Goal: Task Accomplishment & Management: Use online tool/utility

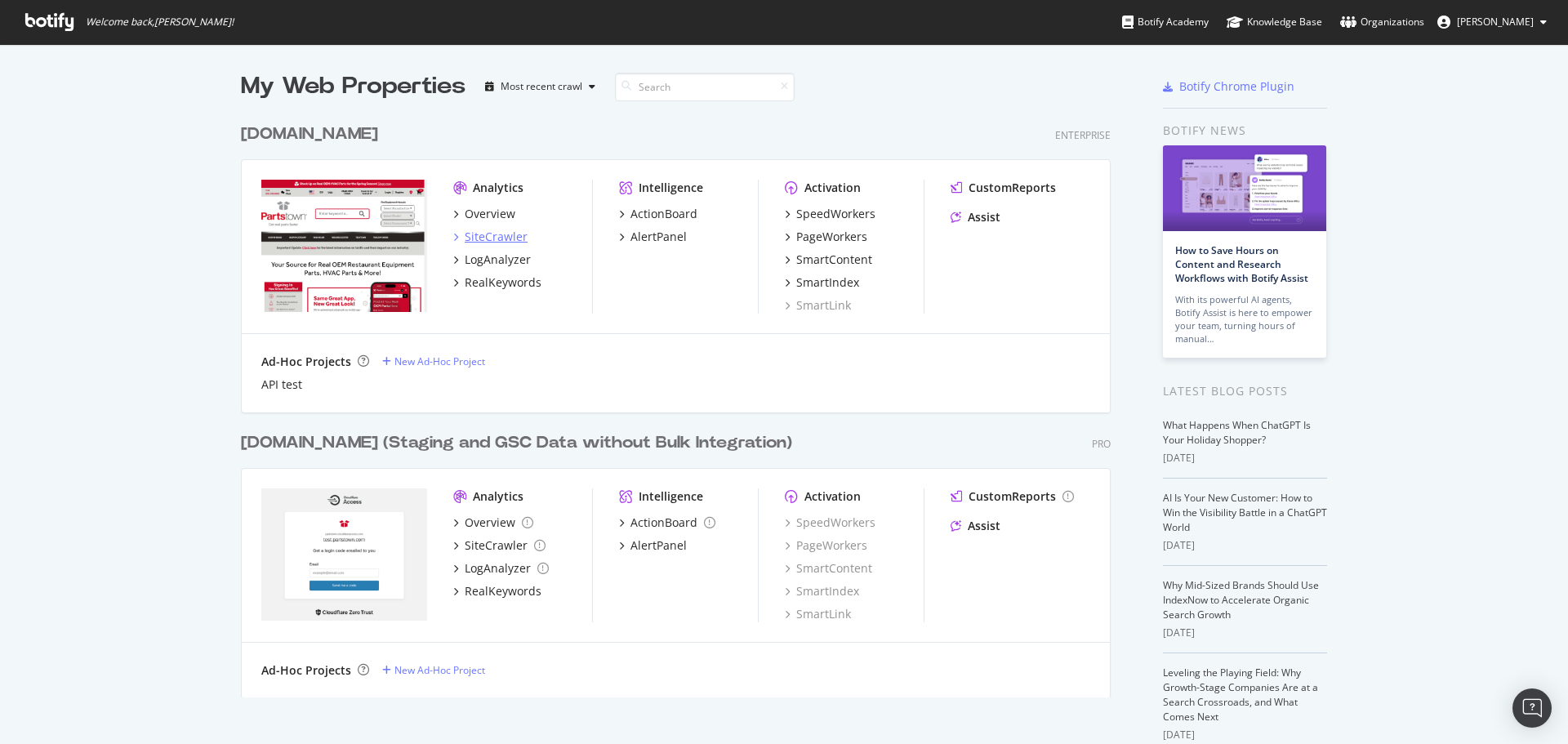
scroll to position [731, 1544]
click at [504, 238] on div "SiteCrawler" at bounding box center [496, 236] width 63 height 17
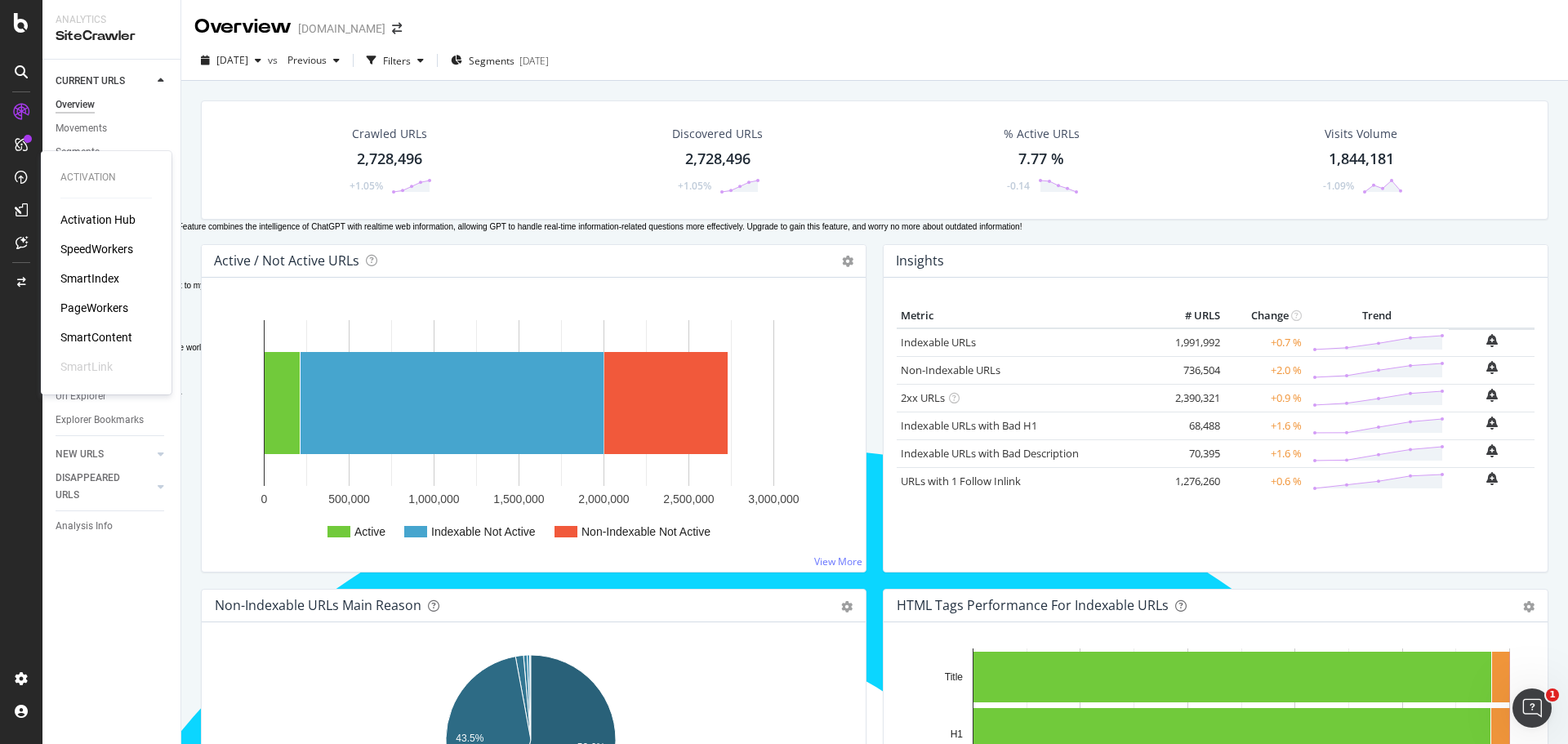
click at [101, 305] on div "PageWorkers" at bounding box center [94, 308] width 67 height 17
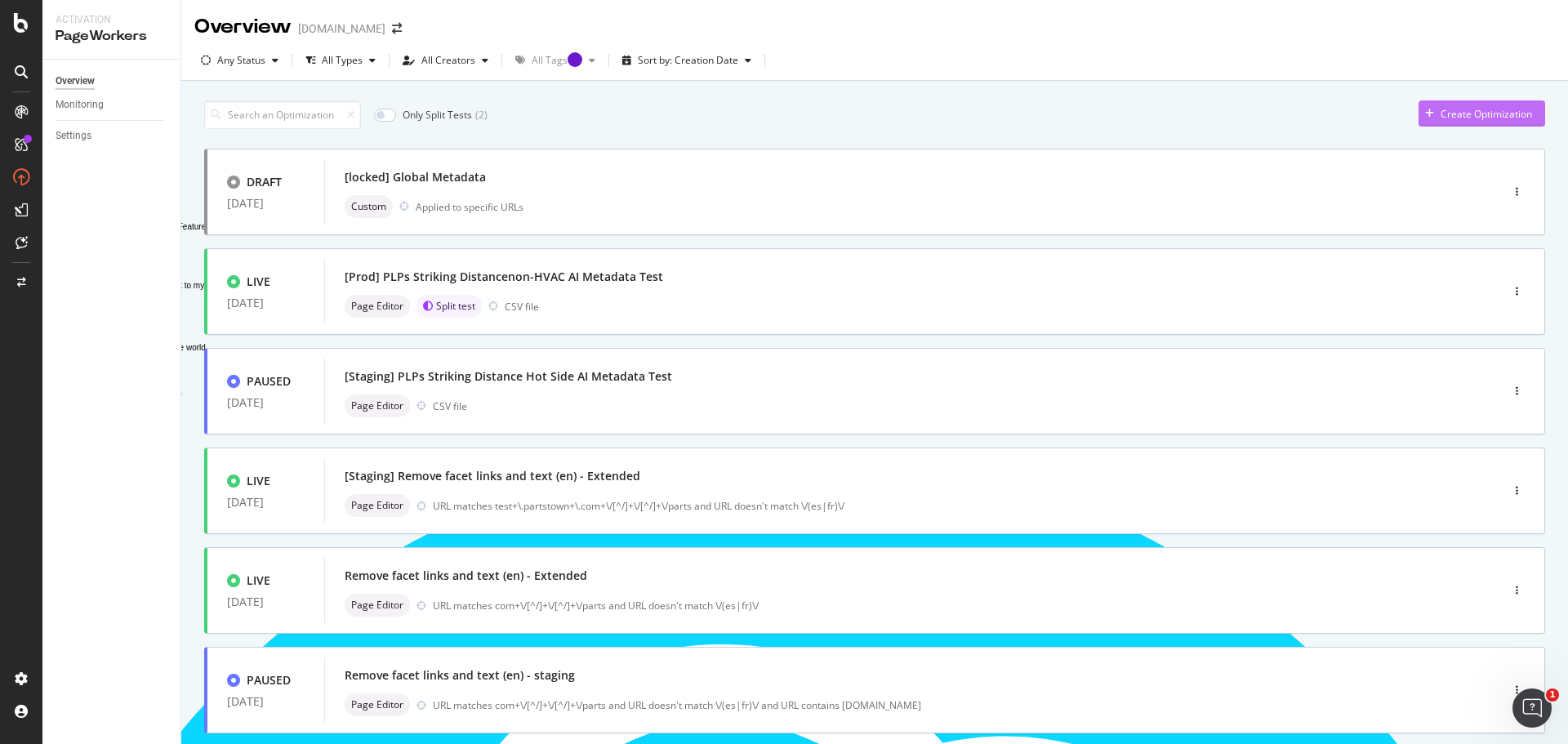
click at [1441, 117] on div "Create Optimization" at bounding box center [1487, 114] width 92 height 14
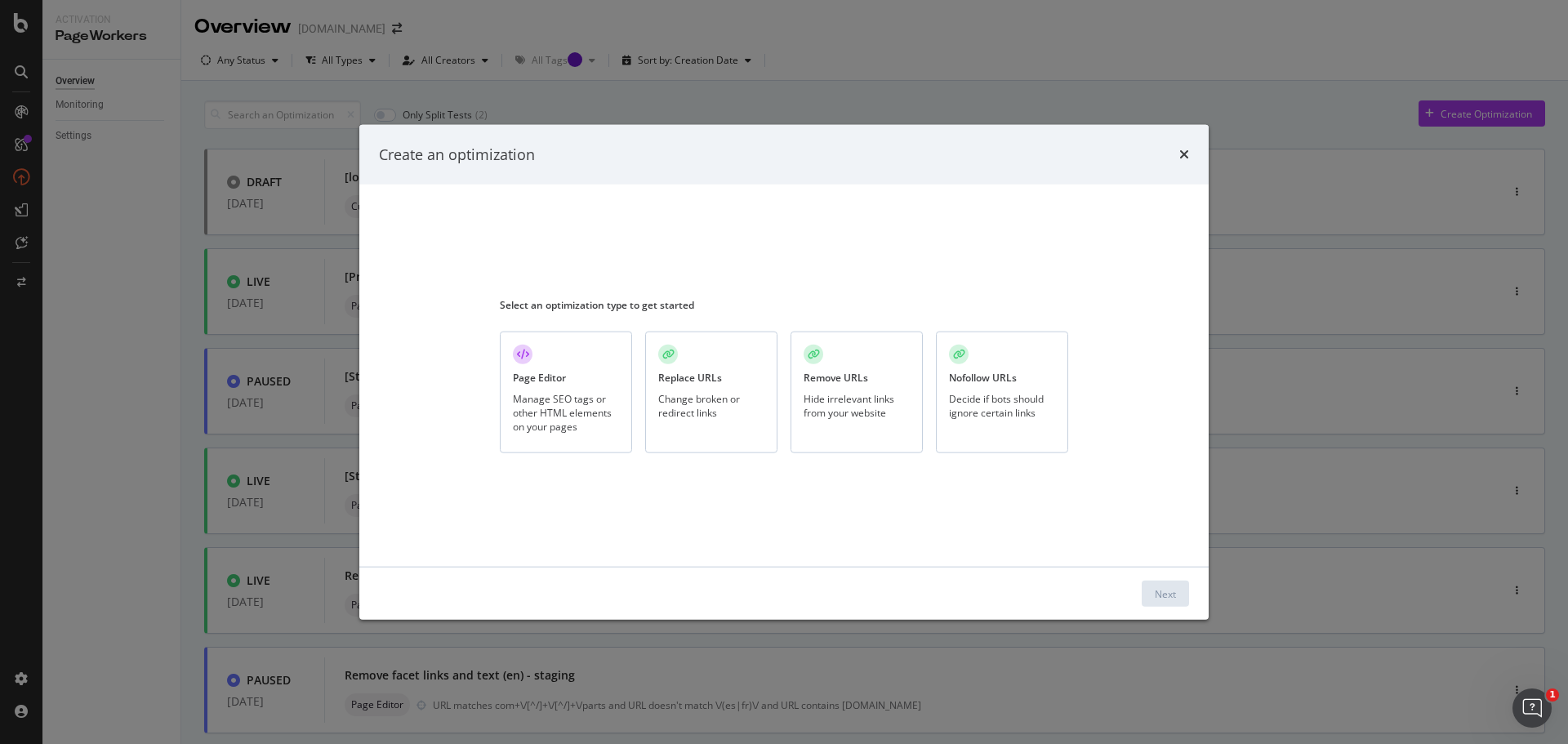
click at [556, 396] on div "Manage SEO tags or other HTML elements on your pages" at bounding box center [566, 411] width 106 height 42
click at [1172, 592] on div "Next" at bounding box center [1165, 593] width 21 height 14
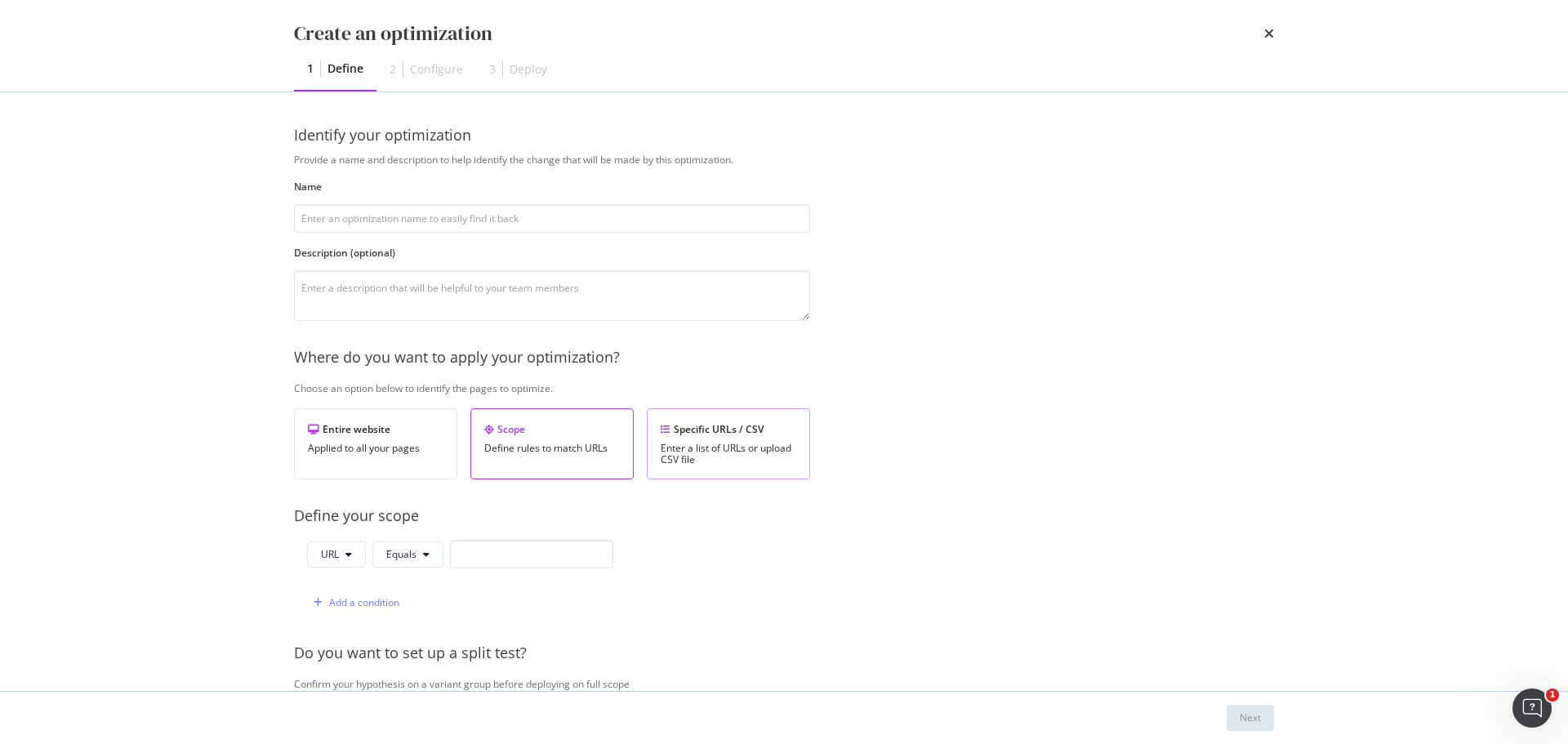
click at [740, 446] on div "Enter a list of URLs or upload CSV file" at bounding box center [728, 453] width 136 height 22
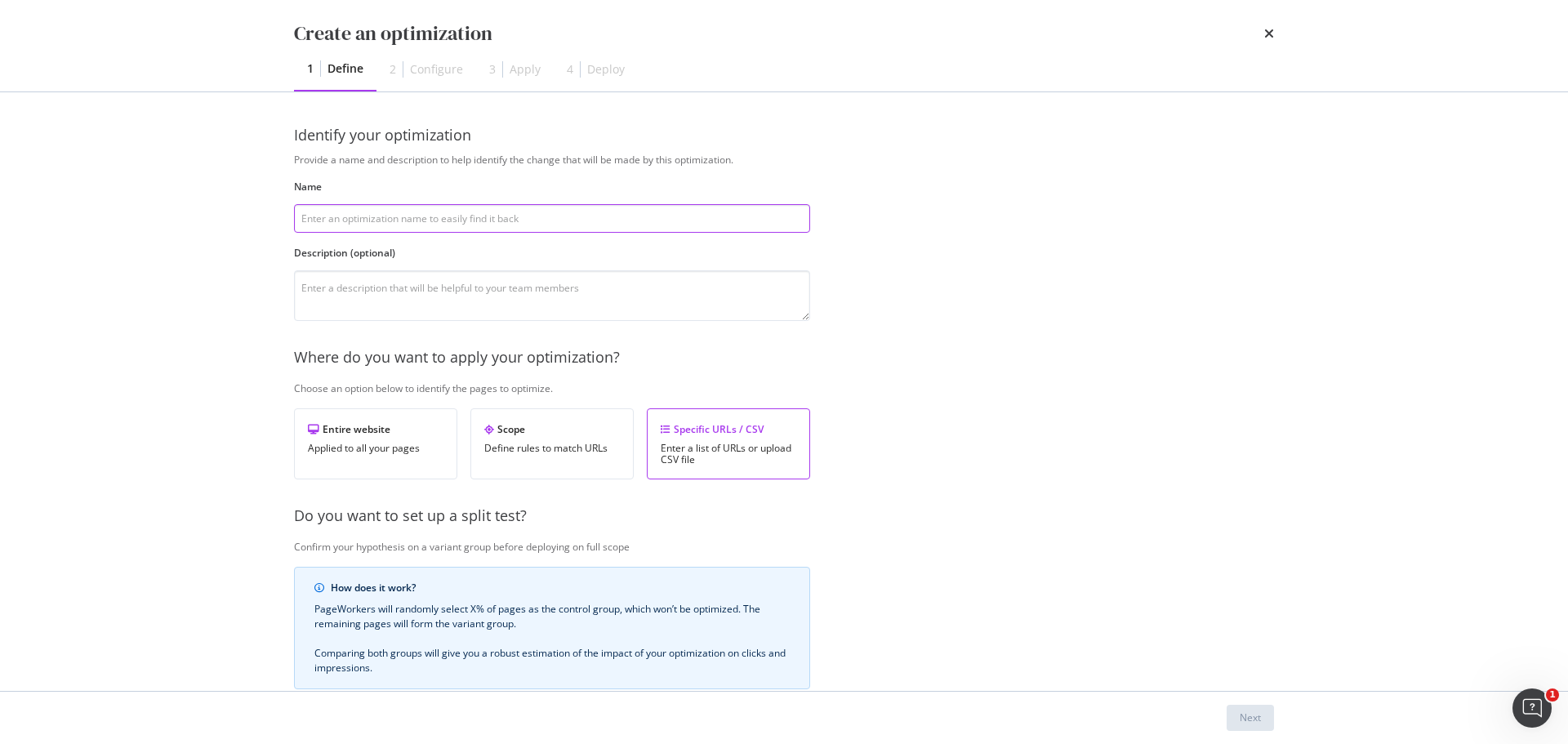
click at [506, 223] on input "modal" at bounding box center [552, 218] width 516 height 28
type input "Enriched Organization Schema"
click at [510, 285] on textarea "modal" at bounding box center [552, 296] width 516 height 51
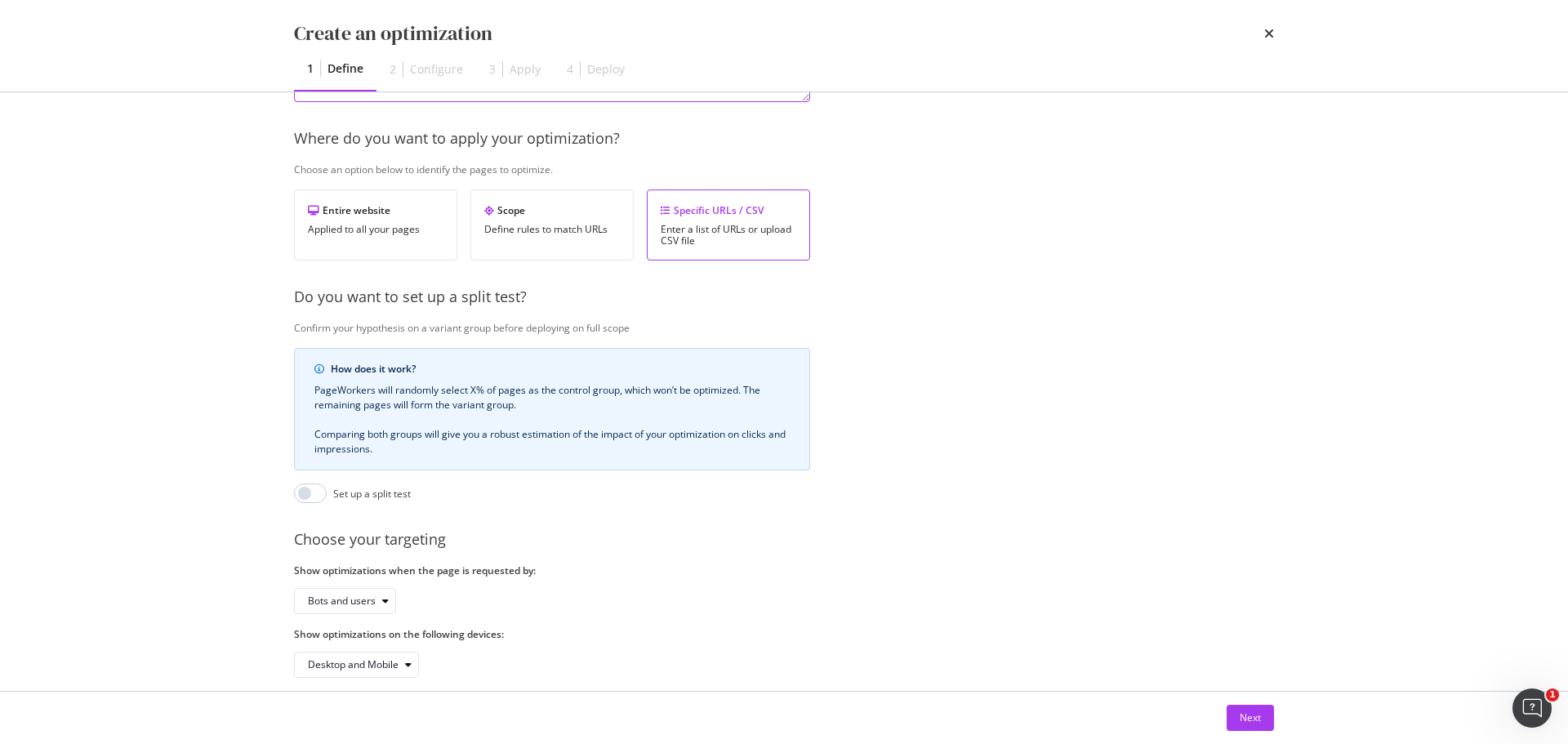
scroll to position [251, 0]
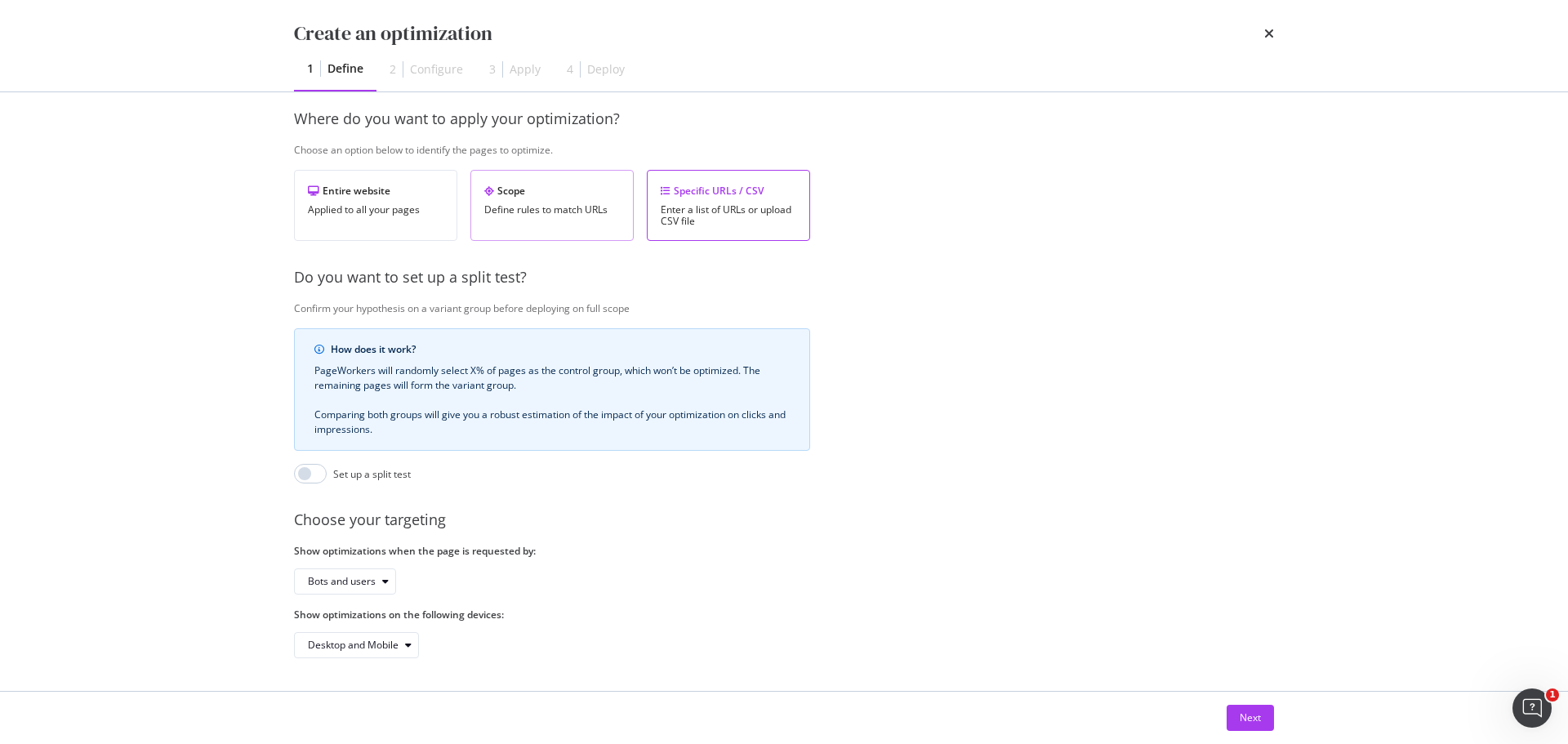
click at [556, 204] on div "Define rules to match URLs" at bounding box center [552, 210] width 136 height 12
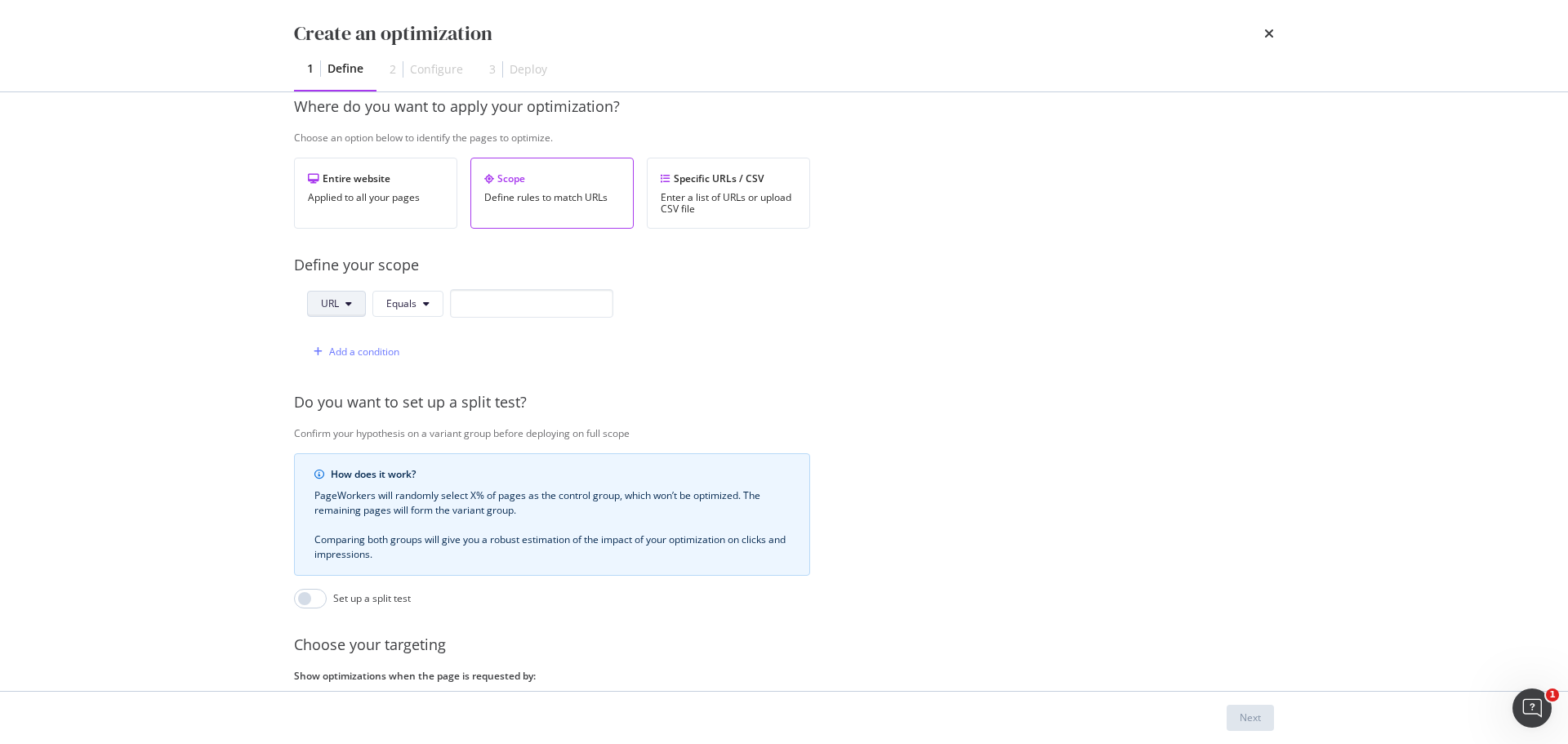
click at [357, 310] on button "URL" at bounding box center [336, 304] width 59 height 26
click at [191, 334] on div "Create an optimization 1 Define 2 Configure 3 Deploy Identify your optimization…" at bounding box center [784, 372] width 1568 height 744
click at [427, 309] on button "Equals" at bounding box center [407, 304] width 71 height 26
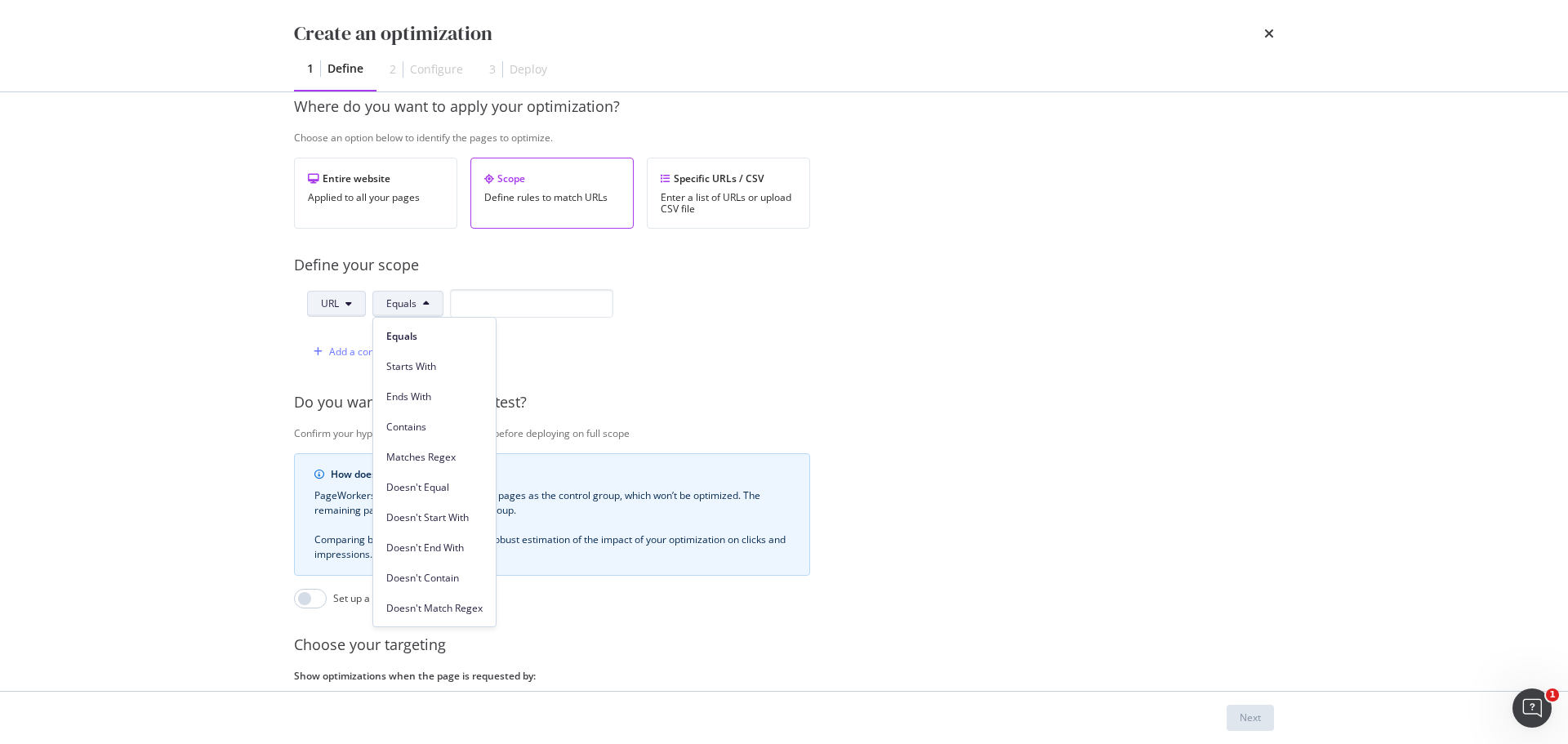
click at [352, 303] on icon "modal" at bounding box center [349, 304] width 7 height 10
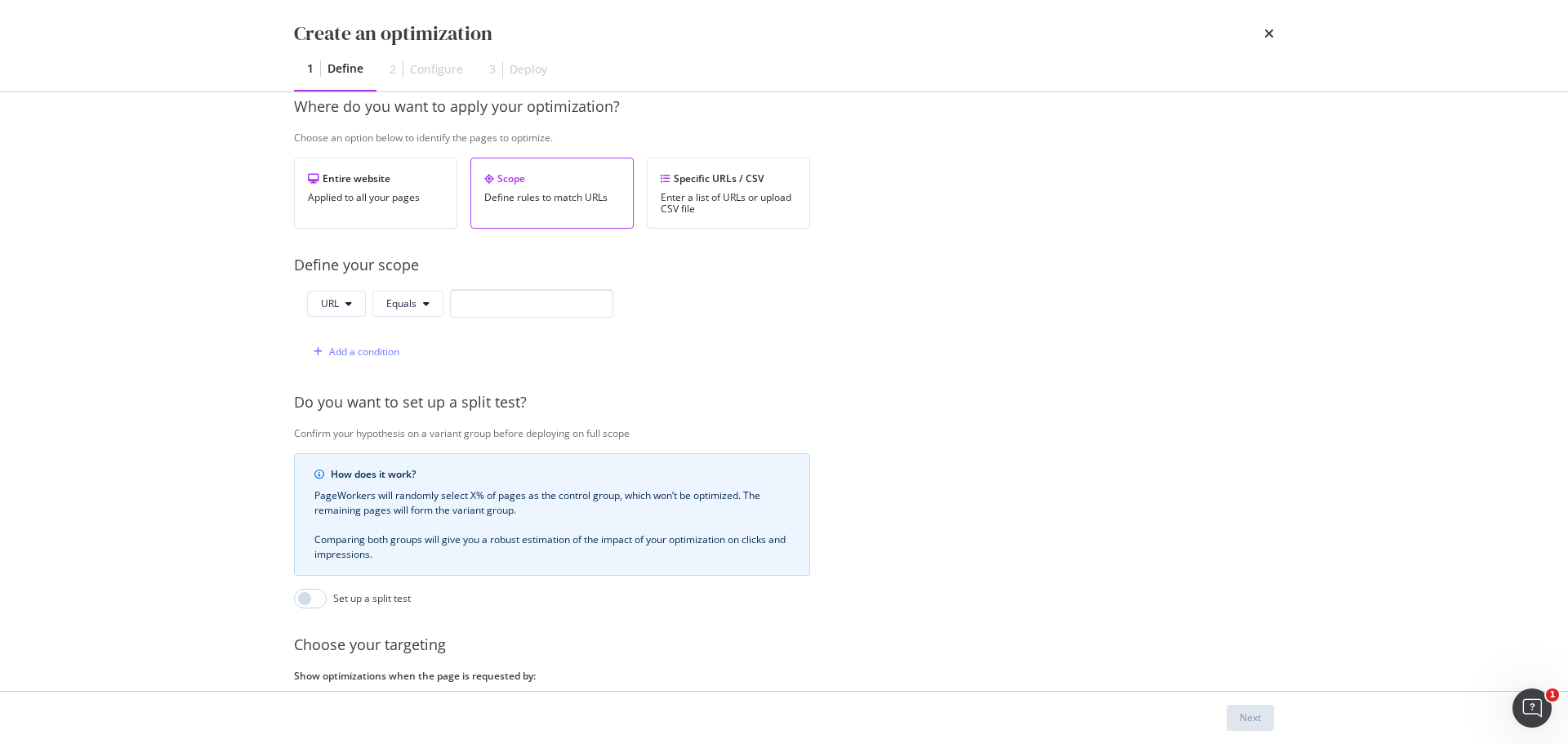
click at [647, 281] on div "Provide a name and description to help identify the change that will be made by…" at bounding box center [784, 343] width 980 height 881
click at [469, 298] on input "modal" at bounding box center [531, 303] width 163 height 28
click at [391, 349] on div "Add a condition" at bounding box center [364, 351] width 70 height 14
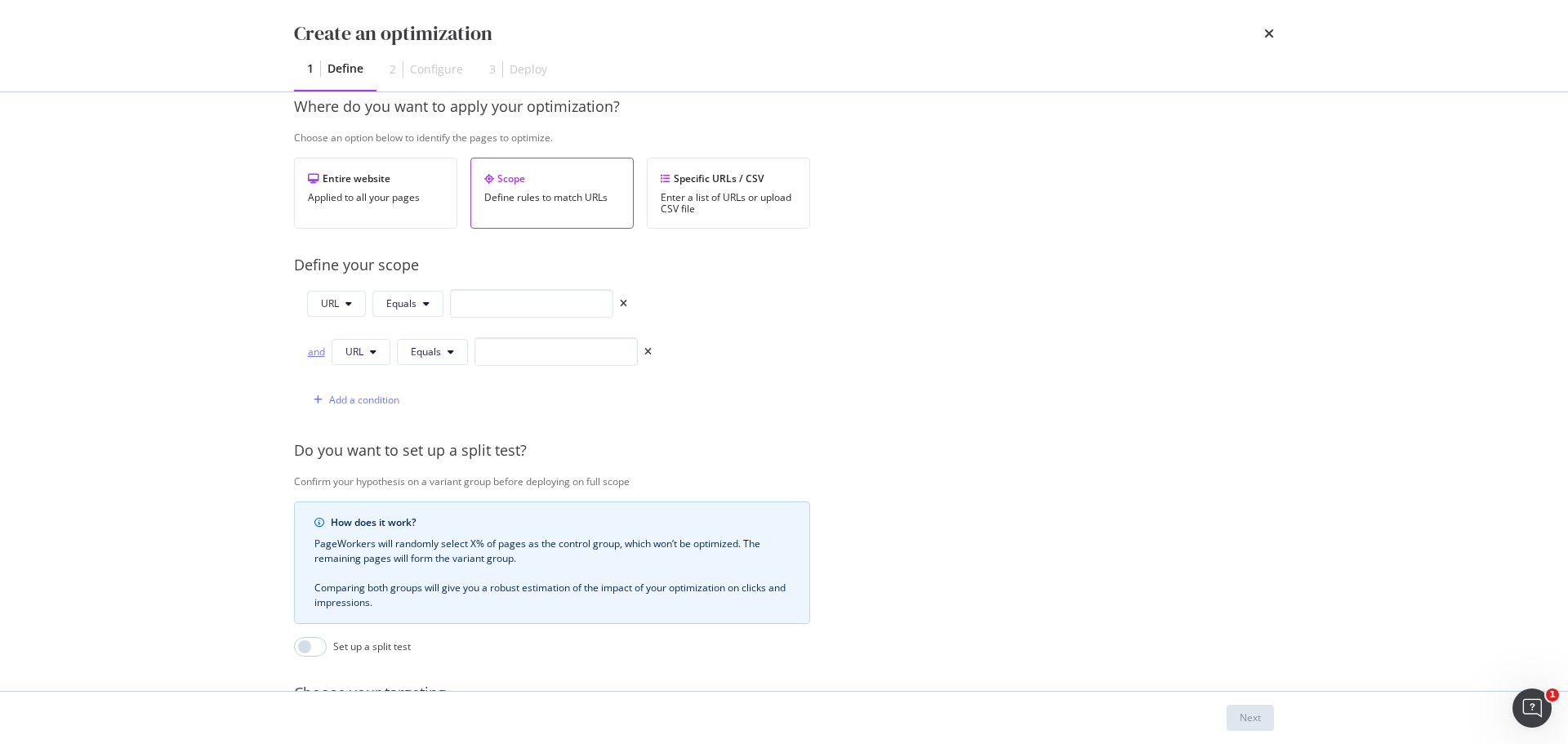
click at [311, 355] on div "and" at bounding box center [316, 351] width 18 height 14
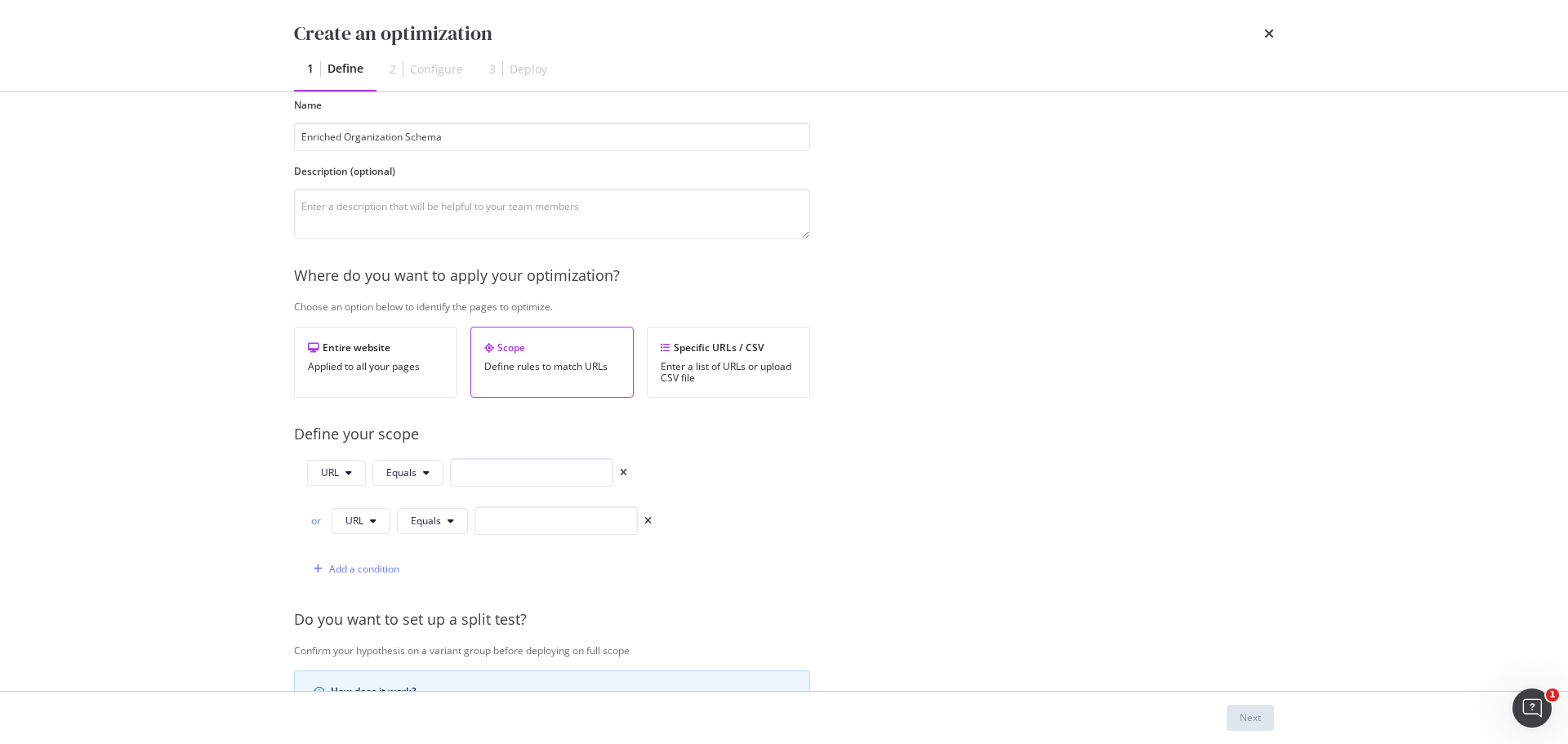
scroll to position [109, 0]
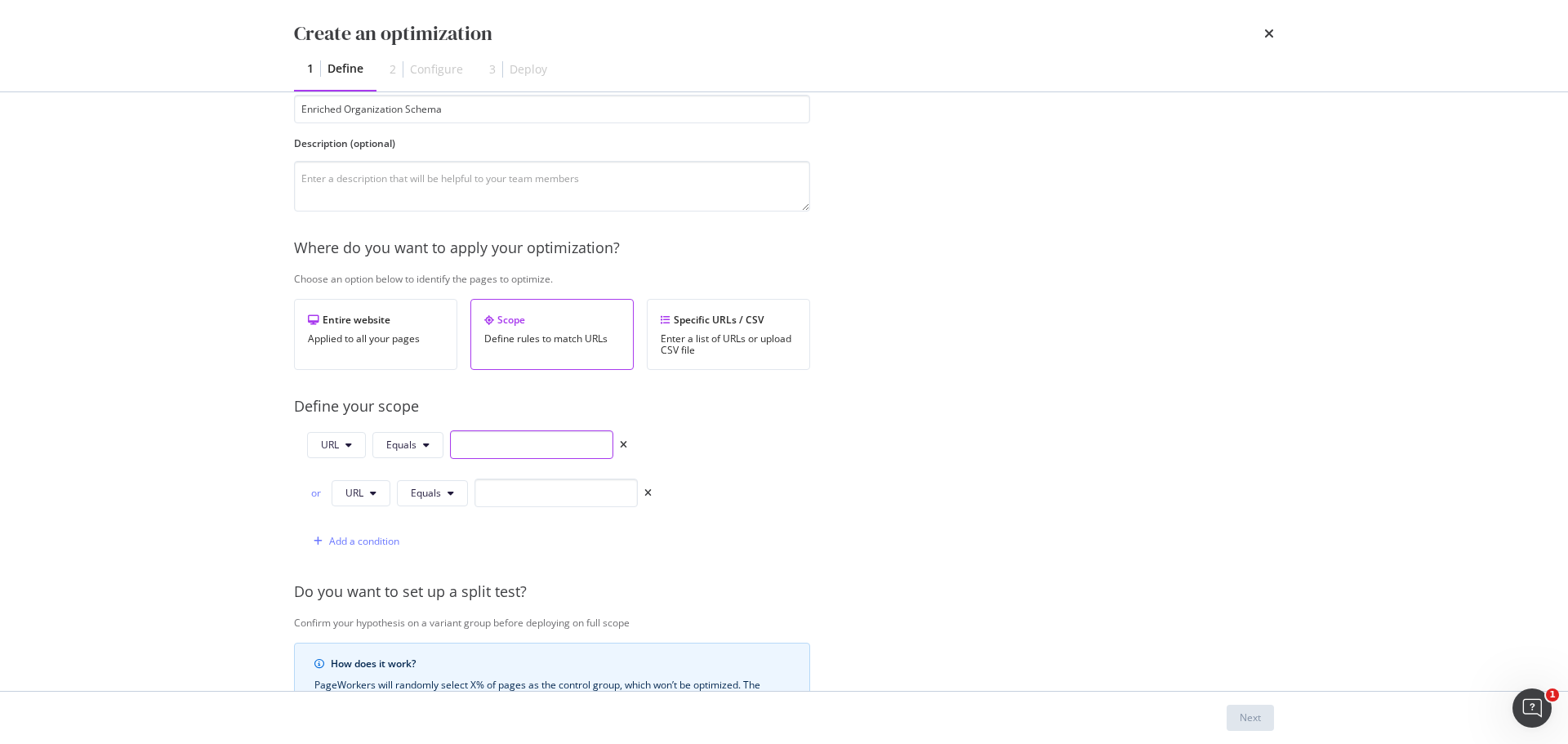
click at [496, 441] on input "modal" at bounding box center [531, 444] width 163 height 28
type input "H"
type input "[URL][DOMAIN_NAME]"
click at [486, 492] on input "modal" at bounding box center [556, 492] width 163 height 28
type input "[URL][DOMAIN_NAME]"
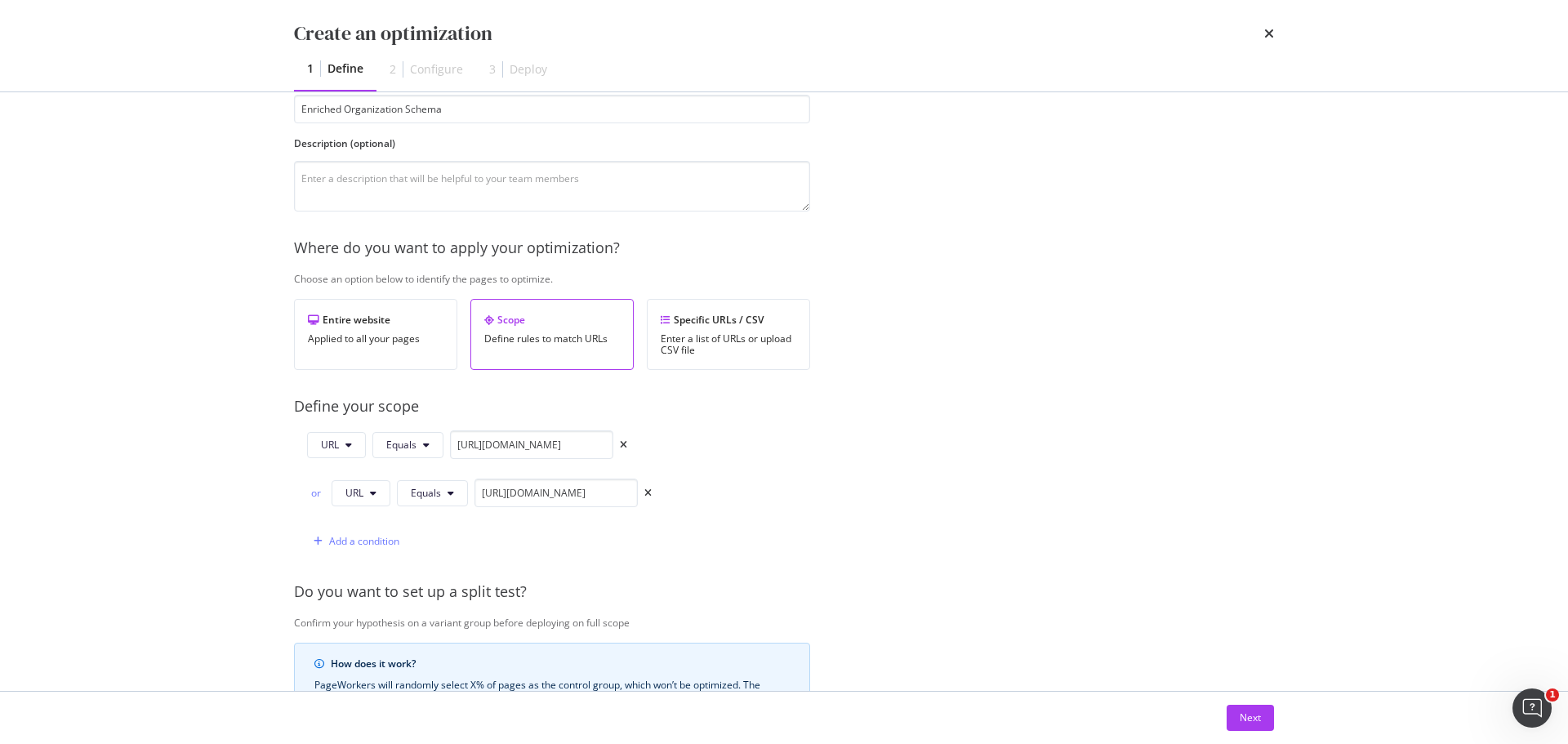
click at [756, 504] on div "URL Equals [URL][DOMAIN_NAME] or URL Equals [URL][DOMAIN_NAME] Add a condition" at bounding box center [552, 493] width 516 height 125
click at [1254, 724] on div "Next" at bounding box center [1250, 717] width 21 height 14
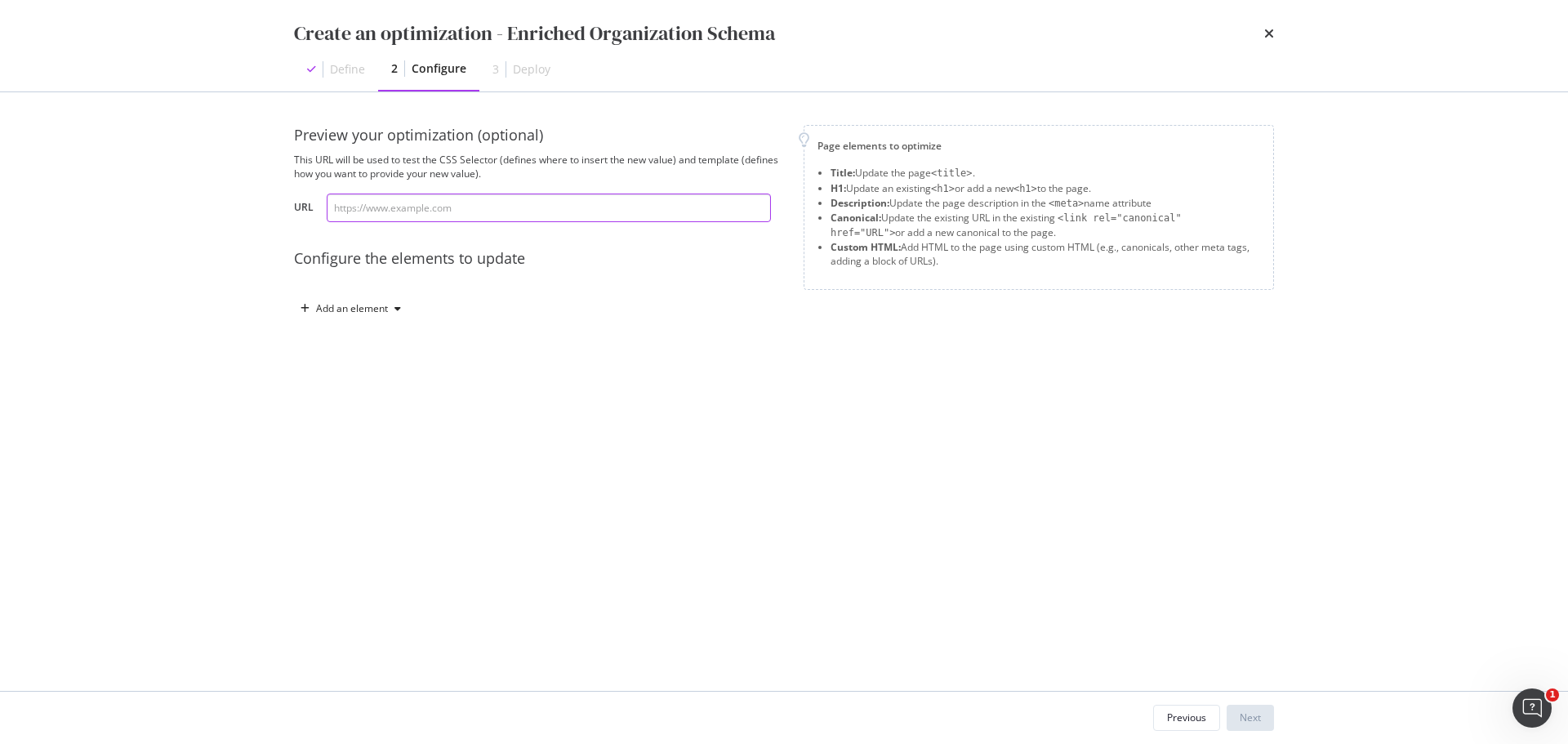
click at [485, 209] on input "modal" at bounding box center [548, 207] width 445 height 28
type input "[URL][DOMAIN_NAME]"
click at [302, 304] on icon "modal" at bounding box center [305, 309] width 9 height 10
click at [364, 449] on div "Custom HTML" at bounding box center [369, 447] width 64 height 14
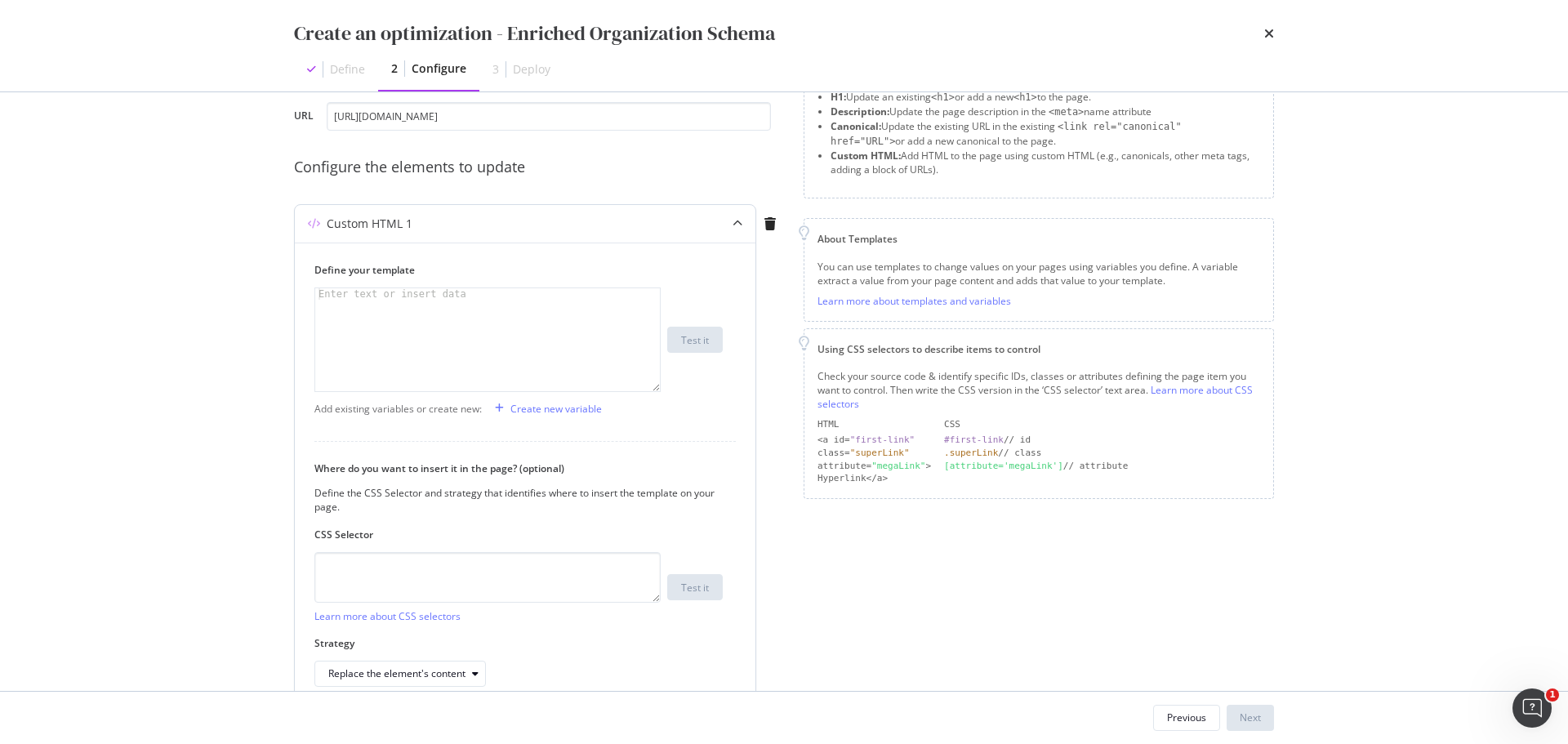
scroll to position [173, 0]
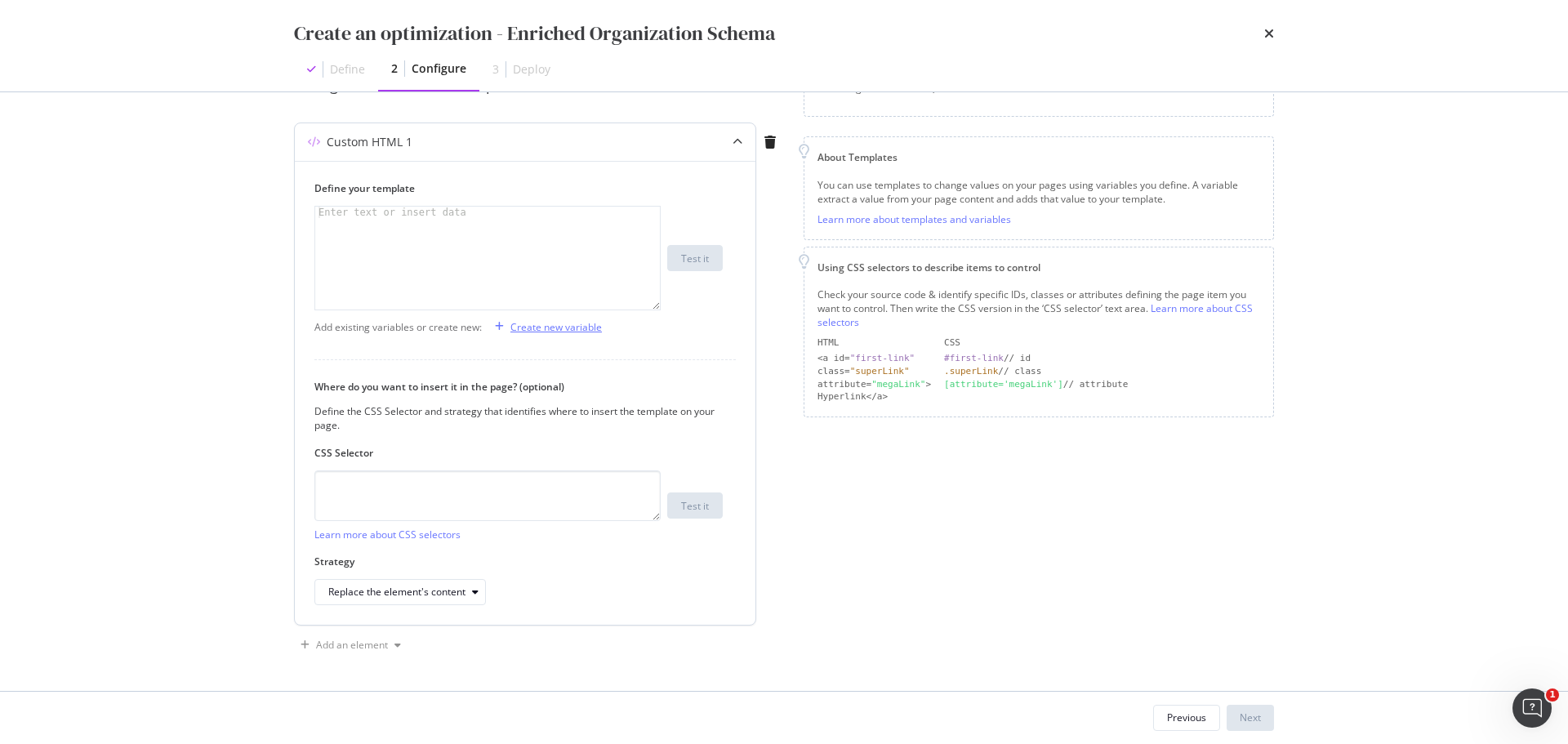
click at [564, 325] on div "Create new variable" at bounding box center [557, 327] width 92 height 14
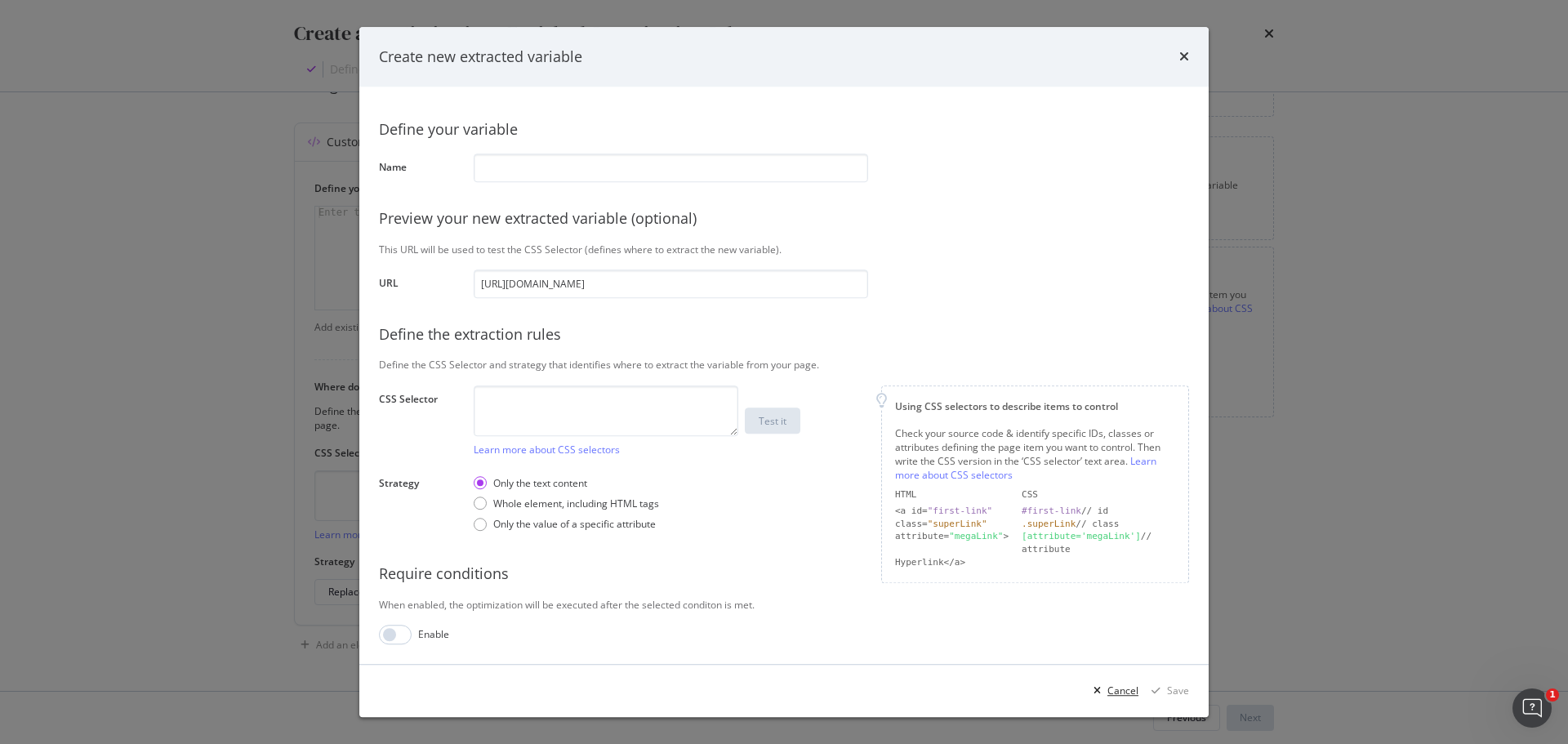
click at [1123, 691] on div "Cancel" at bounding box center [1123, 691] width 31 height 14
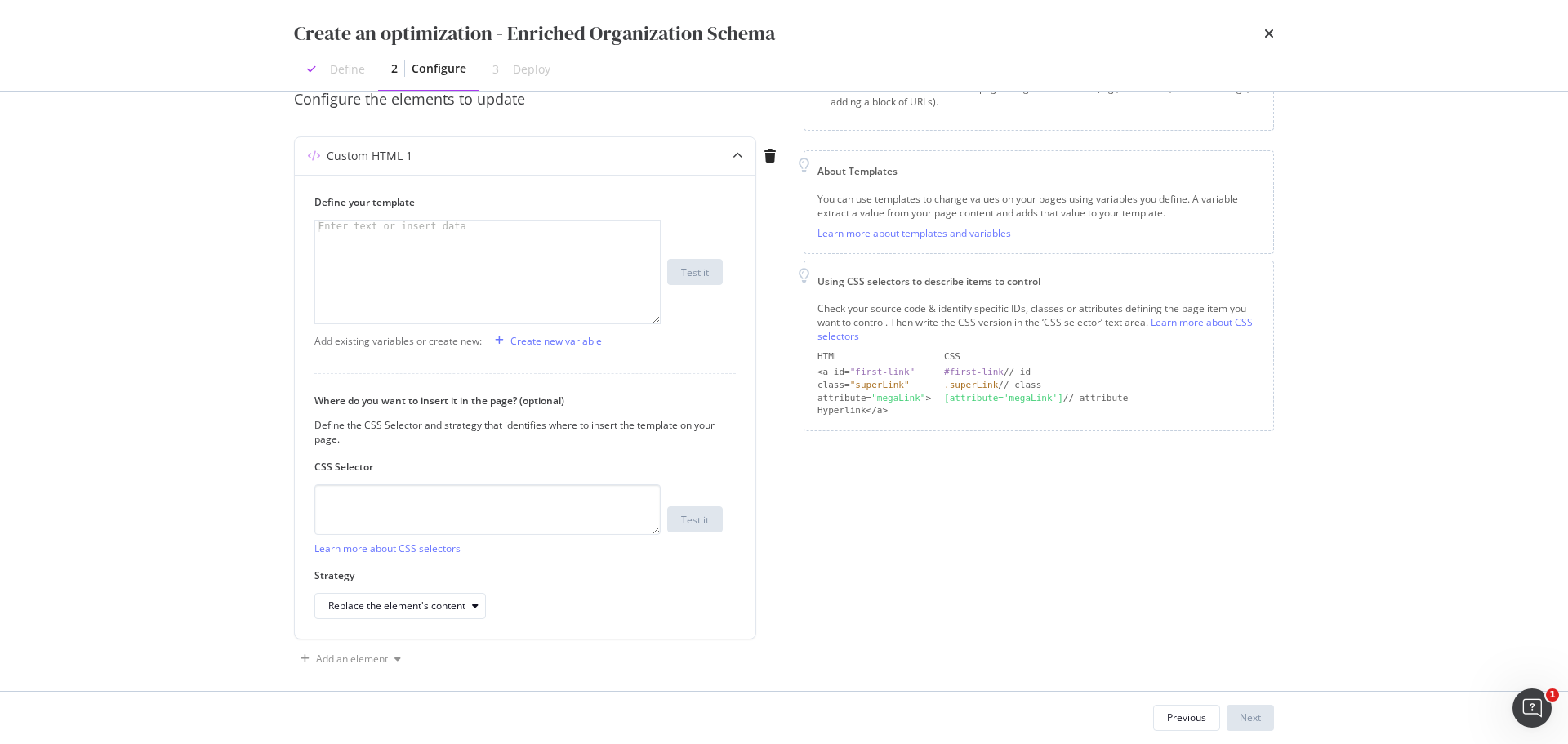
scroll to position [147, 0]
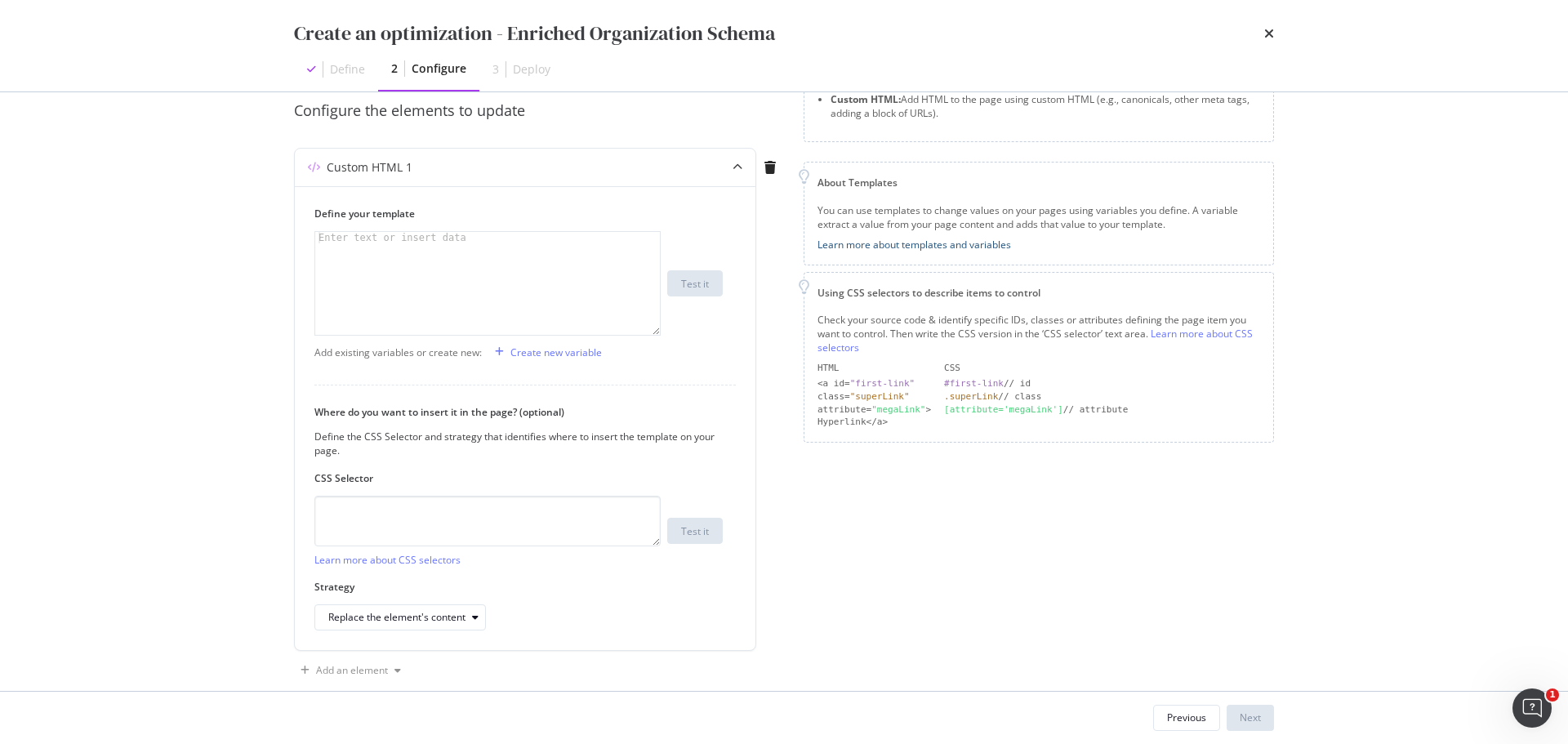
click at [947, 240] on link "Learn more about templates and variables" at bounding box center [914, 244] width 193 height 14
click at [539, 250] on div "modal" at bounding box center [487, 294] width 345 height 126
paste textarea "">"
type textarea "">"
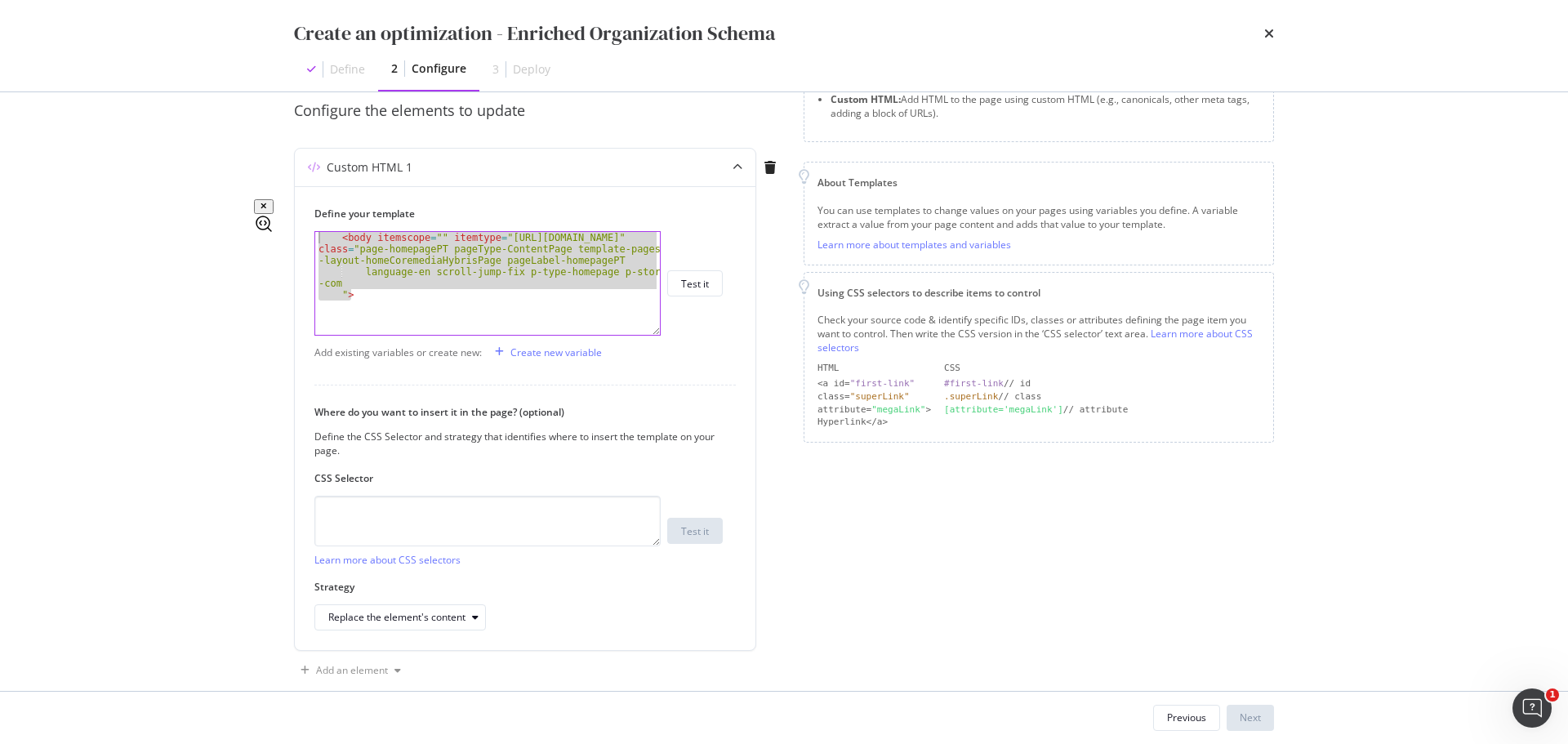
drag, startPoint x: 374, startPoint y: 299, endPoint x: 303, endPoint y: 228, distance: 100.4
click at [303, 227] on html "Activation PageWorkers Overview Monitoring Settings Overview [DOMAIN_NAME] Any …" at bounding box center [784, 372] width 1568 height 744
type textarea "<body itemscope="" itemtype="[URL][DOMAIN_NAME]" class="page-homepagePT pageTyp…"
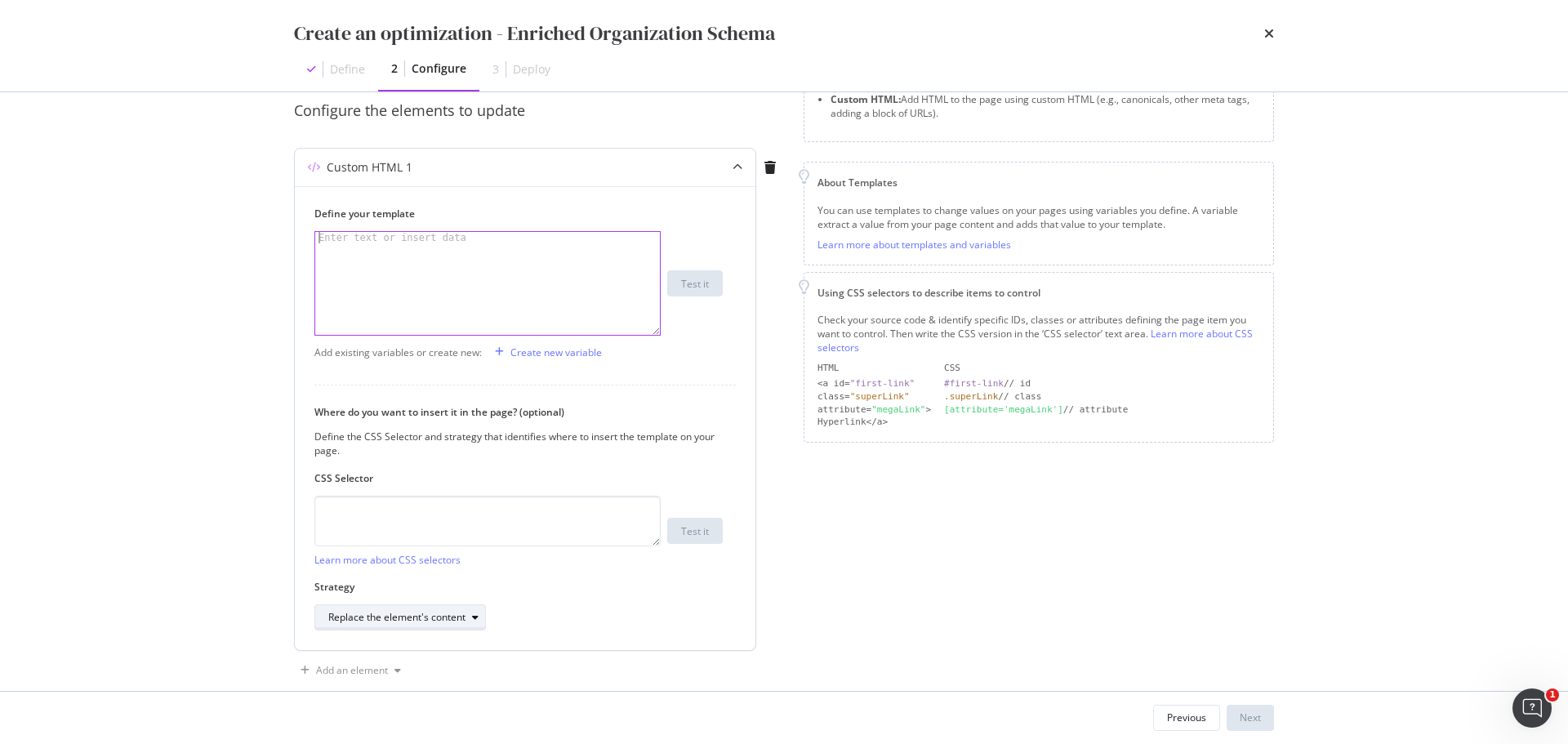
click at [481, 614] on div "modal" at bounding box center [476, 617] width 20 height 10
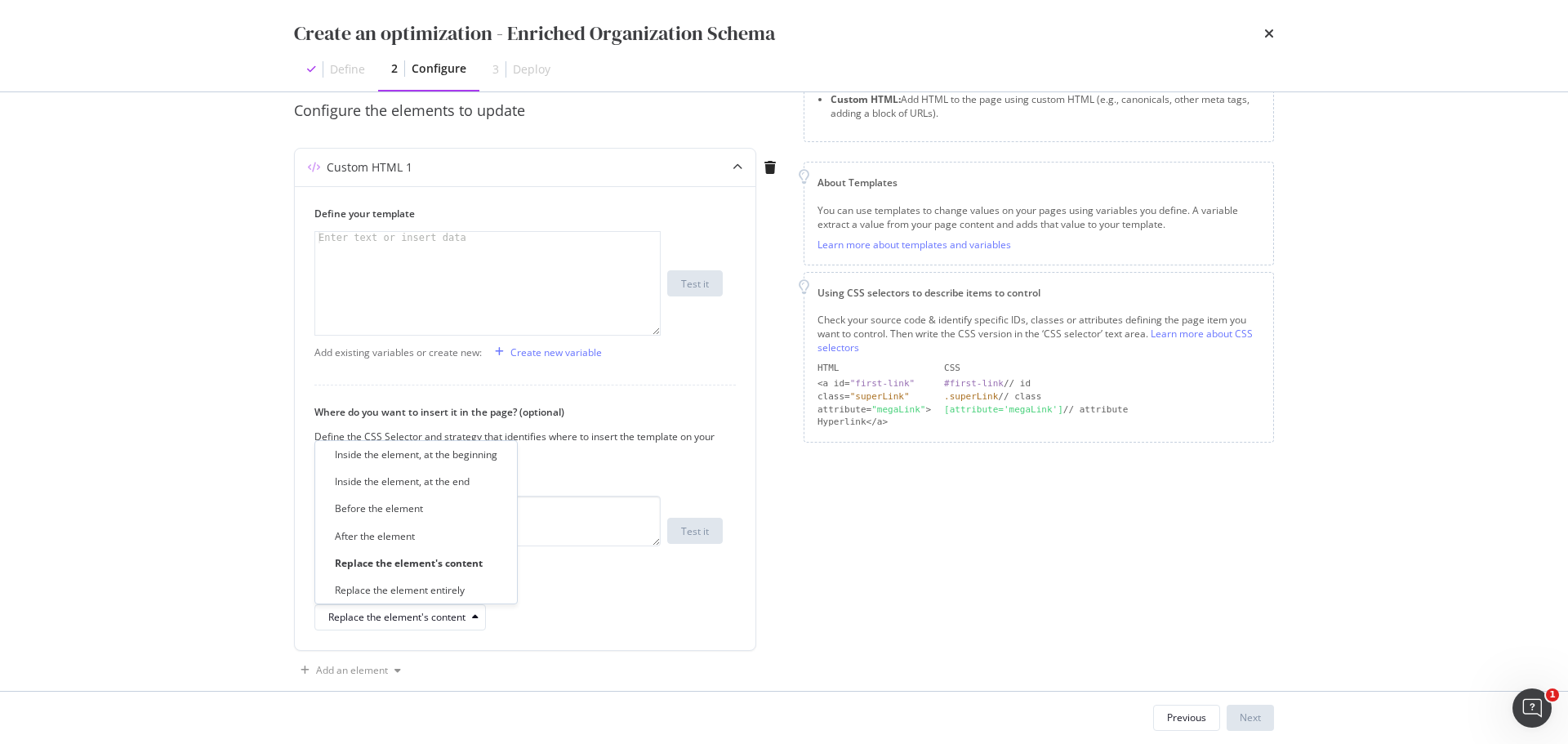
click at [236, 547] on div "Create an optimization - Enriched Organization Schema Define 2 Configure 3 Depl…" at bounding box center [784, 372] width 1568 height 744
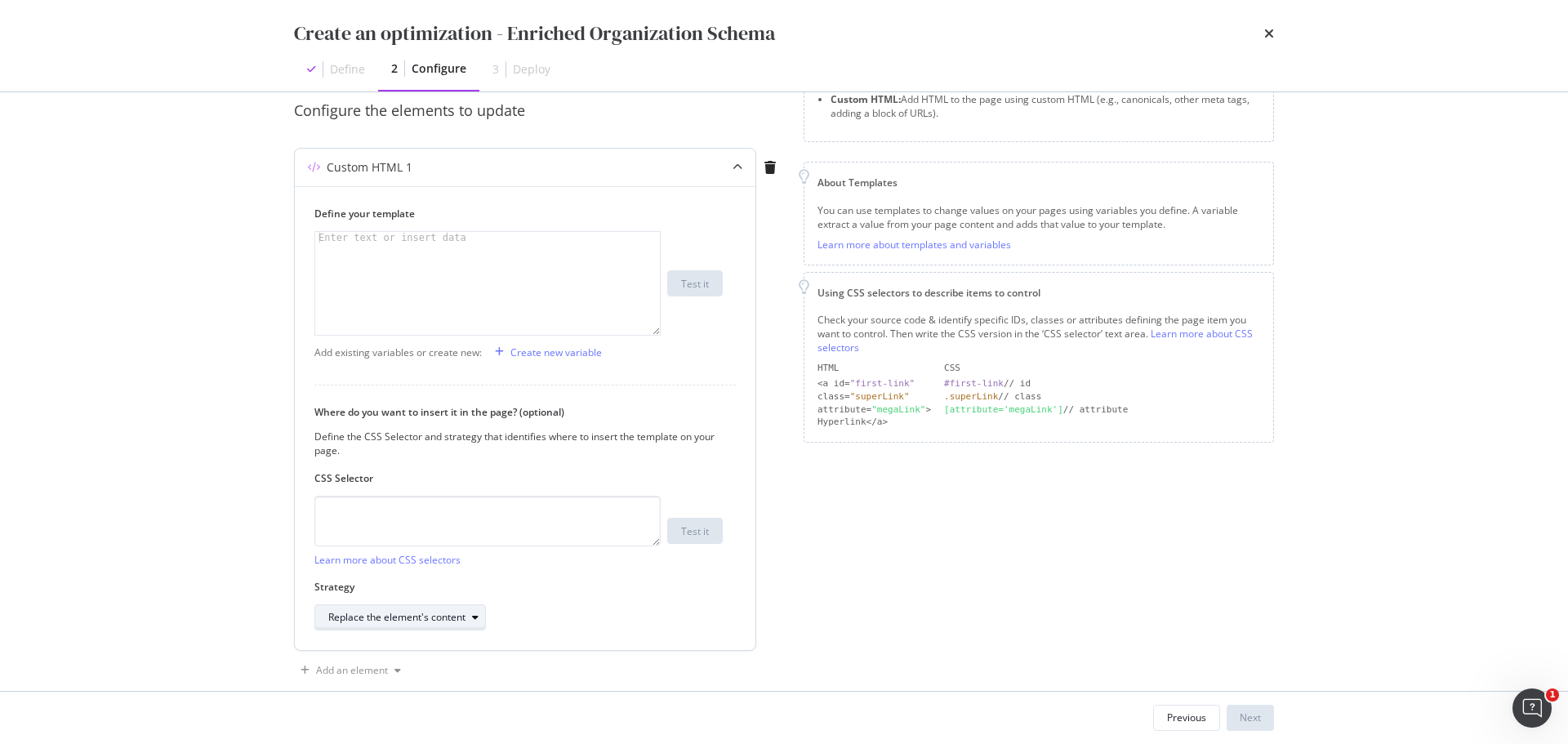
click at [470, 618] on div "modal" at bounding box center [476, 617] width 20 height 10
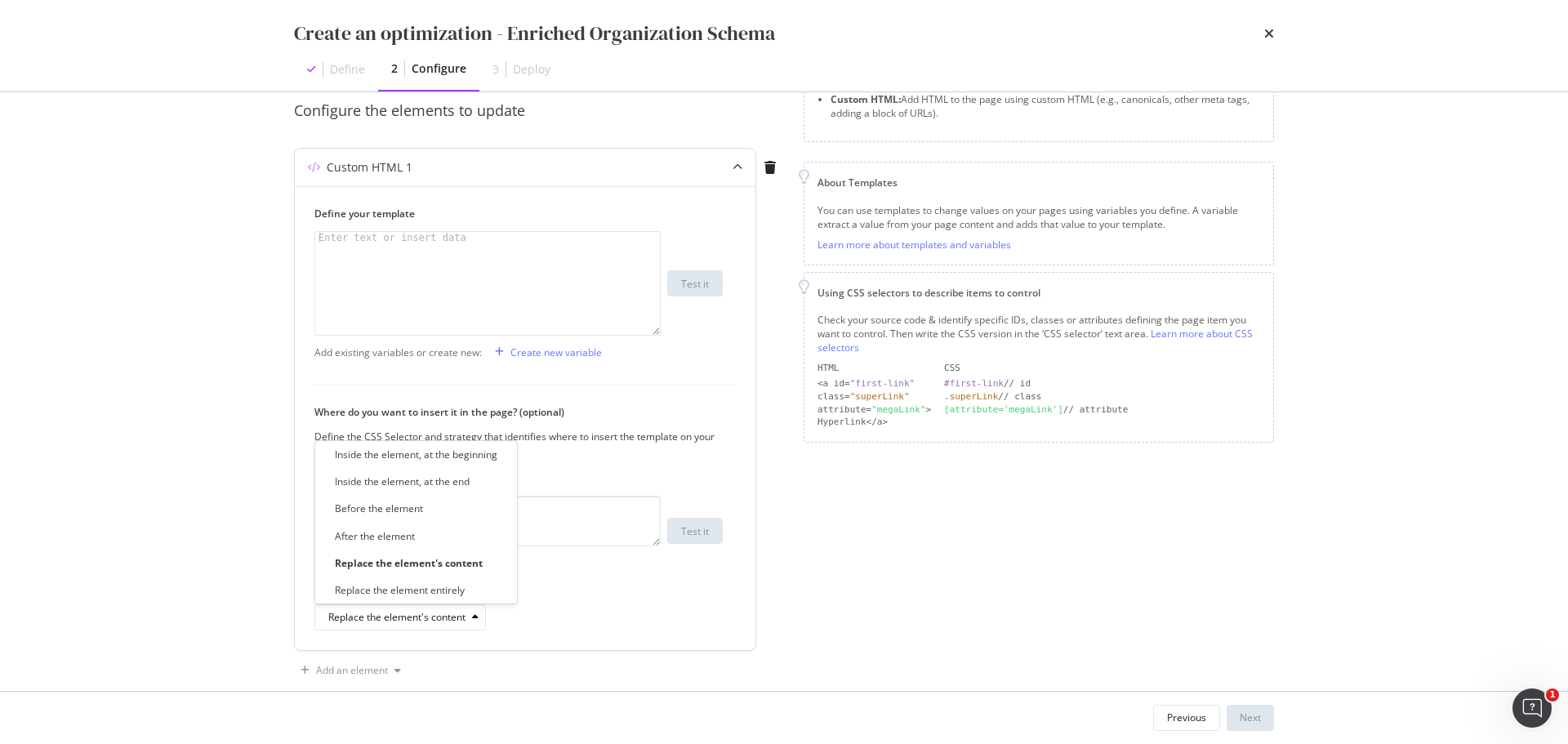
click at [639, 475] on label "CSS Selector" at bounding box center [519, 477] width 408 height 14
click at [400, 508] on textarea "modal" at bounding box center [487, 521] width 347 height 51
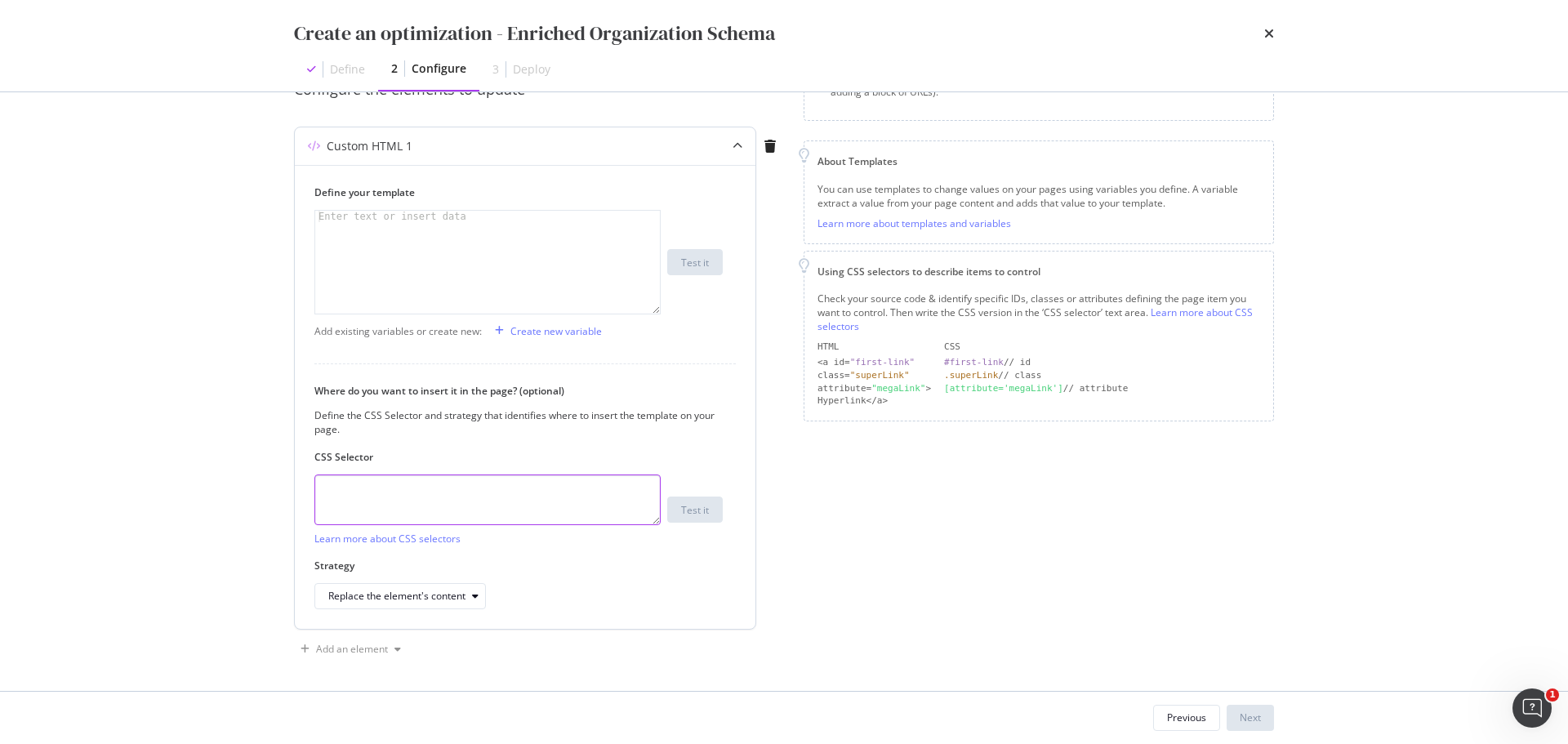
scroll to position [173, 0]
click at [1196, 718] on div "Previous" at bounding box center [1187, 717] width 39 height 14
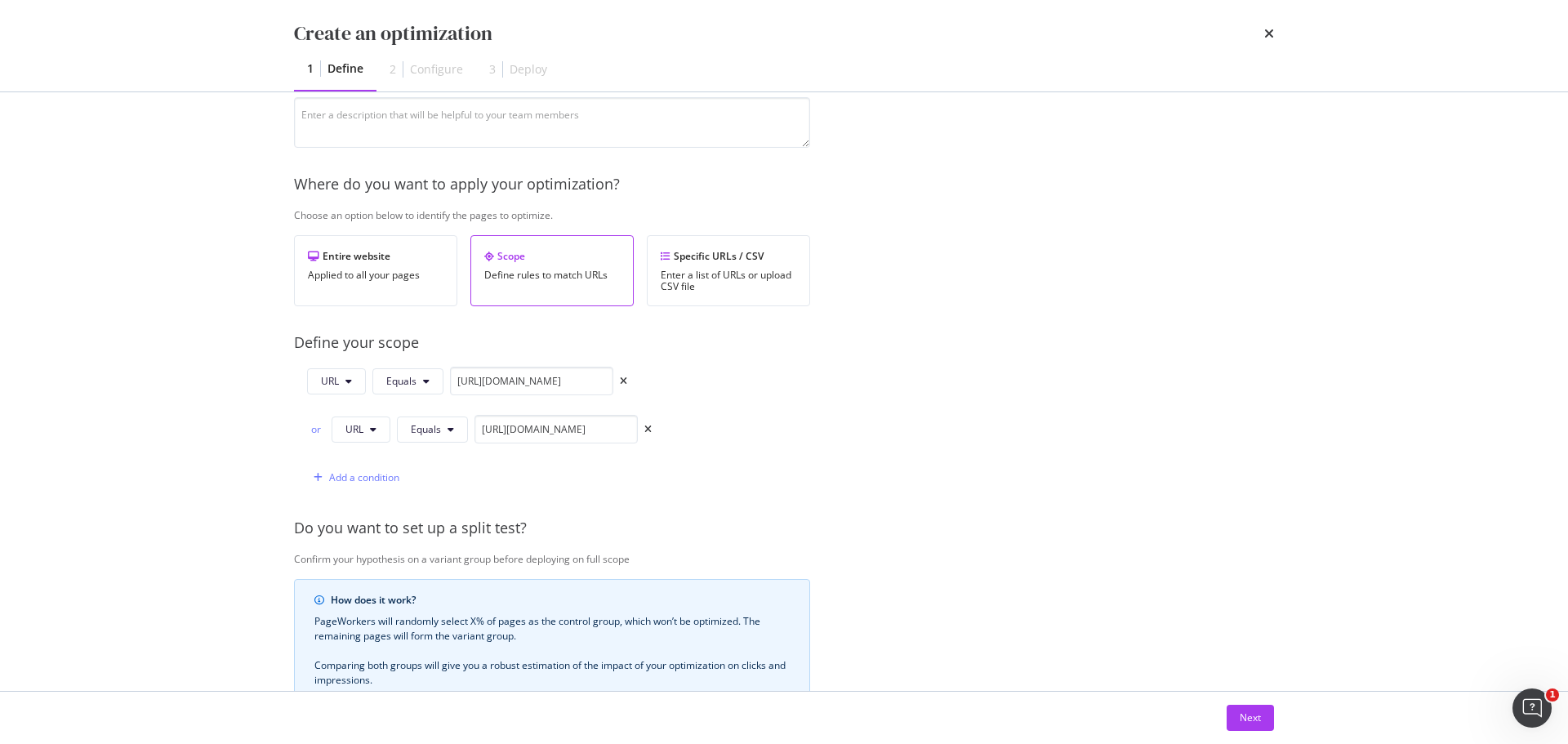
click at [813, 375] on div "Provide a name and description to help identify the change that will be made by…" at bounding box center [784, 443] width 980 height 929
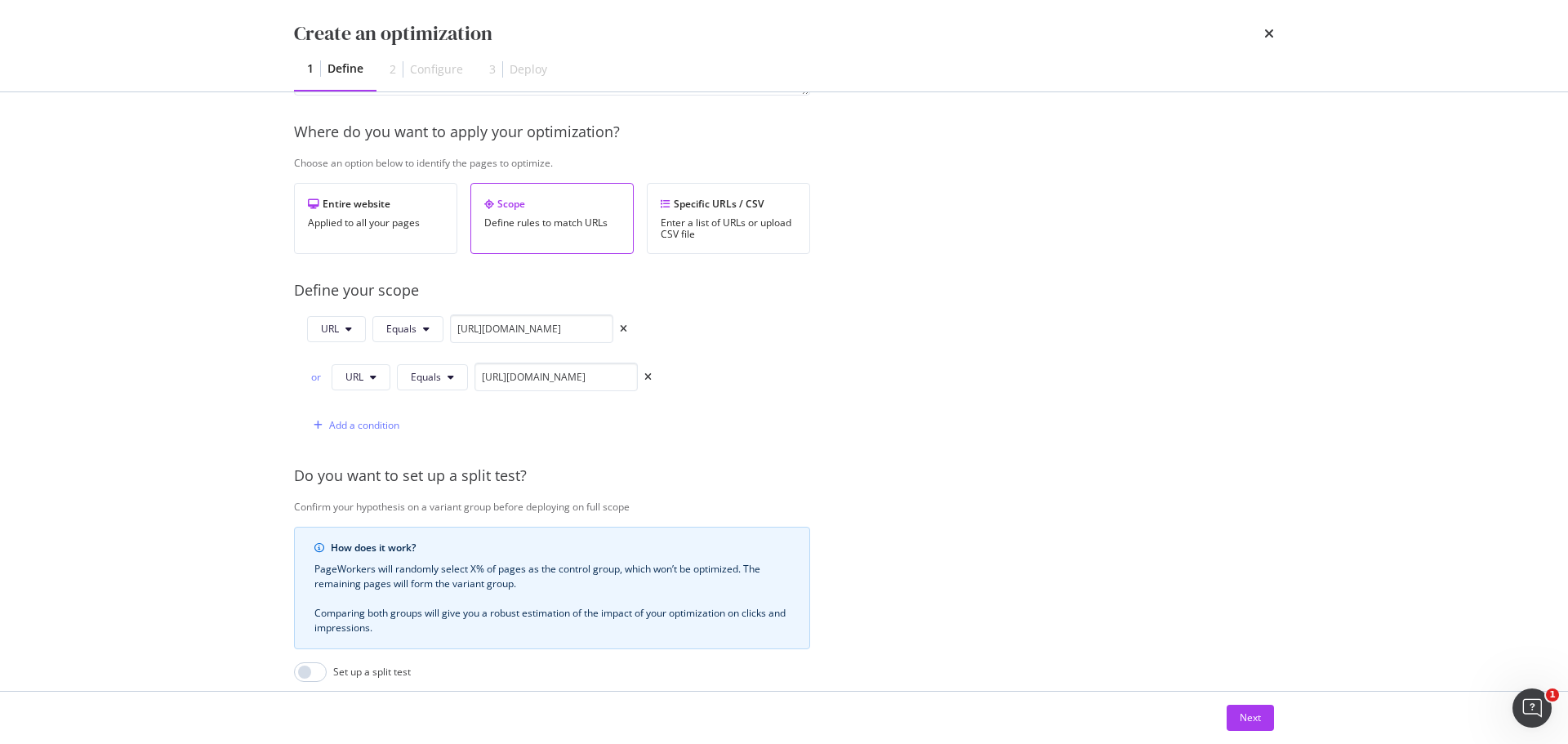
scroll to position [435, 0]
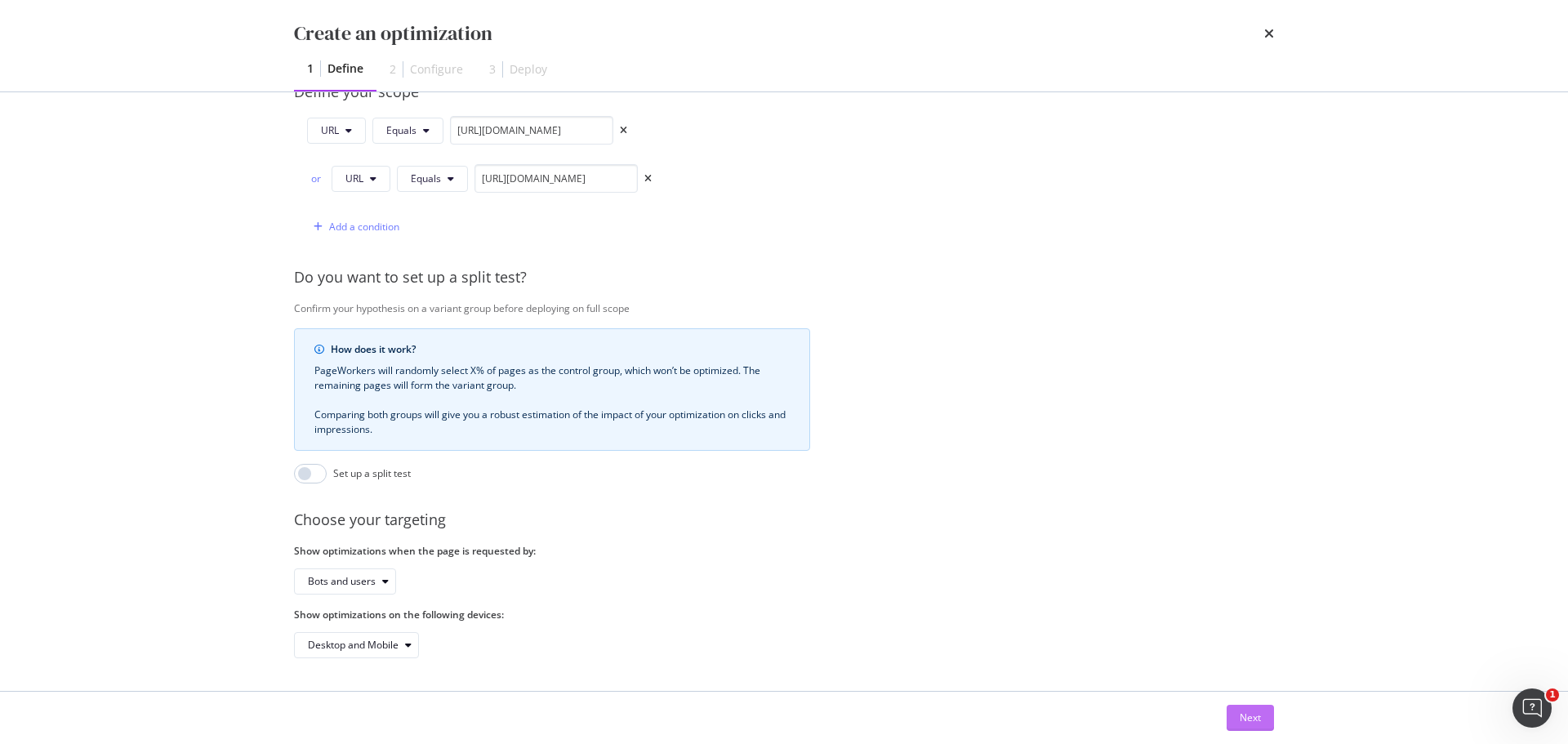
click at [1258, 720] on div "Next" at bounding box center [1250, 717] width 21 height 14
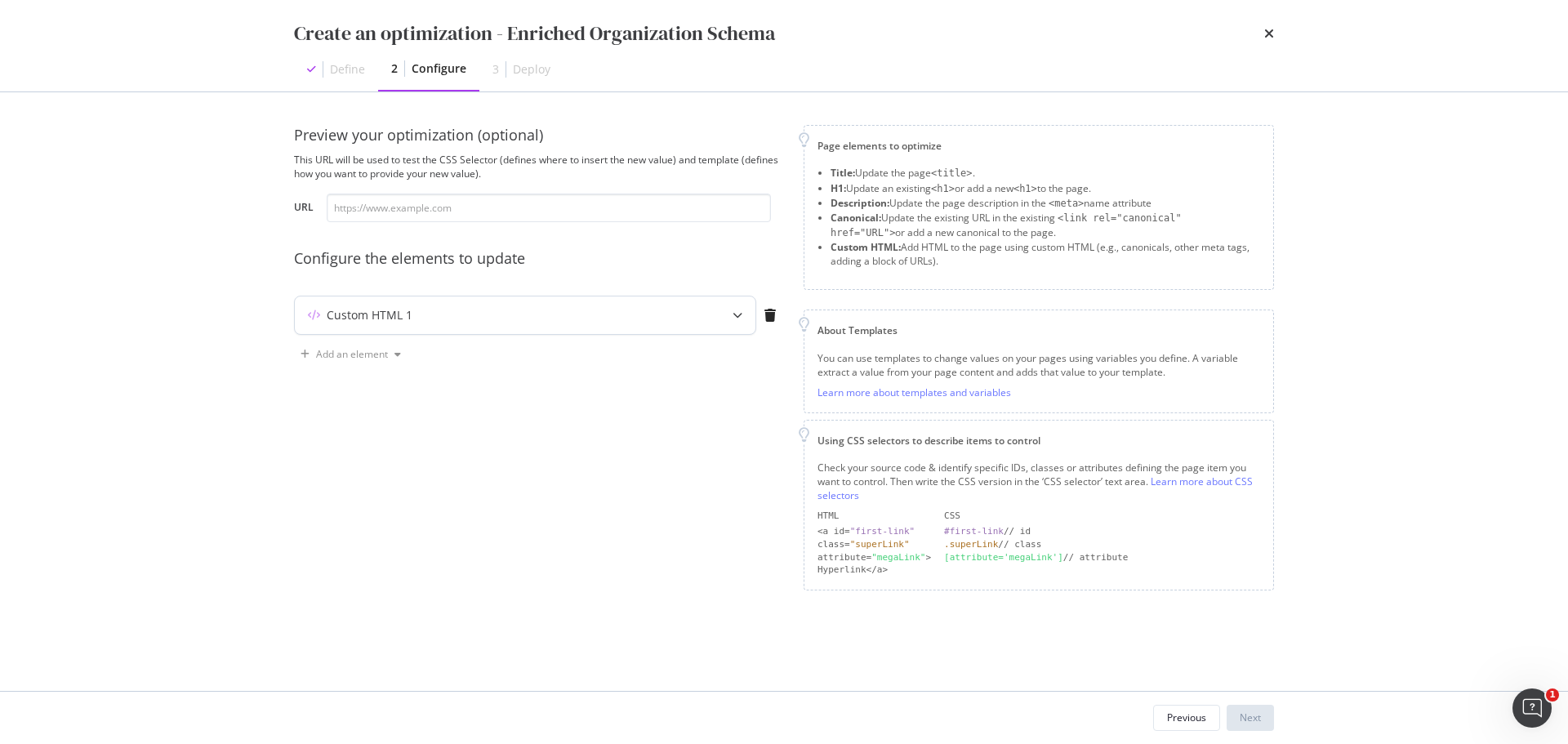
click at [737, 309] on div "modal" at bounding box center [738, 315] width 36 height 37
click at [740, 312] on icon "modal" at bounding box center [738, 315] width 10 height 10
click at [345, 310] on div "Custom HTML 1" at bounding box center [369, 314] width 86 height 17
click at [770, 314] on icon "modal" at bounding box center [771, 314] width 12 height 13
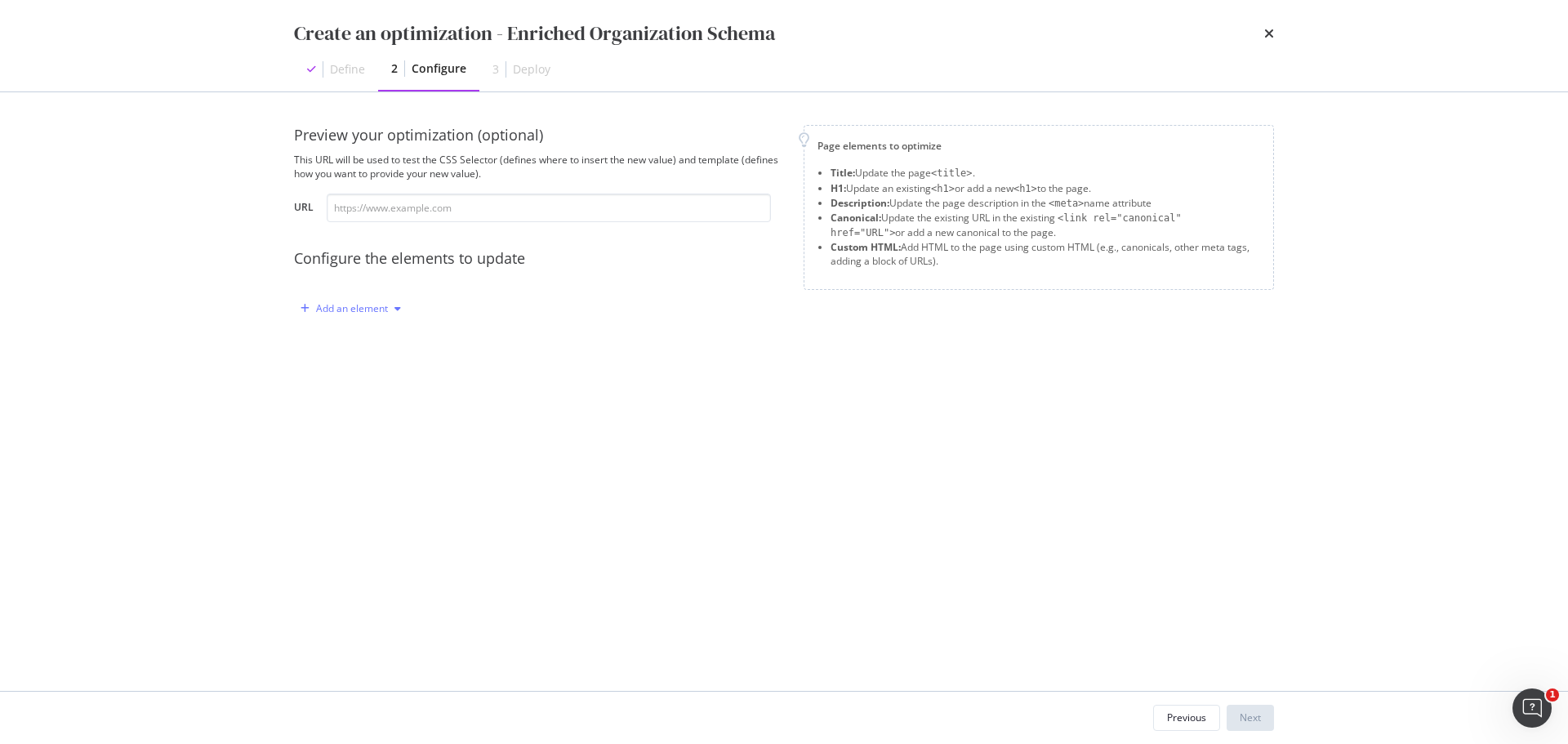
click at [371, 306] on div "Add an element" at bounding box center [353, 309] width 72 height 10
click at [366, 453] on div "Custom HTML" at bounding box center [369, 447] width 64 height 14
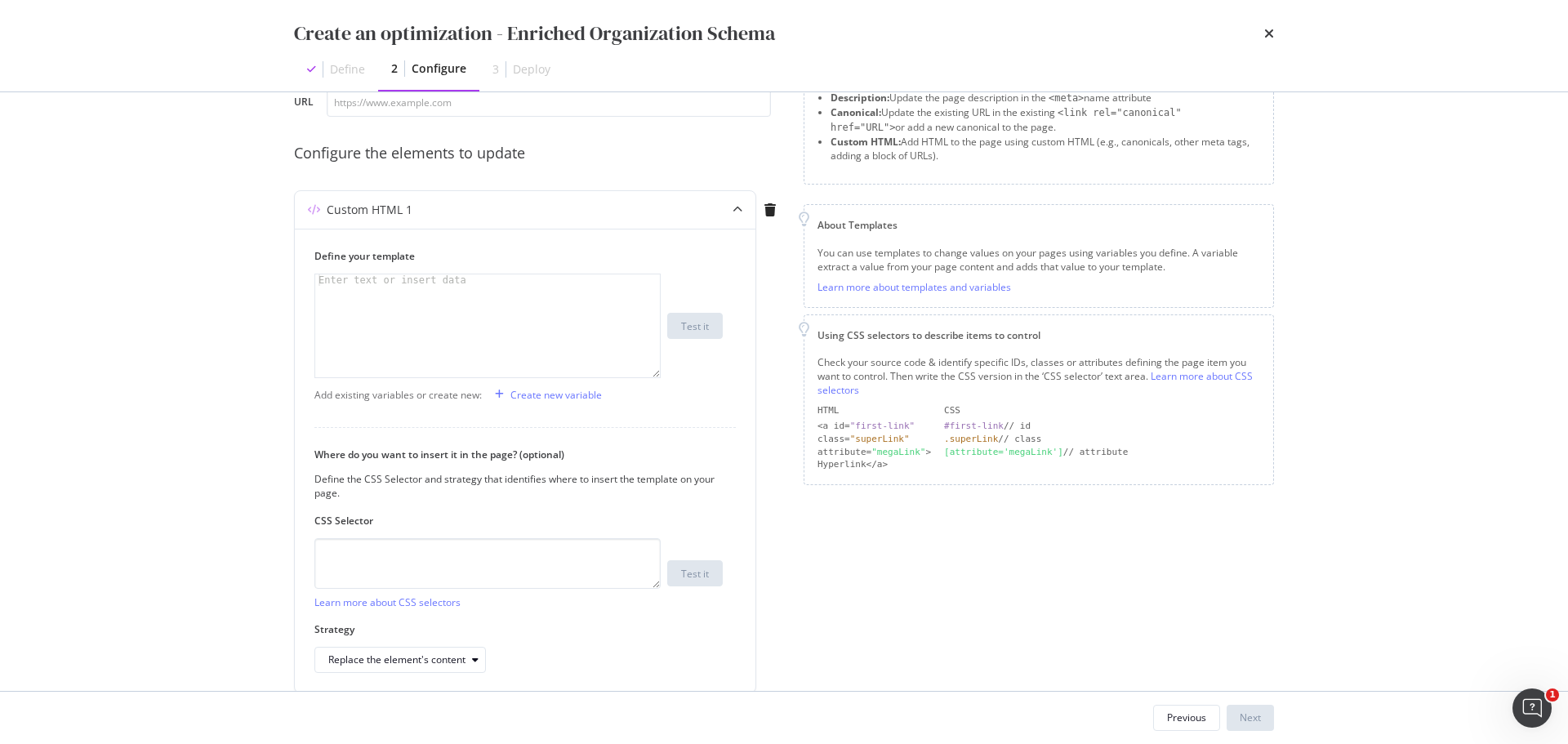
scroll to position [104, 0]
click at [496, 567] on textarea "modal" at bounding box center [487, 564] width 347 height 51
click at [413, 451] on label "Where do you want to insert it in the page? (optional)" at bounding box center [519, 455] width 408 height 14
click at [388, 475] on div "Define the CSS Selector and strategy that identifies where to insert the templa…" at bounding box center [519, 486] width 408 height 27
click at [391, 553] on textarea "modal" at bounding box center [487, 564] width 347 height 51
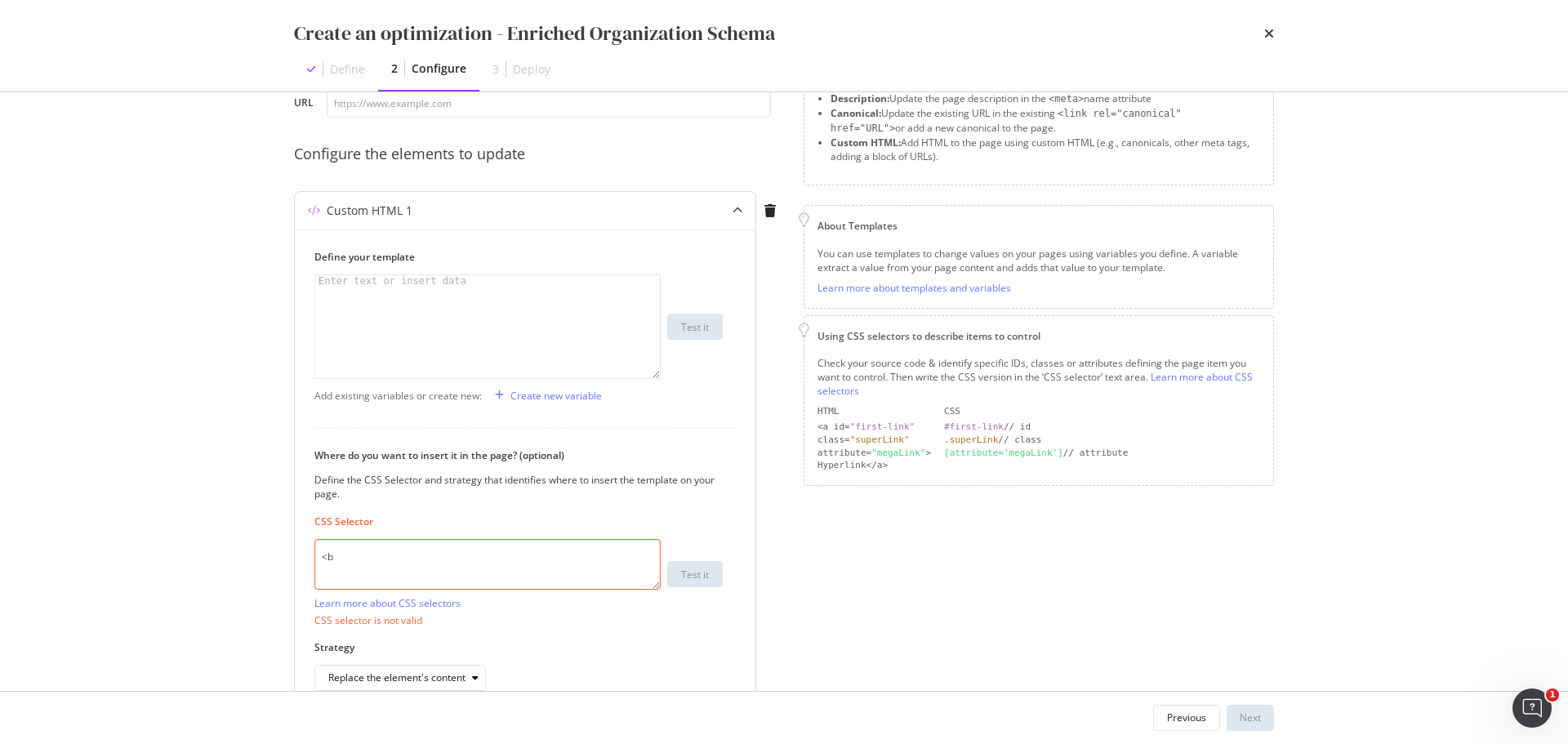
type textarea "<"
click at [476, 475] on div "Define the CSS Selector and strategy that identifies where to insert the templa…" at bounding box center [519, 486] width 408 height 27
click at [467, 664] on div "modal" at bounding box center [476, 660] width 20 height 10
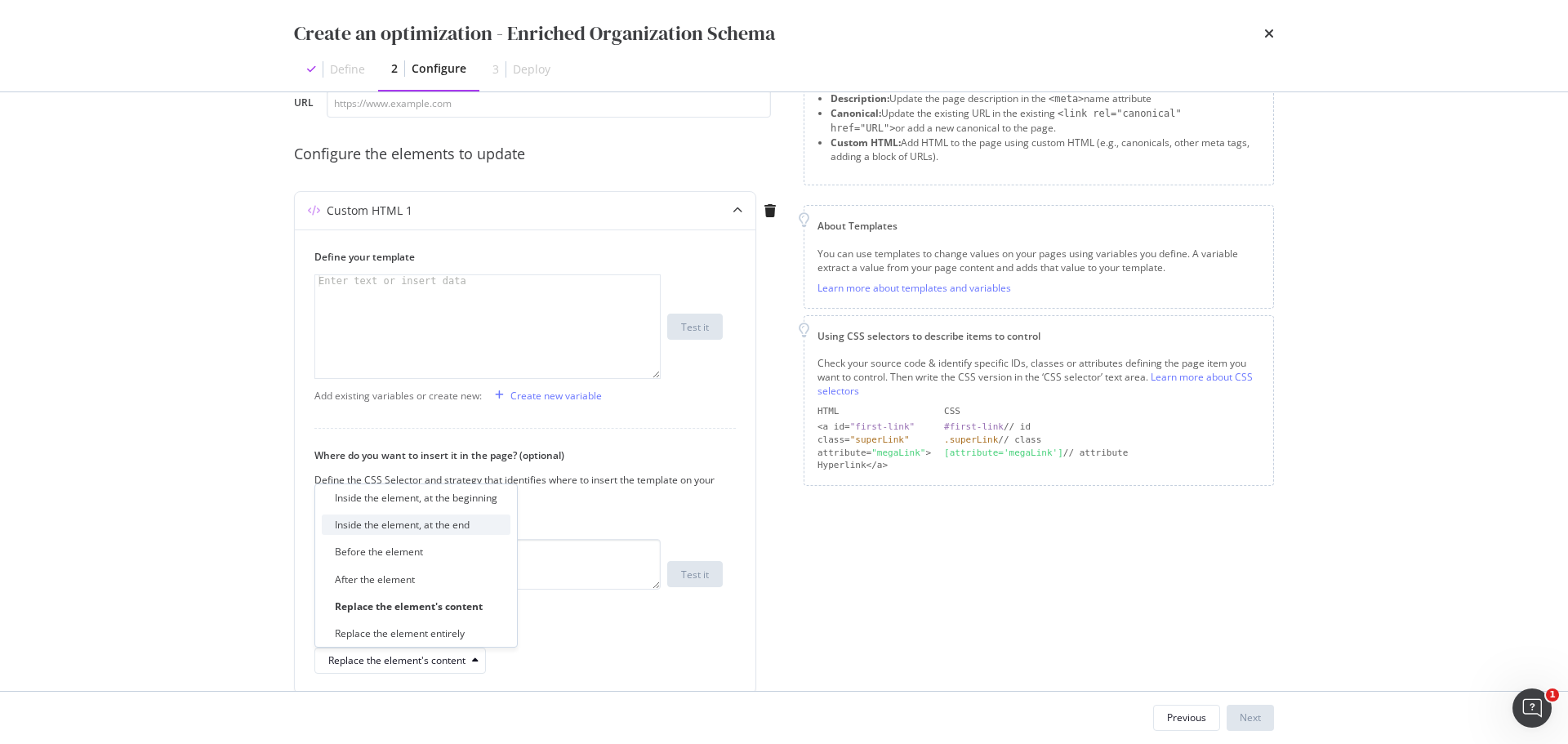
click at [422, 521] on div "Inside the element, at the end" at bounding box center [403, 524] width 135 height 14
click at [302, 551] on div "Define your template Enter text or insert data XXXXXXXXXXXXXXXXXXXXXXXXXXXXXXXX…" at bounding box center [526, 461] width 461 height 464
click at [411, 558] on textarea "modal" at bounding box center [487, 564] width 347 height 51
type textarea "a"
type textarea "[attribute='"
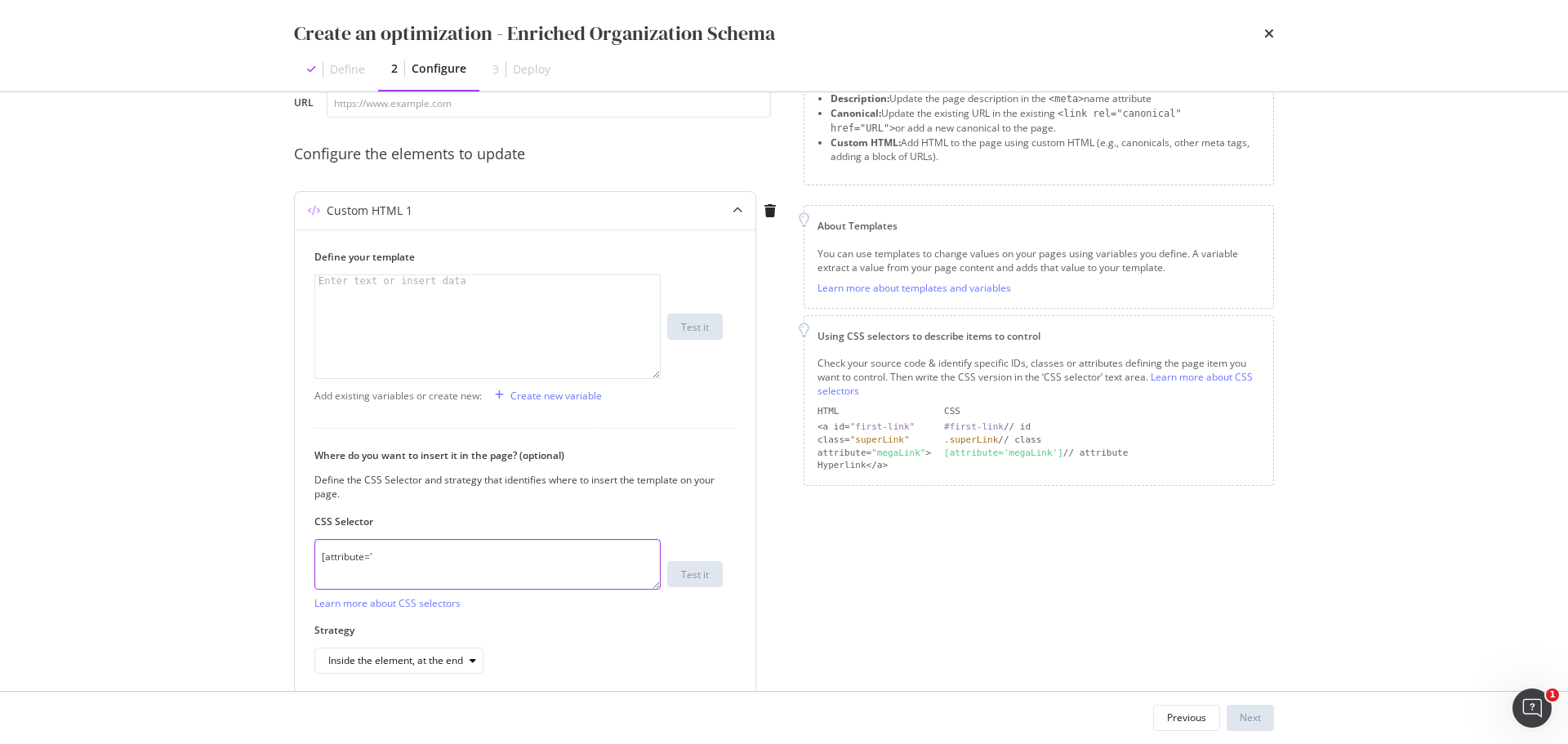
drag, startPoint x: 379, startPoint y: 552, endPoint x: 307, endPoint y: 546, distance: 72.2
click at [307, 546] on div "Define your template Enter text or insert data XXXXXXXXXXXXXXXXXXXXXXXXXXXXXXXX…" at bounding box center [526, 461] width 461 height 464
click at [388, 278] on div "Enter text or insert data" at bounding box center [393, 281] width 154 height 12
paste textarea "">"
type textarea "">"
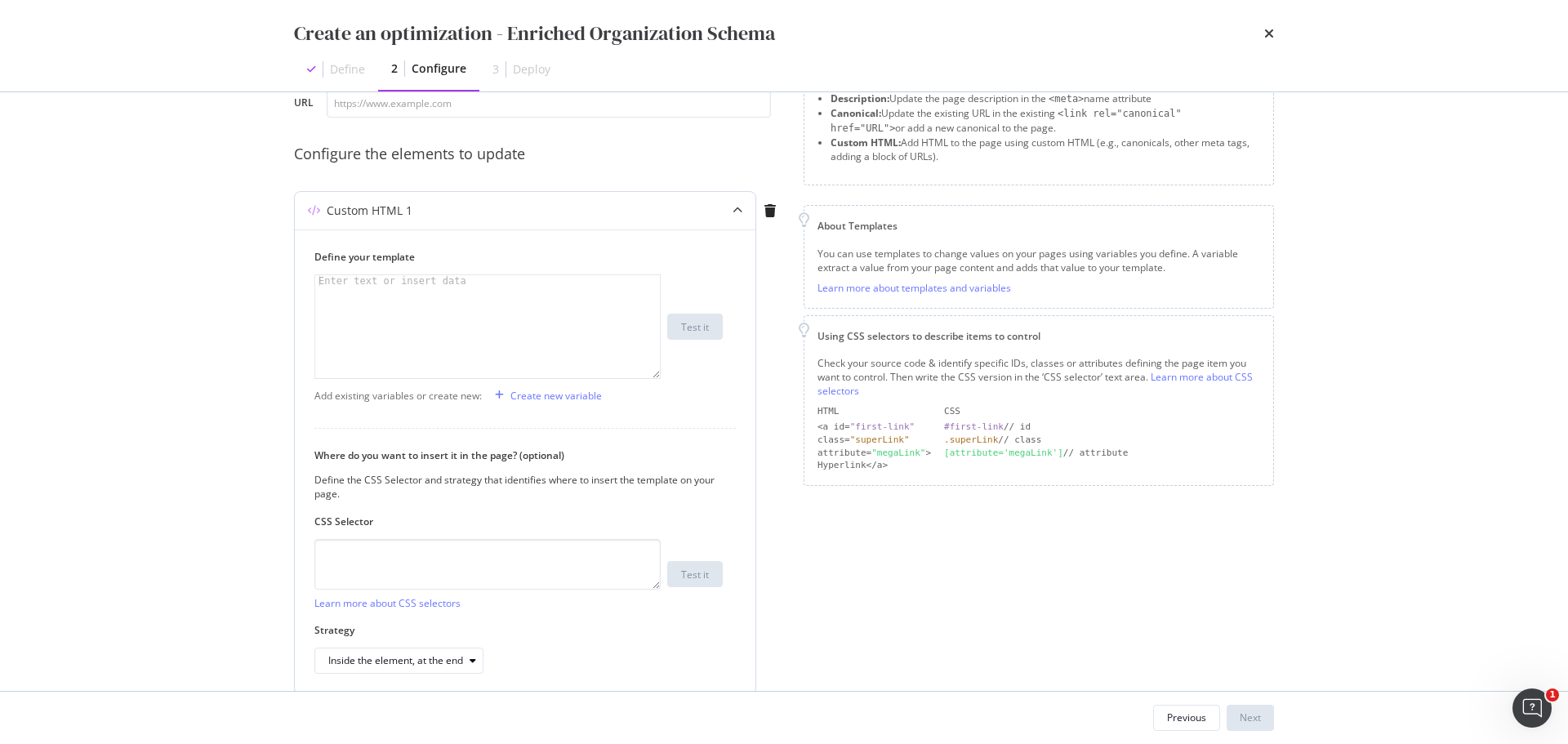
click at [504, 304] on div "modal" at bounding box center [487, 338] width 345 height 126
paste textarea "</script>"
type textarea "</script>"
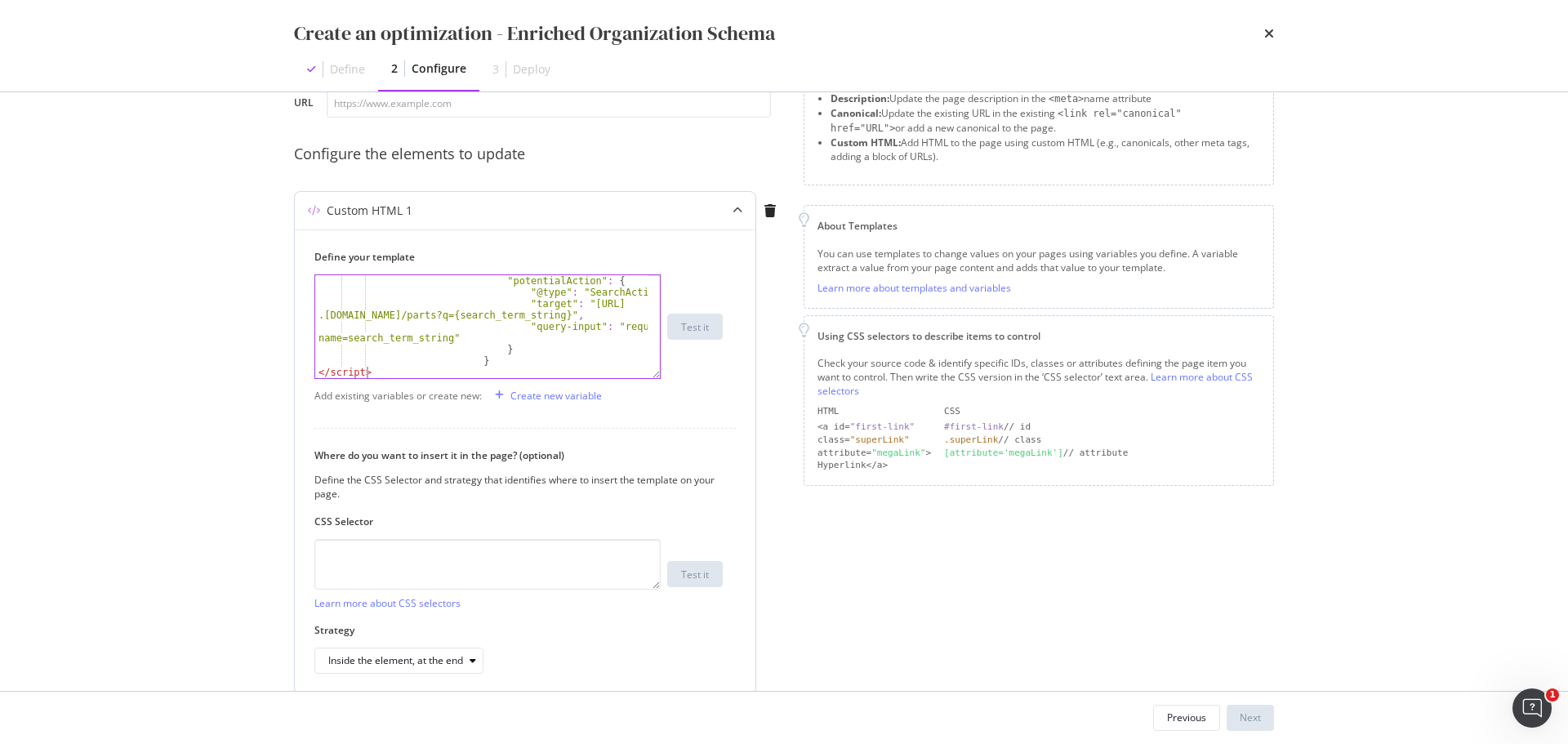
click at [665, 409] on div "Define your template </script> "potentialAction" : { "@type" : "SearchAction" ,…" at bounding box center [526, 461] width 461 height 464
click at [501, 101] on input "modal" at bounding box center [548, 103] width 445 height 28
paste input "[URL][DOMAIN_NAME]"
type input "[URL][DOMAIN_NAME]"
click at [706, 413] on div "Define your template </script> "potentialAction" : { "@type" : "SearchAction" ,…" at bounding box center [526, 461] width 461 height 464
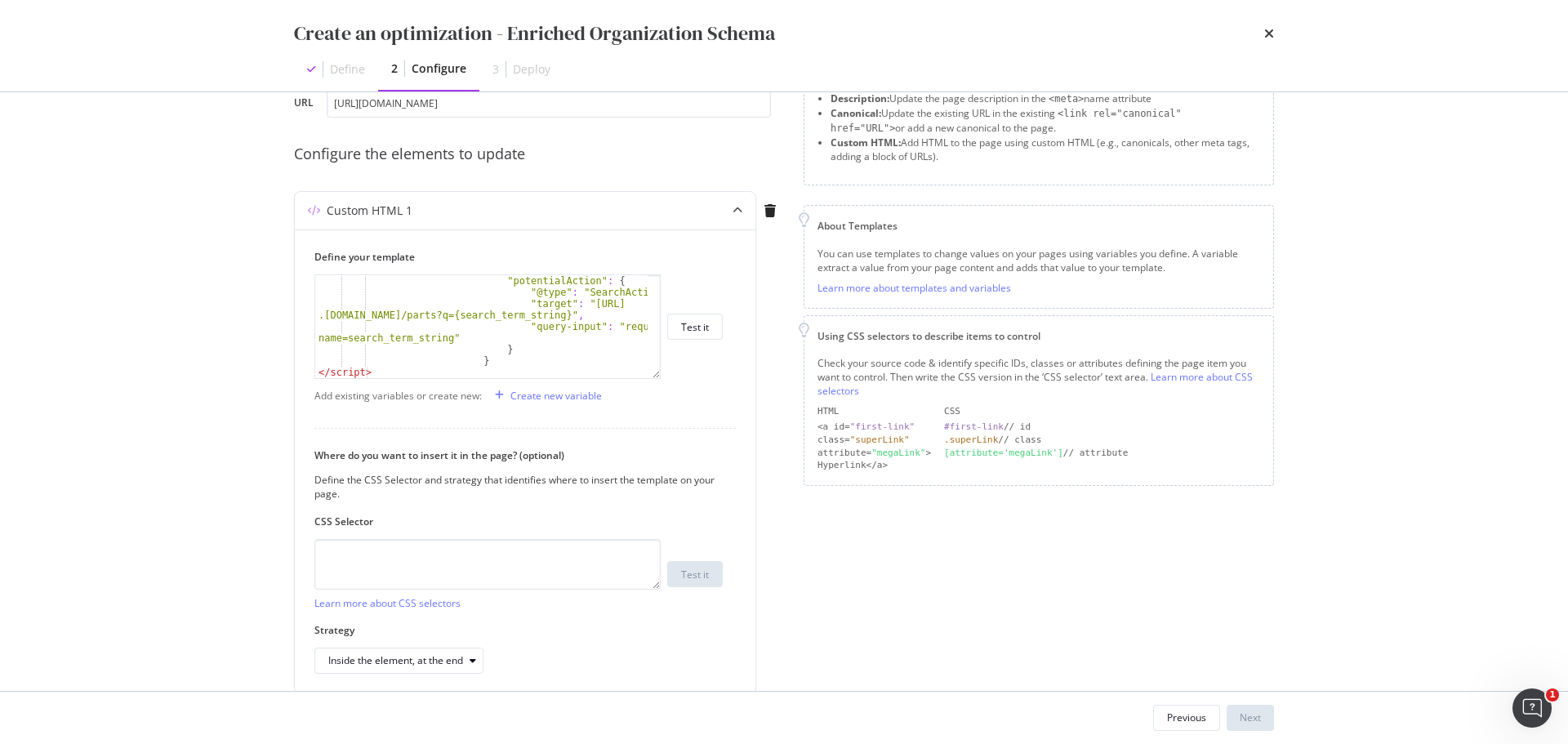
click at [526, 146] on div "Configure the elements to update" at bounding box center [539, 154] width 490 height 21
click at [496, 159] on div "Configure the elements to update" at bounding box center [539, 154] width 490 height 21
click at [530, 370] on div ""potentialAction" : { "@type" : "SearchAction" , "target" : "[URL] .[DOMAIN_NAM…" at bounding box center [482, 338] width 332 height 126
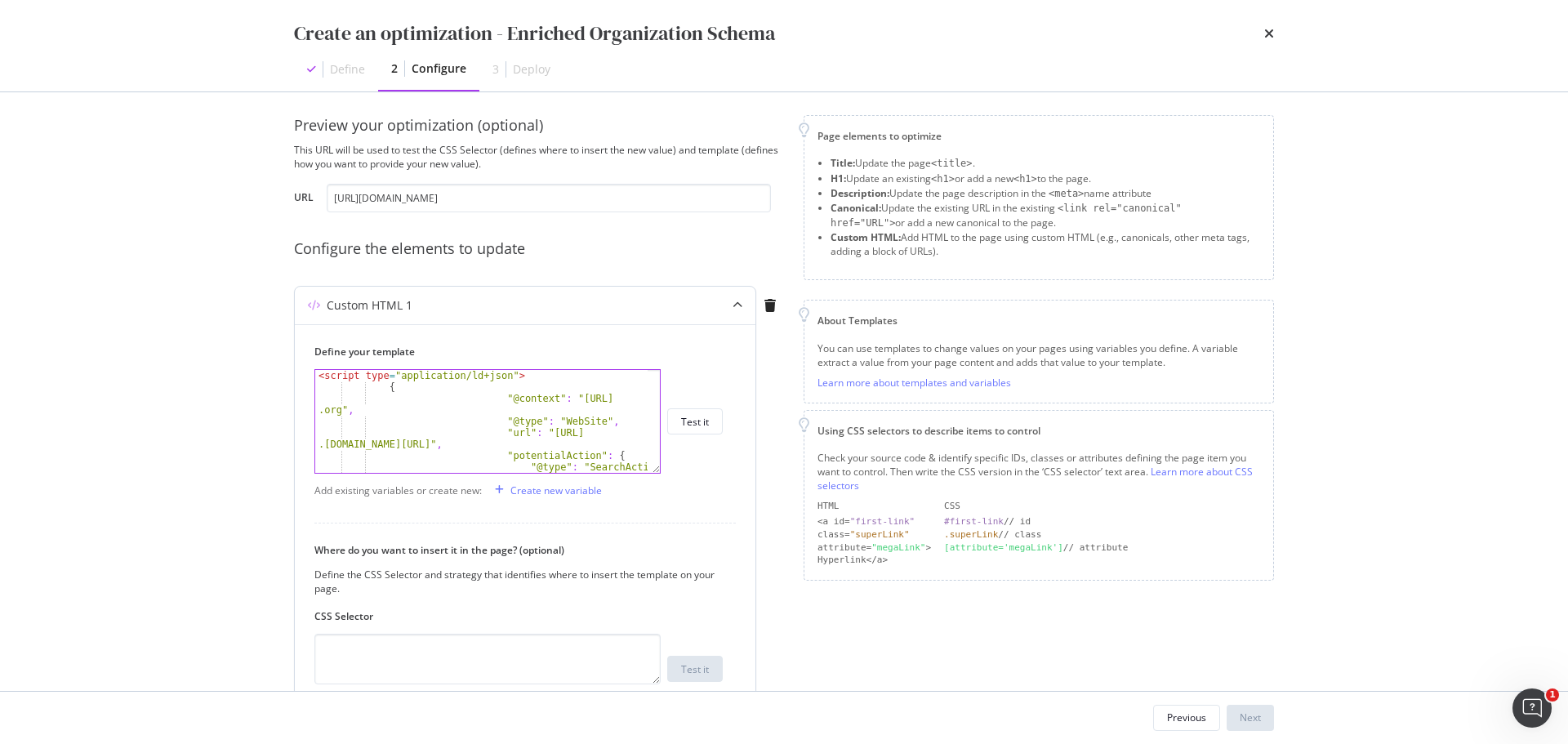
scroll to position [0, 0]
click at [572, 488] on div "Create new variable" at bounding box center [557, 490] width 92 height 14
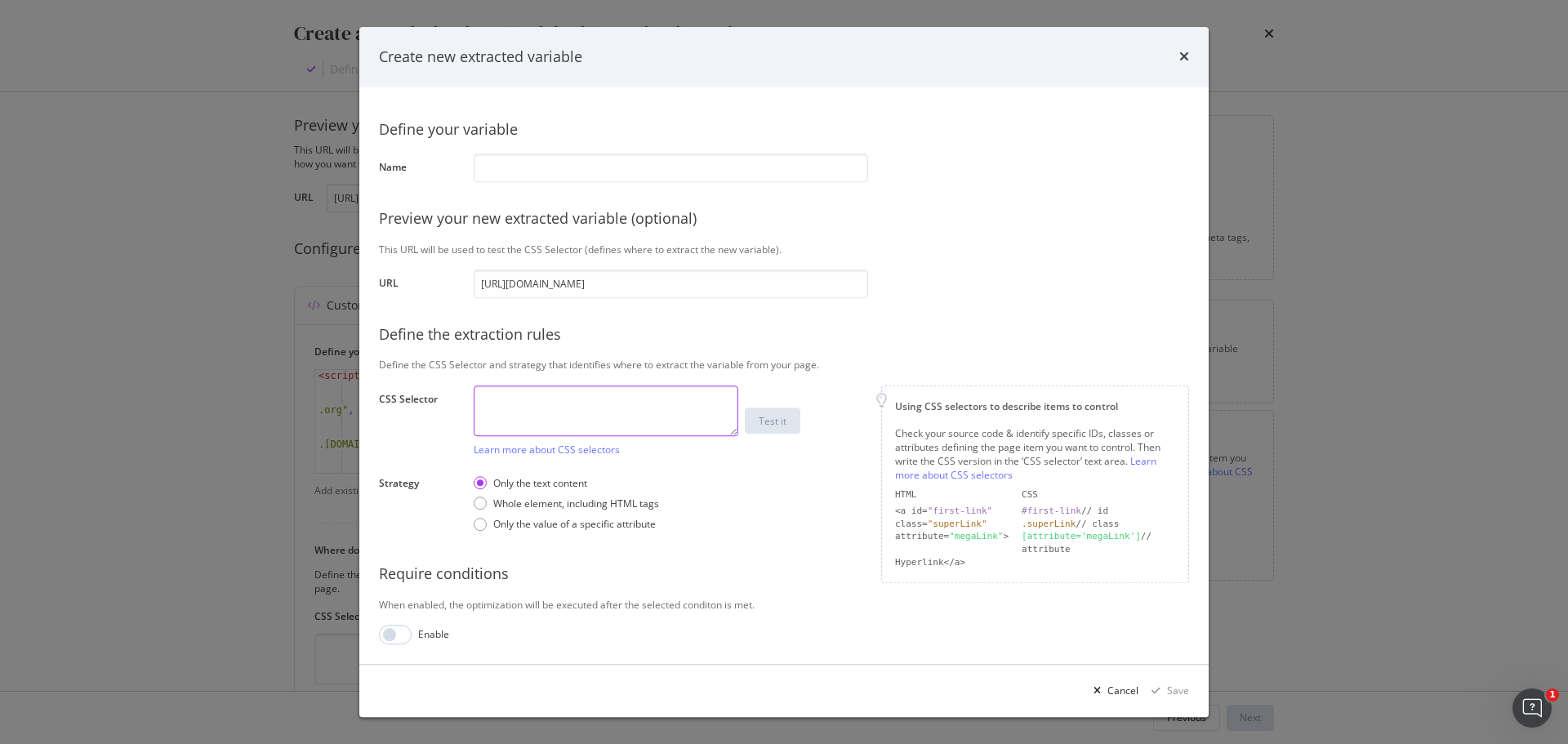
click at [511, 408] on textarea "modal" at bounding box center [606, 411] width 265 height 51
click at [699, 456] on div "Learn more about CSS selectors" at bounding box center [606, 449] width 265 height 14
click at [474, 504] on div "Whole element, including HTML tags" at bounding box center [480, 503] width 13 height 13
click at [481, 527] on div "Only the value of a specific attribute" at bounding box center [480, 523] width 13 height 13
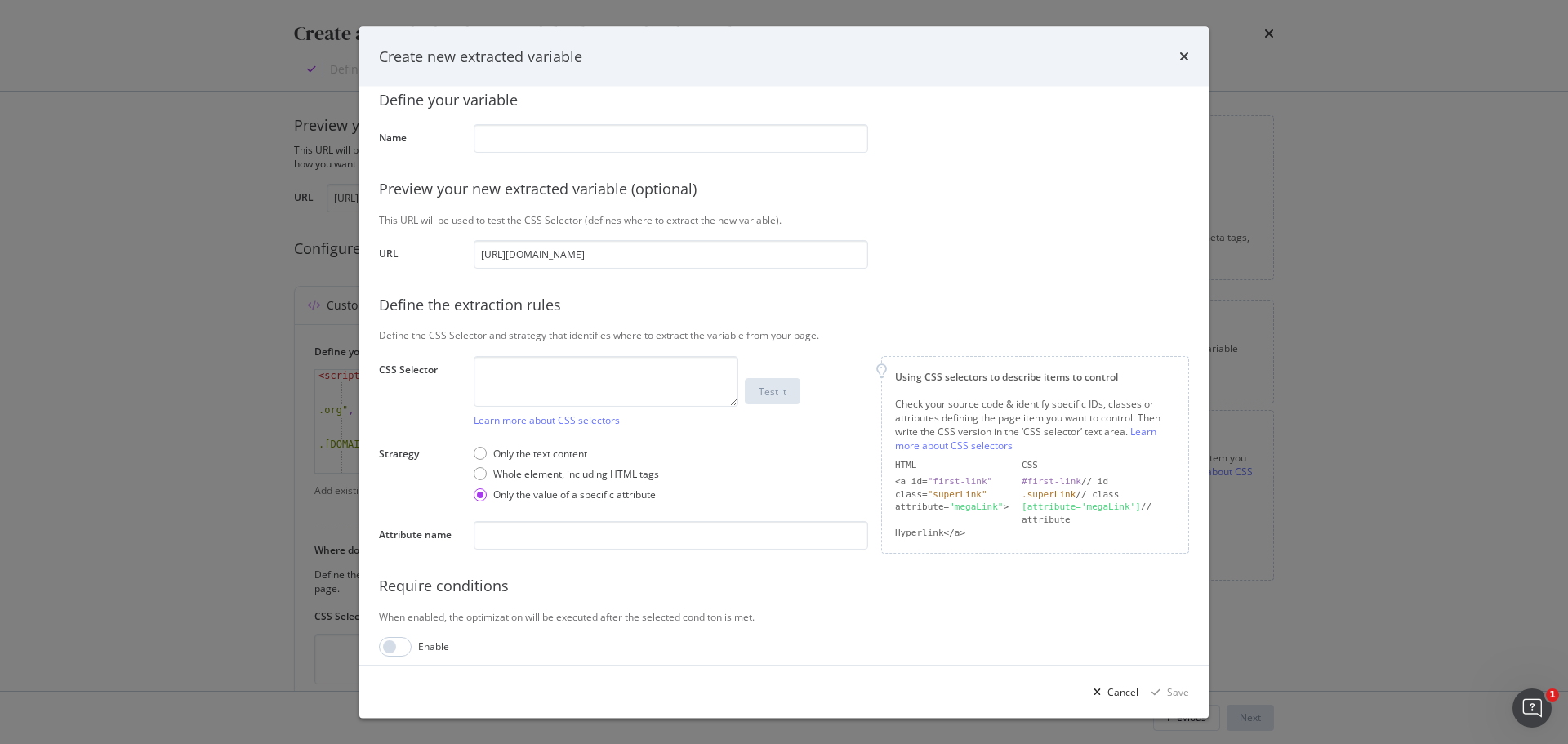
scroll to position [40, 0]
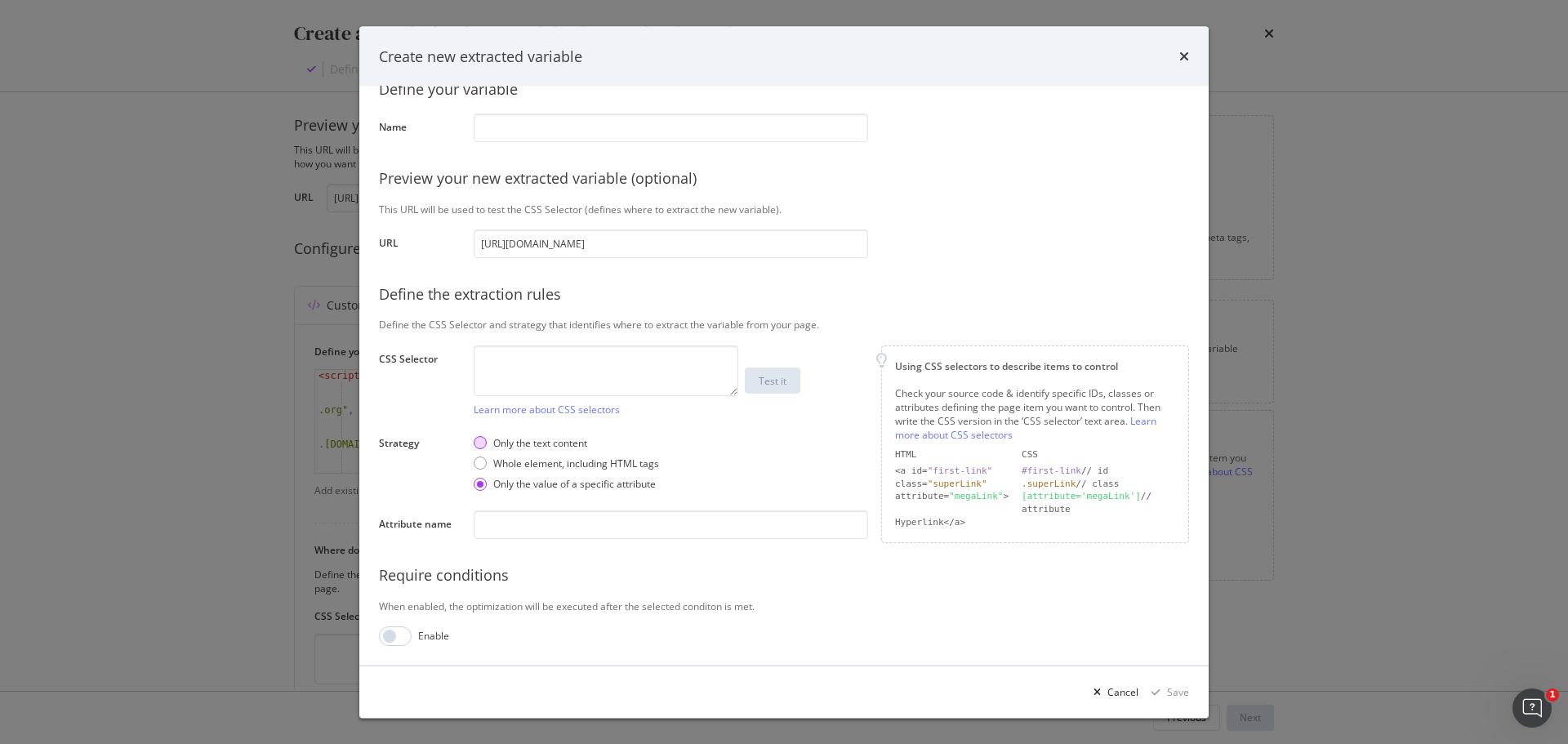
click at [479, 441] on div "Only the text content" at bounding box center [480, 441] width 13 height 13
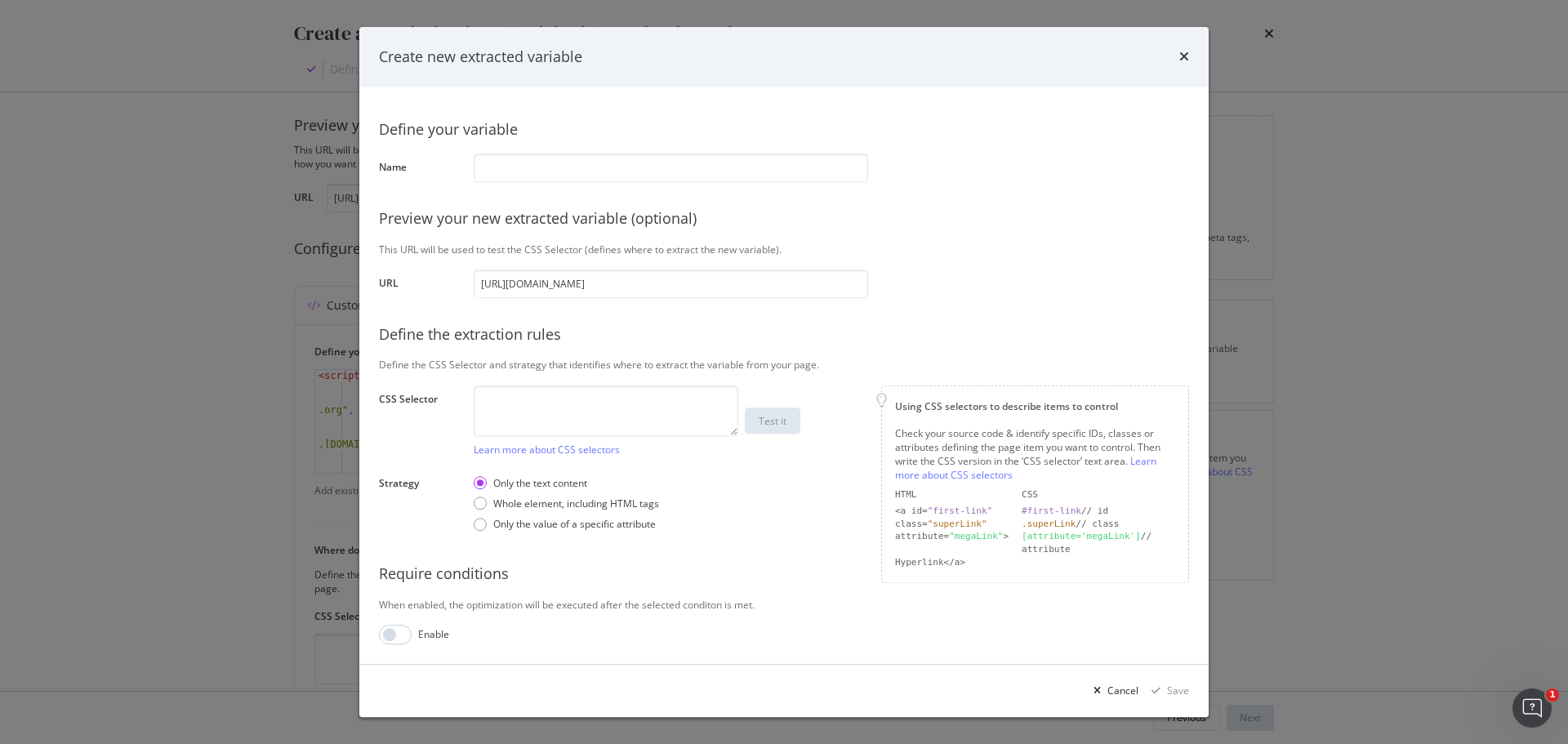
scroll to position [0, 0]
click at [479, 499] on div "Whole element, including HTML tags" at bounding box center [480, 503] width 13 height 13
click at [476, 482] on div "Only the text content" at bounding box center [480, 482] width 13 height 13
click at [611, 404] on textarea "modal" at bounding box center [606, 411] width 265 height 51
click at [1184, 53] on icon "times" at bounding box center [1184, 57] width 10 height 13
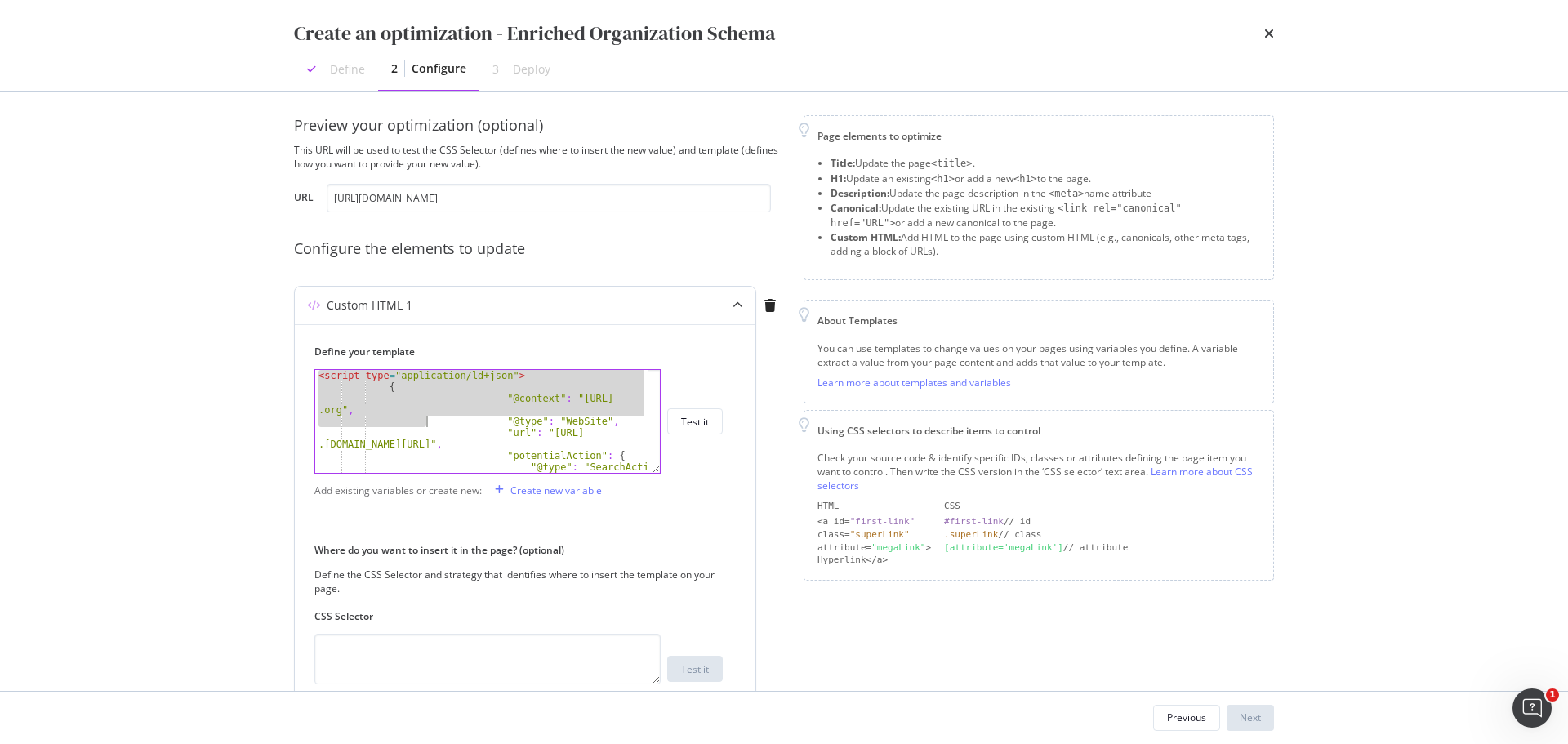
scroll to position [80, 0]
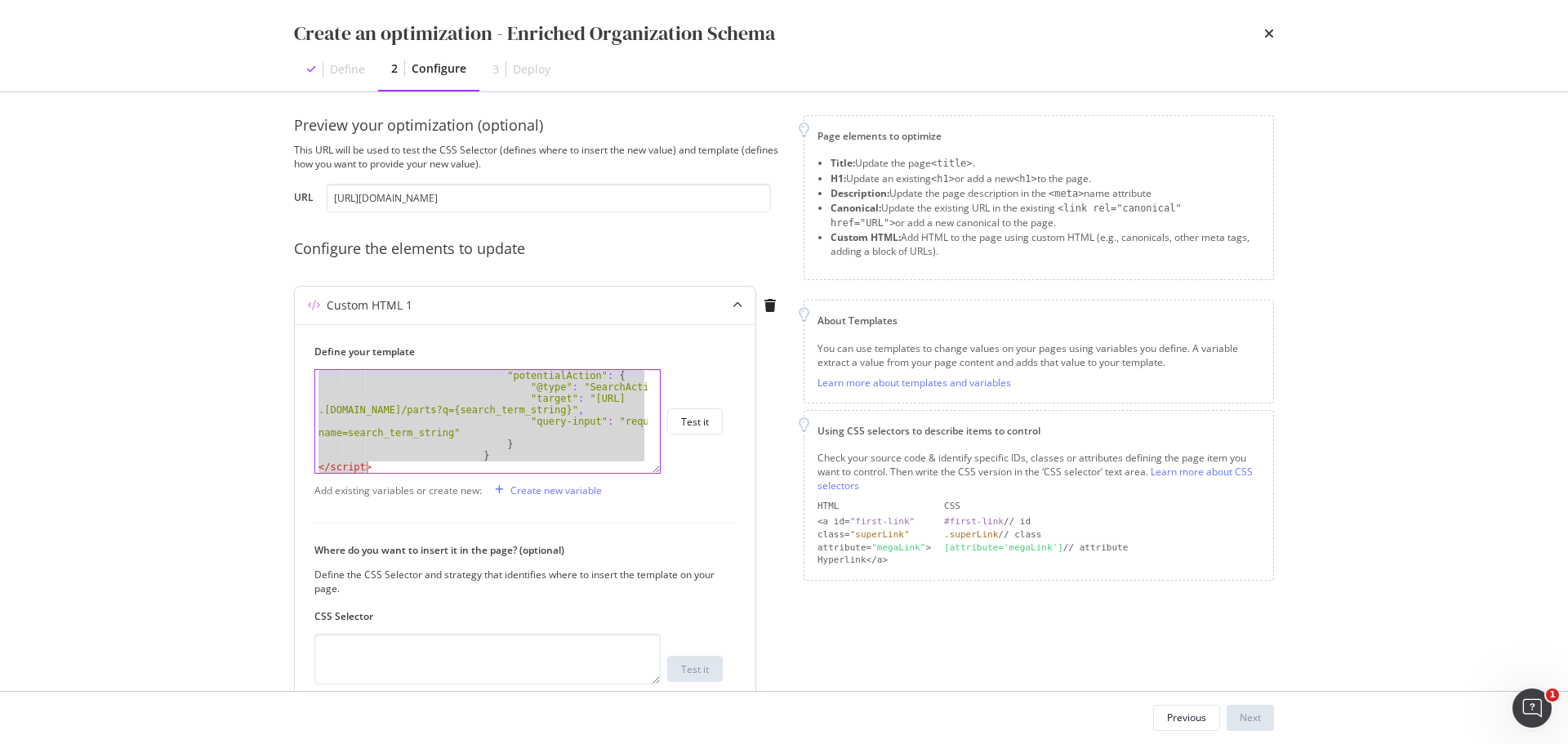
drag, startPoint x: 317, startPoint y: 376, endPoint x: 665, endPoint y: 558, distance: 392.7
click at [665, 558] on div "Define your template <script type="application/ld+json"> "potentialAction" : { …" at bounding box center [526, 556] width 461 height 464
type textarea "} </script>"
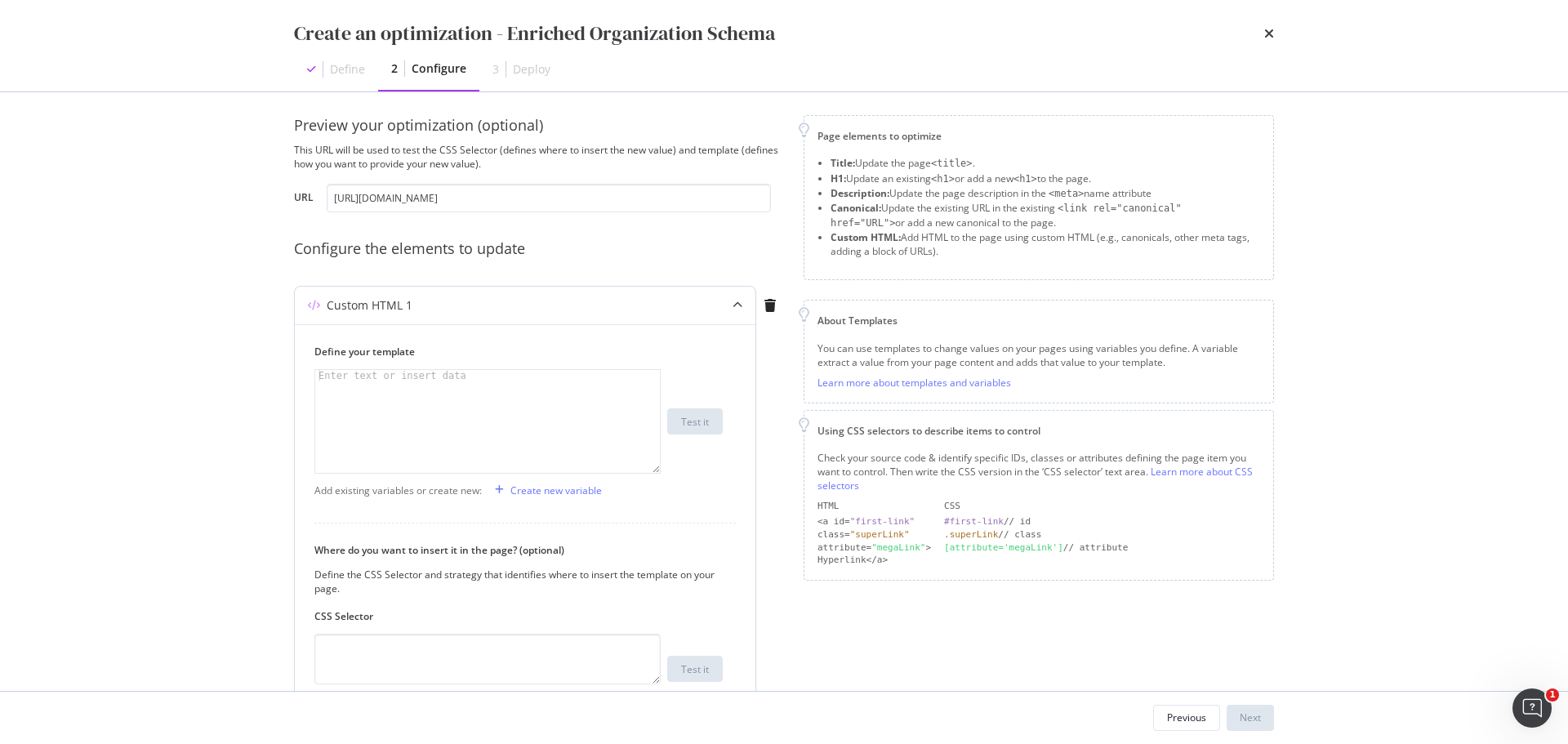
click at [457, 394] on div "modal" at bounding box center [487, 433] width 345 height 126
paste textarea "</script>"
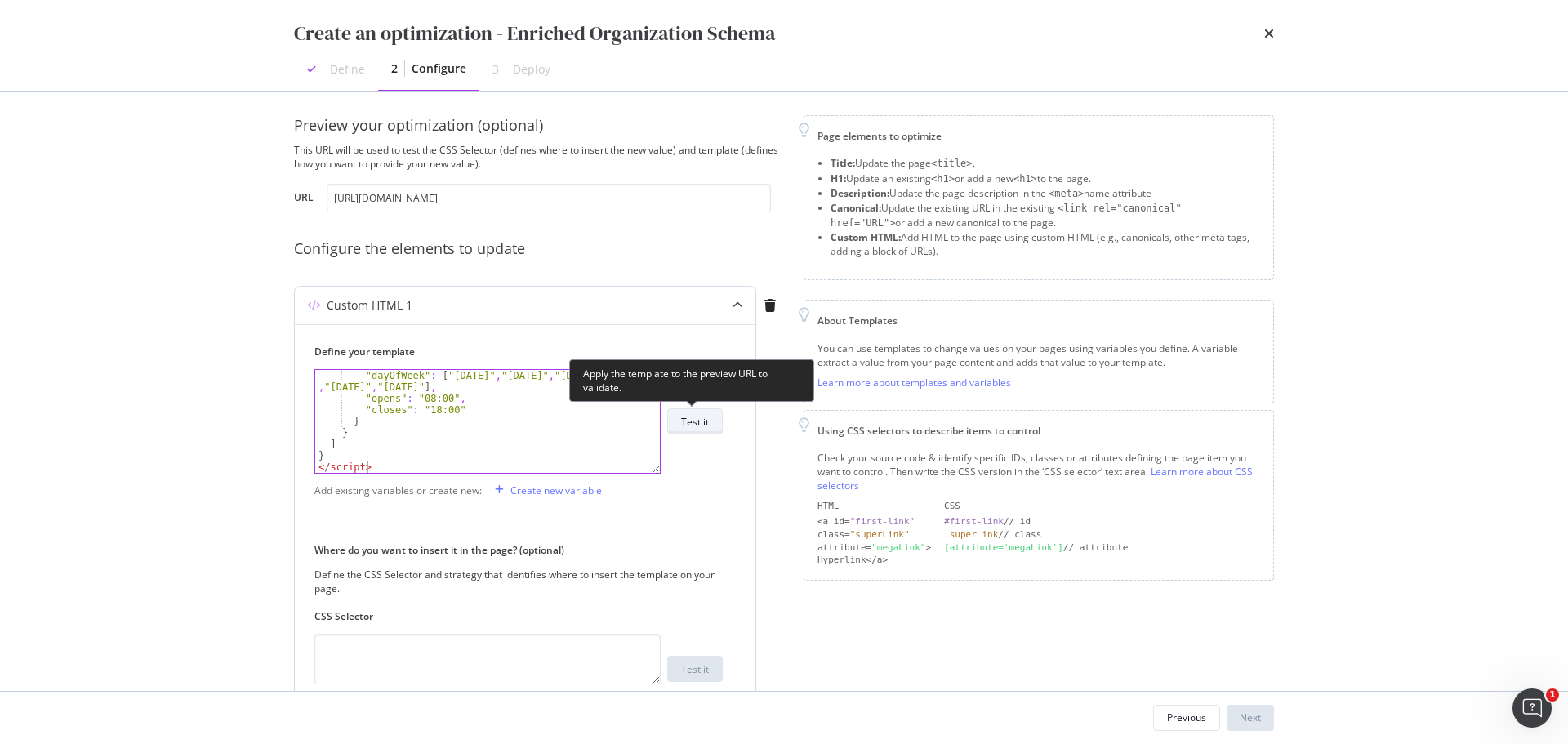
click at [699, 424] on div "Test it" at bounding box center [695, 422] width 27 height 14
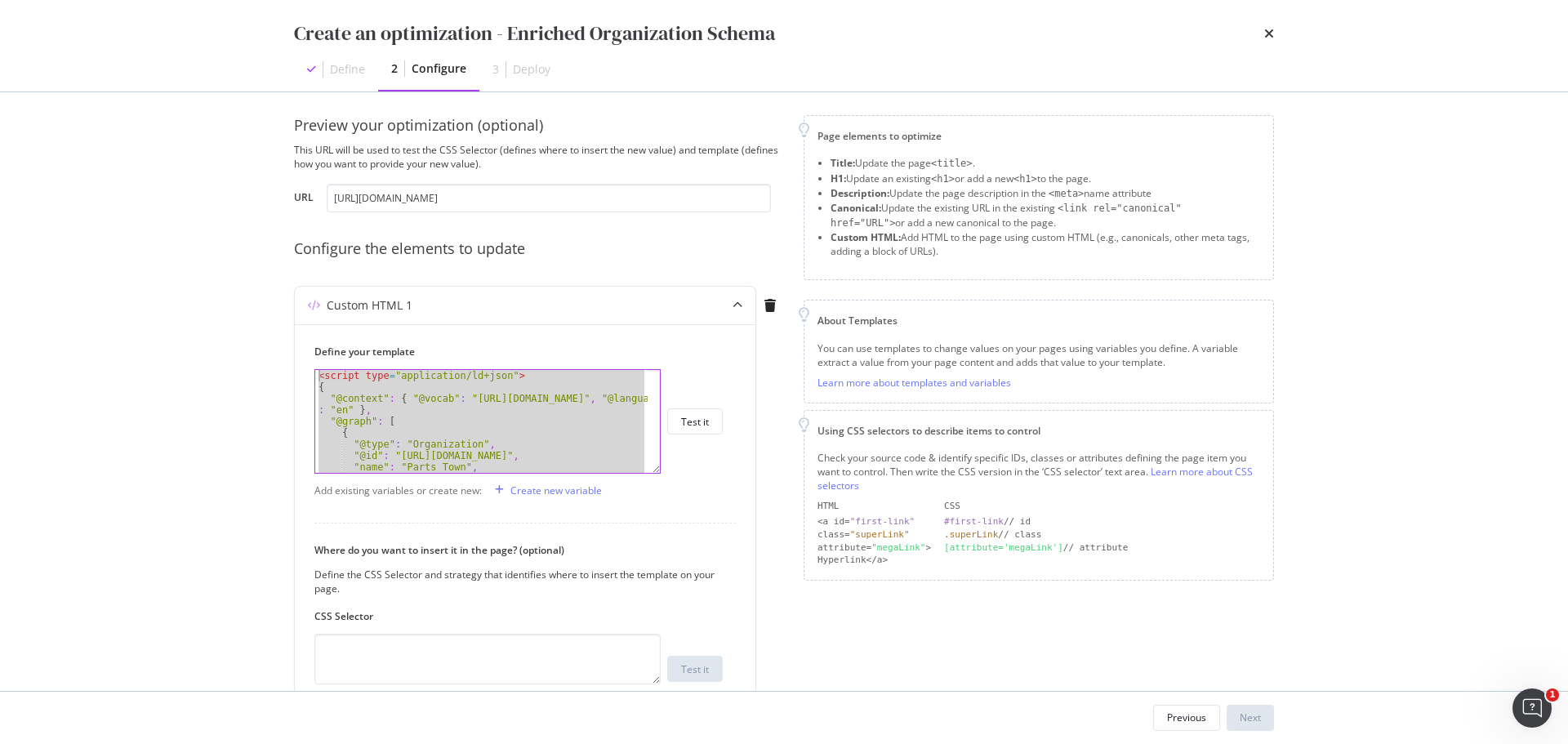
scroll to position [0, 0]
drag, startPoint x: 390, startPoint y: 463, endPoint x: 263, endPoint y: 221, distance: 273.3
click at [263, 221] on div "Preview your optimization (optional) This URL will be used to test the CSS Sele…" at bounding box center [784, 391] width 1045 height 599
type textarea "<script type="application/ld+json"> {"
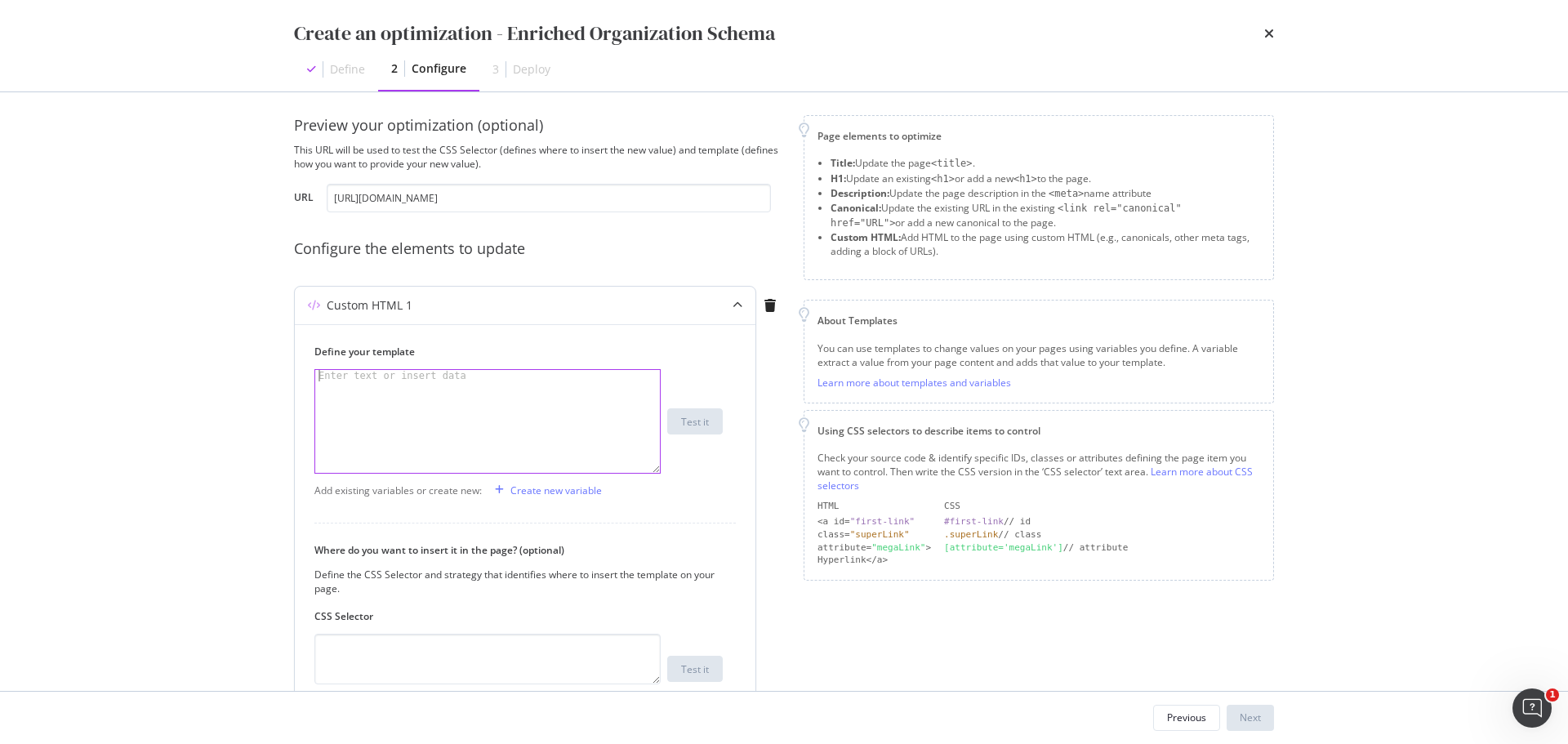
click at [399, 387] on div "modal" at bounding box center [487, 433] width 345 height 126
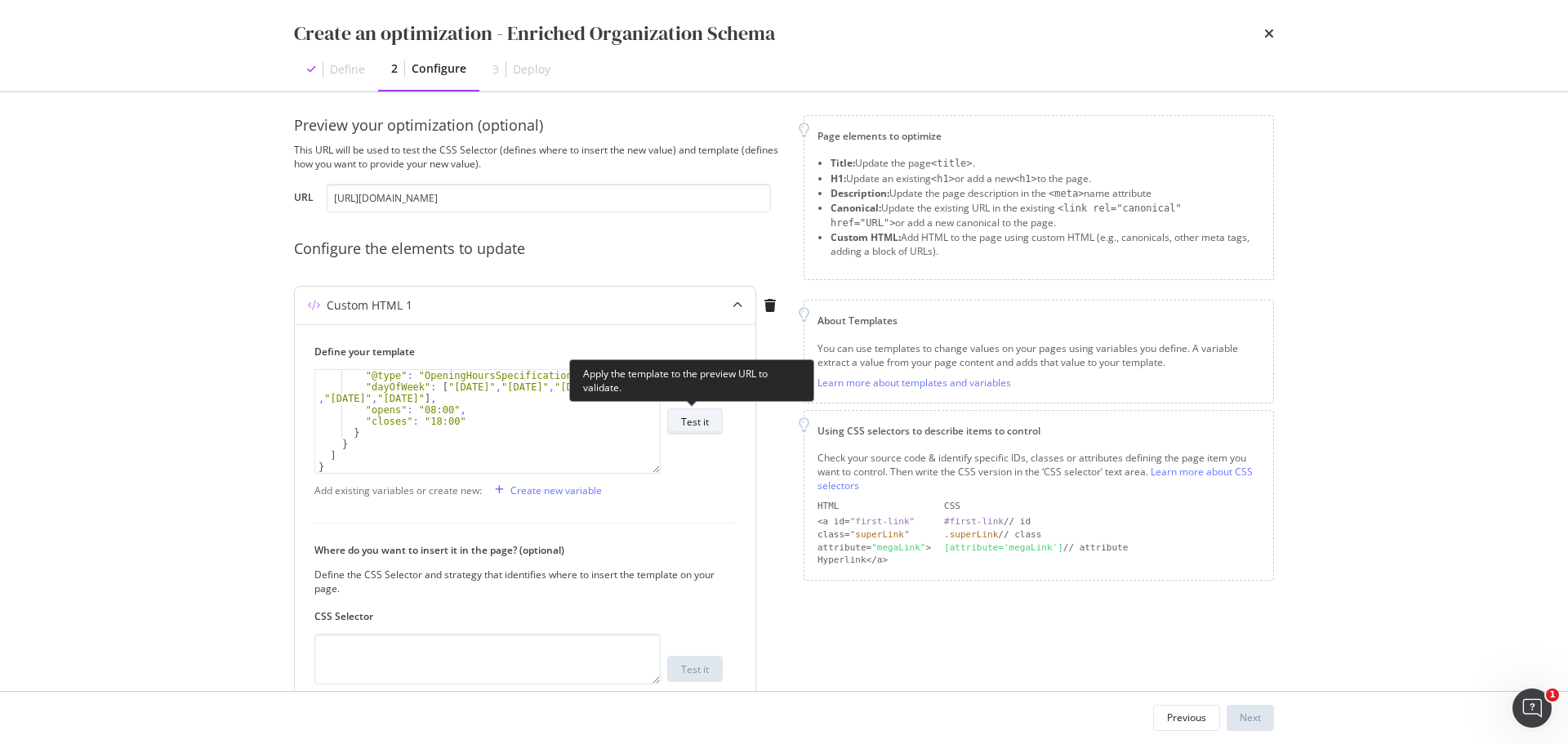
click at [710, 422] on button "Test it" at bounding box center [695, 421] width 56 height 26
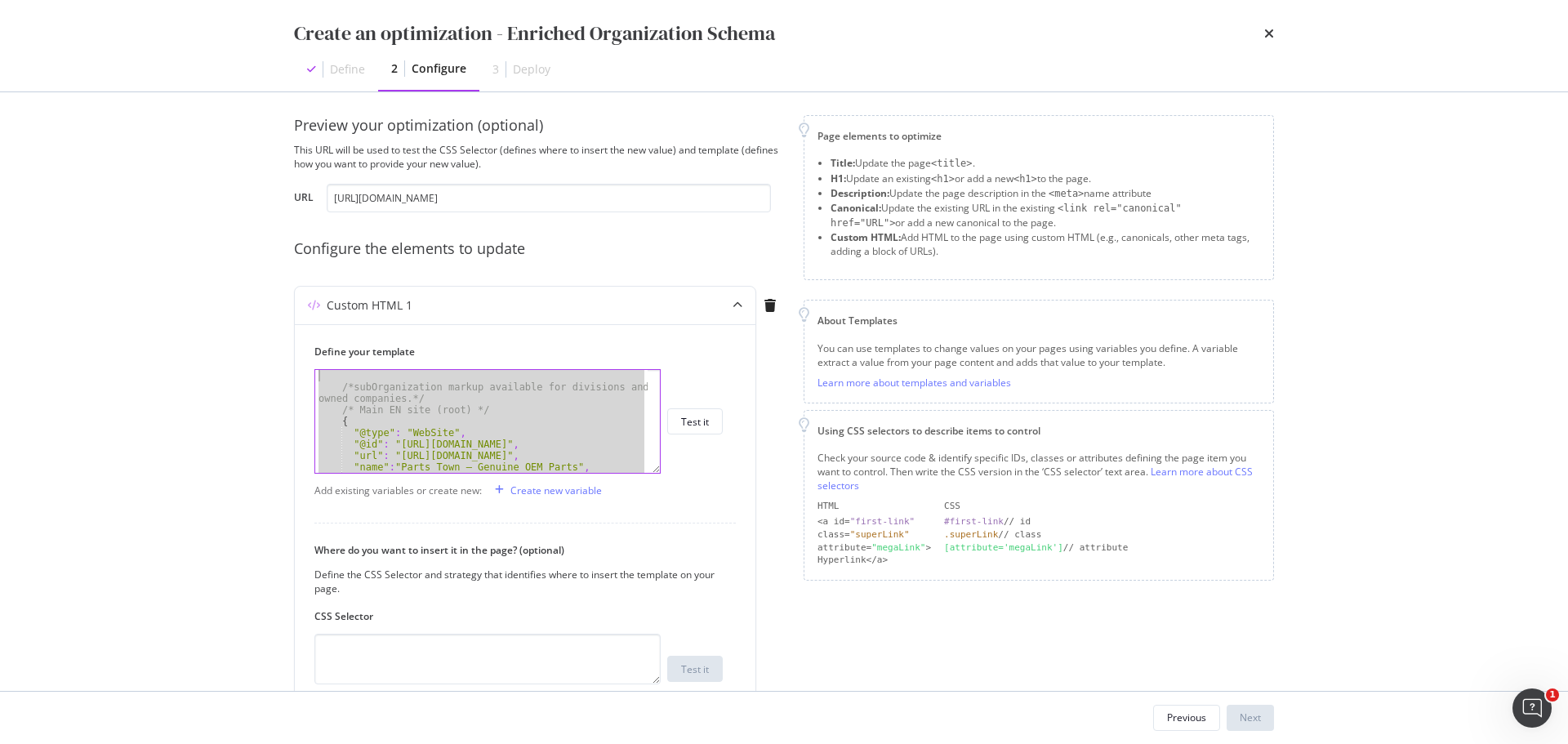
scroll to position [0, 0]
drag, startPoint x: 440, startPoint y: 462, endPoint x: 257, endPoint y: 255, distance: 276.3
click at [257, 255] on div "Create an optimization - Enriched Organization Schema Define 2 Configure 3 Depl…" at bounding box center [784, 372] width 1568 height 744
type textarea "<script type="application/ld+json"> {"
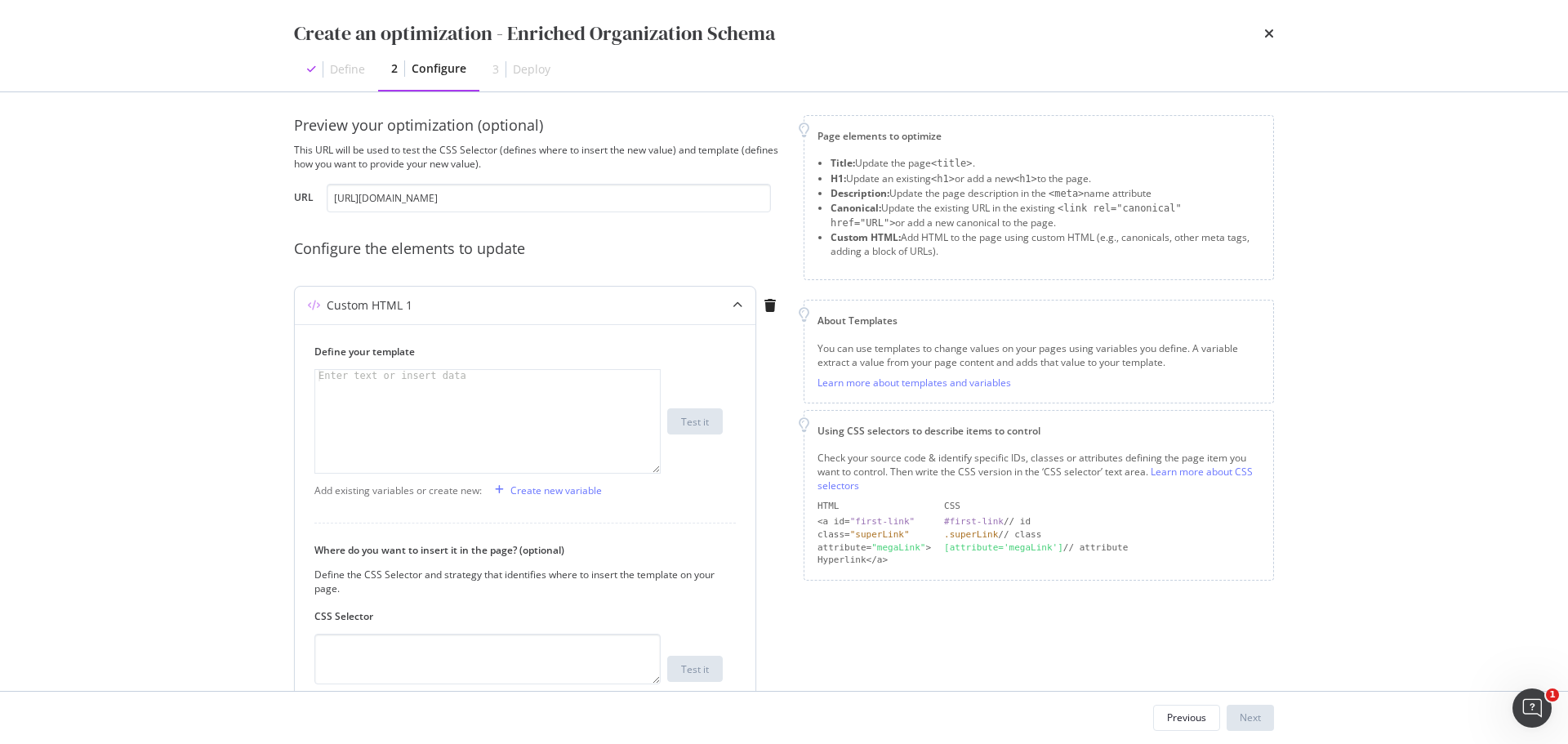
click at [444, 396] on div "modal" at bounding box center [487, 433] width 345 height 126
paste textarea "</script>"
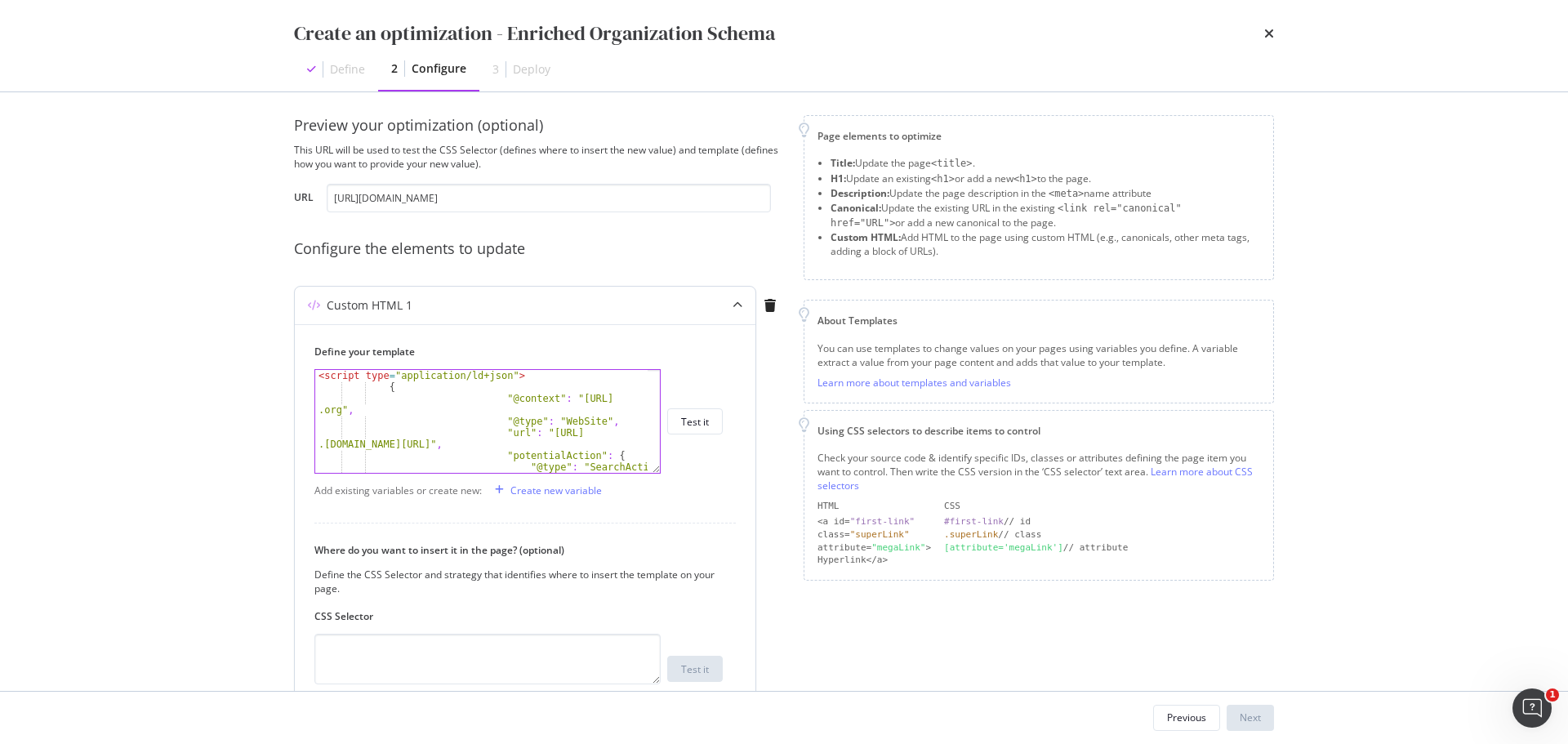
click at [400, 448] on div "< script type = "application/ld+json" > { "@context" : "[URL] .org" , "@type" :…" at bounding box center [482, 438] width 332 height 137
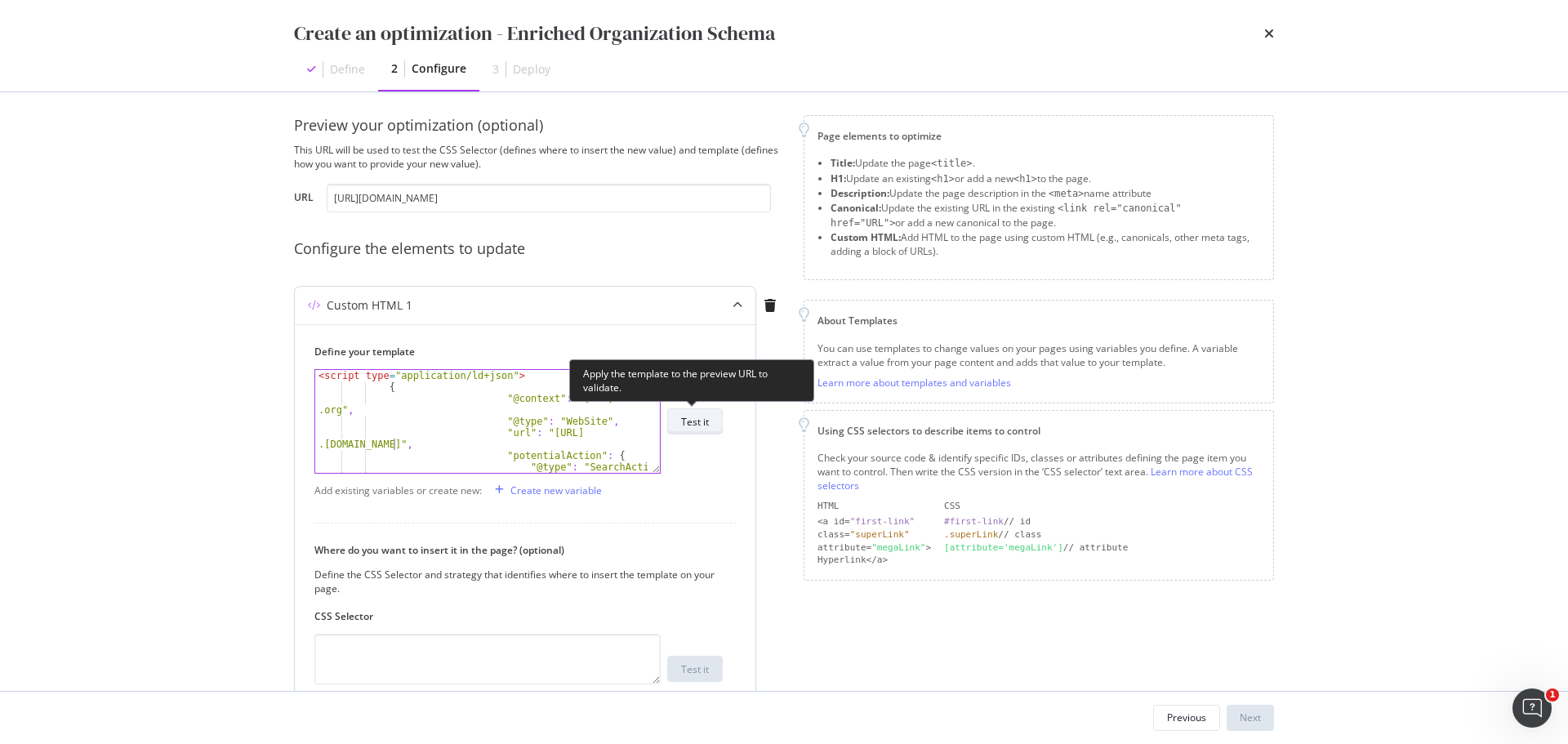
click at [710, 421] on button "Test it" at bounding box center [695, 421] width 56 height 26
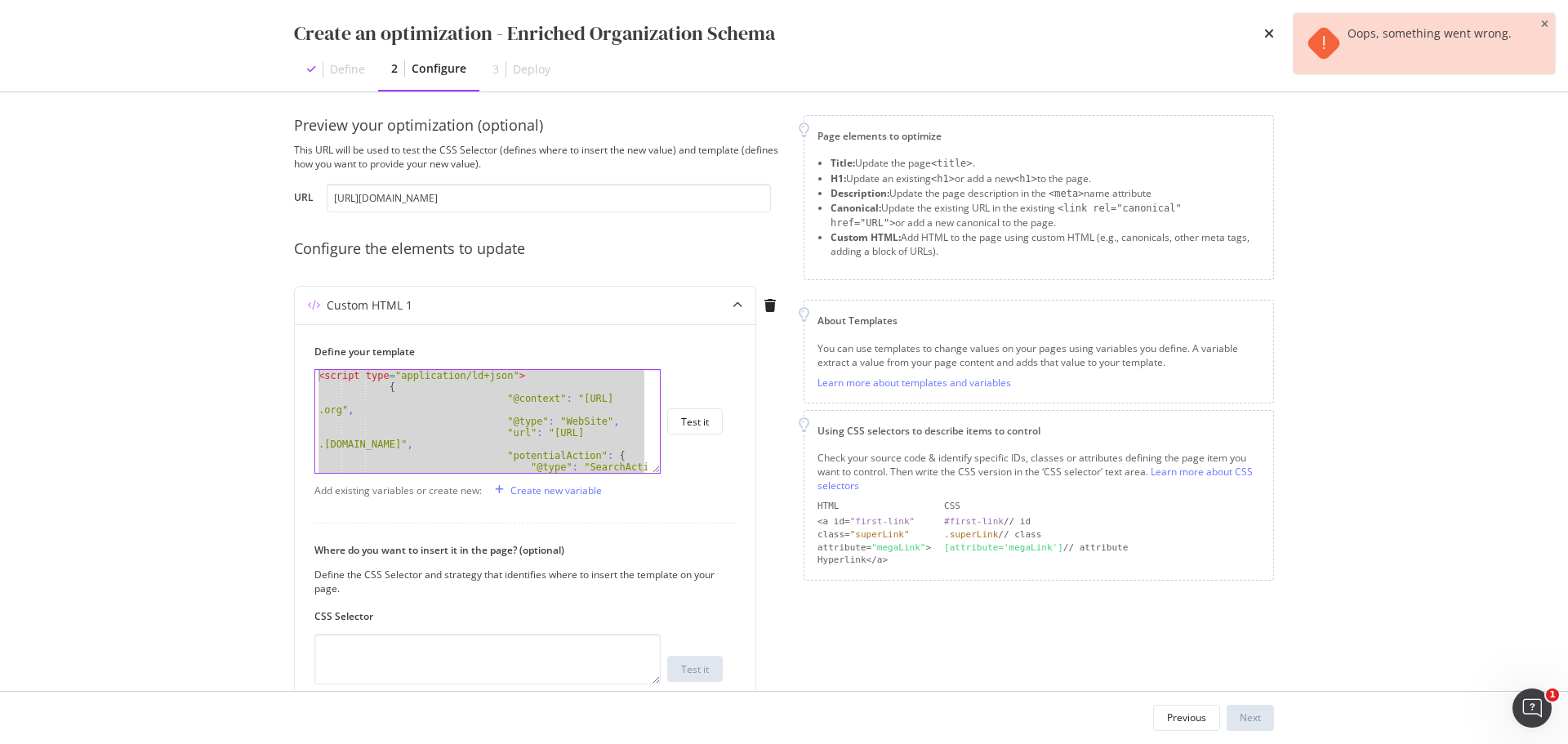
drag, startPoint x: 376, startPoint y: 470, endPoint x: 269, endPoint y: 309, distance: 193.3
click at [267, 313] on div "Preview your optimization (optional) This URL will be used to test the CSS Sele…" at bounding box center [784, 391] width 1045 height 599
type textarea "<script type="application/ld+json"> {"
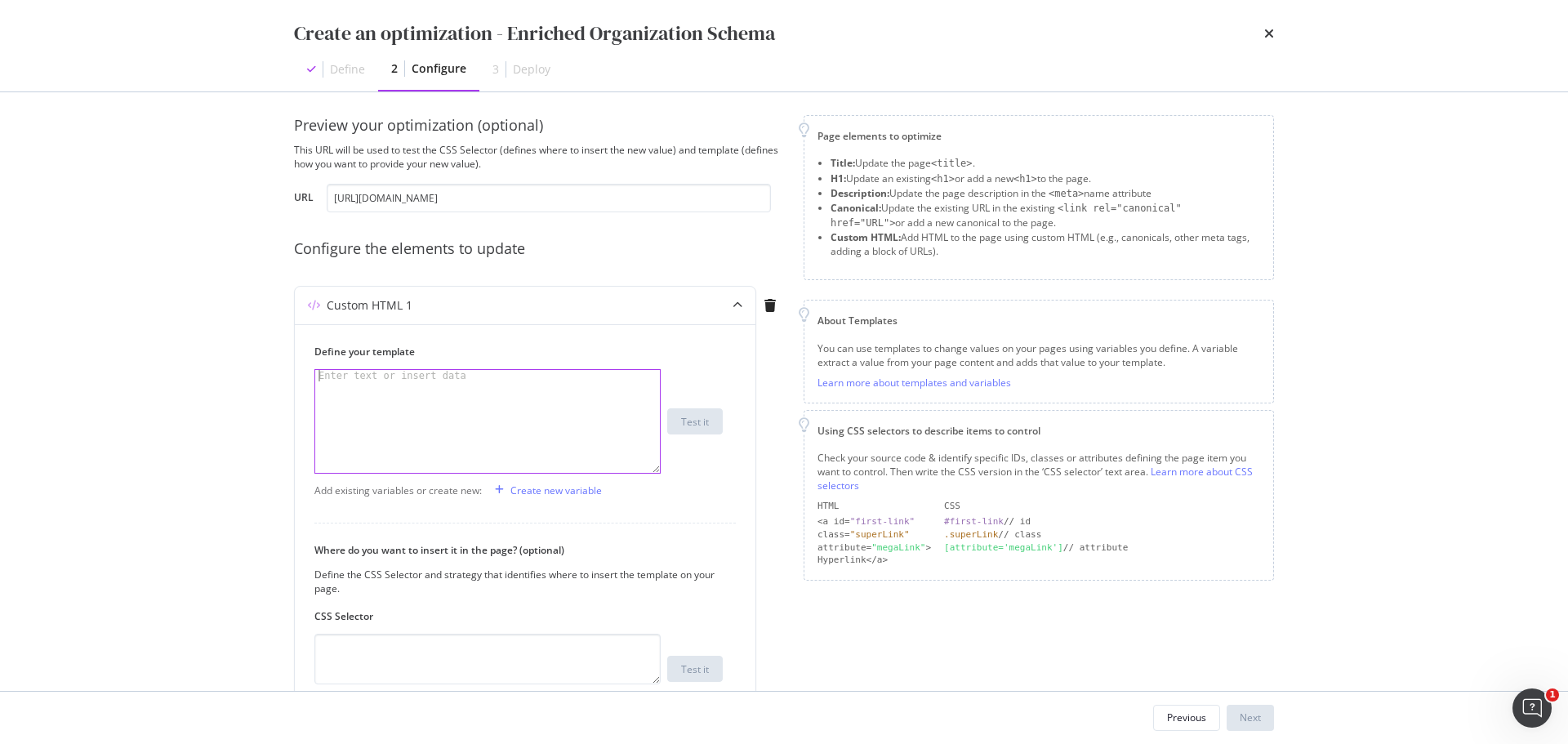
click at [1338, 334] on div "Create an optimization - Enriched Organization Schema Define 2 Configure 3 Depl…" at bounding box center [784, 372] width 1568 height 744
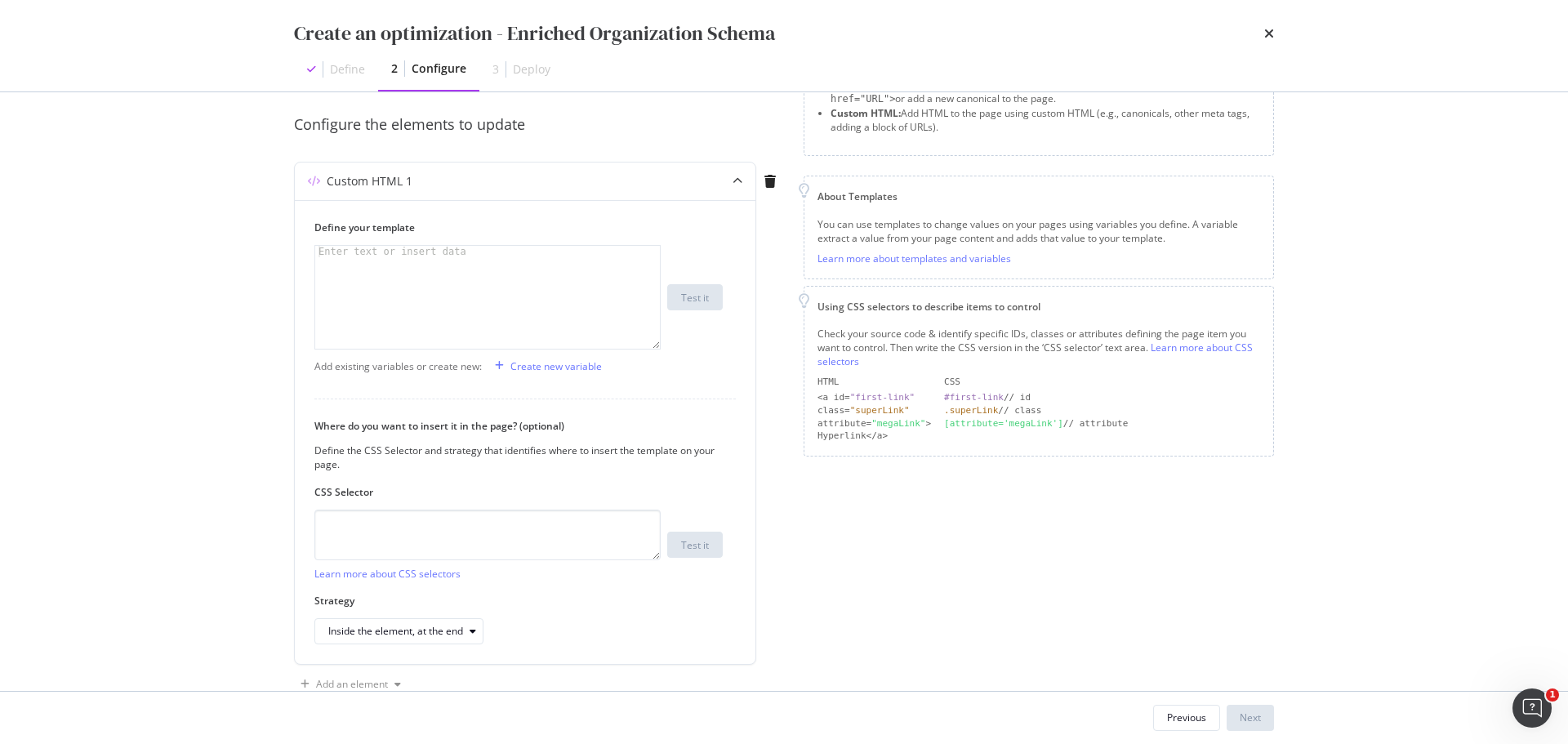
scroll to position [122, 0]
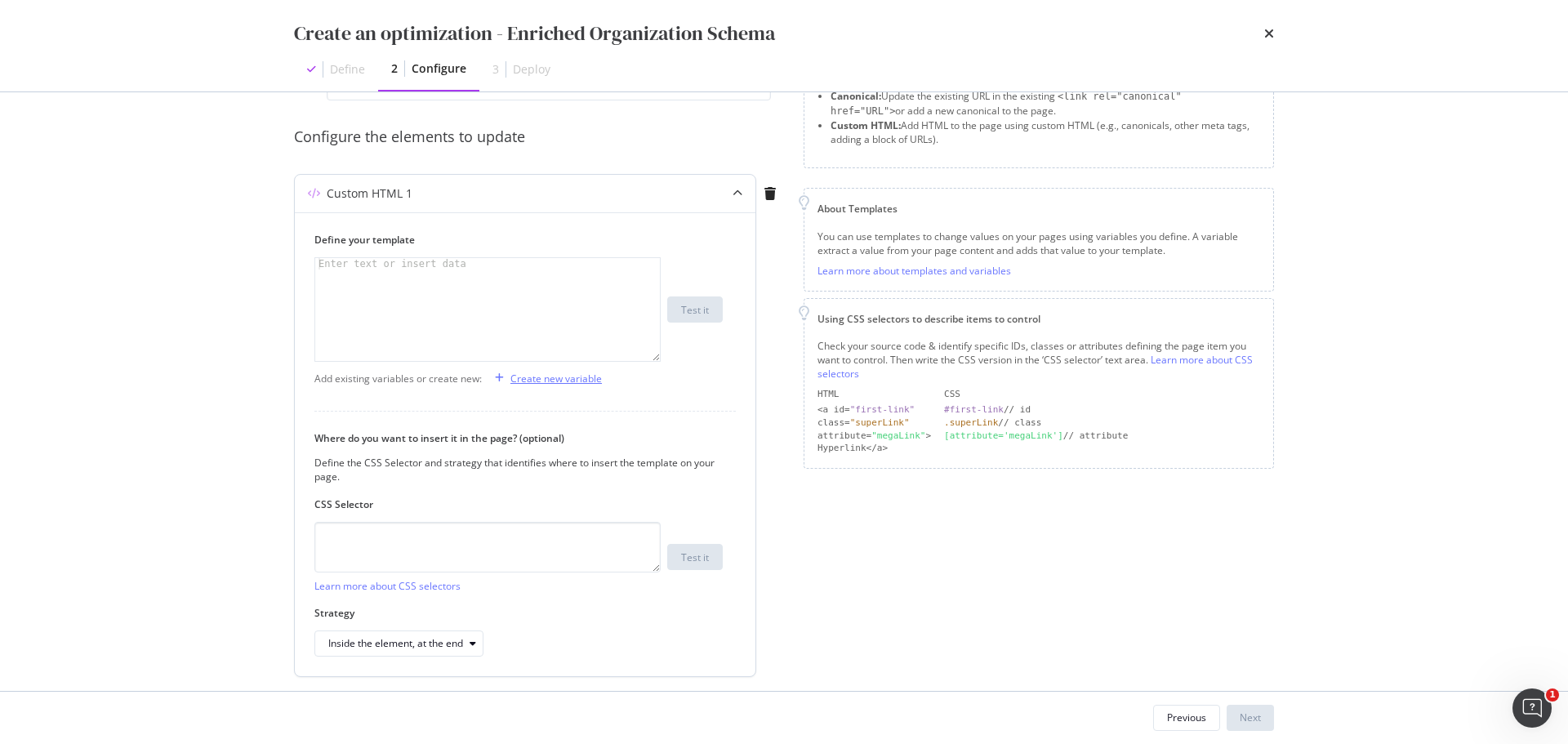
click at [544, 375] on div "Create new variable" at bounding box center [557, 378] width 92 height 14
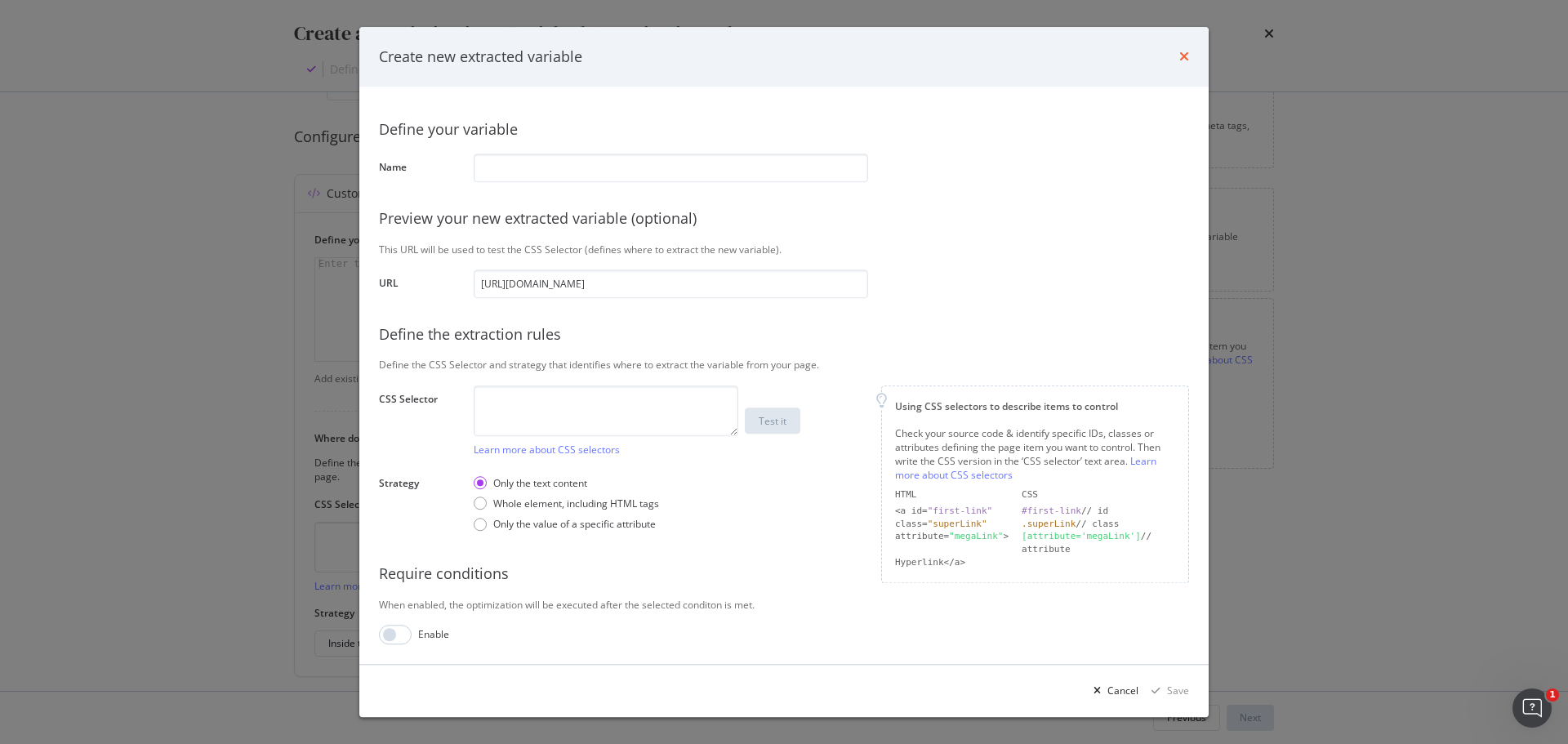
click at [1187, 55] on icon "times" at bounding box center [1184, 57] width 10 height 13
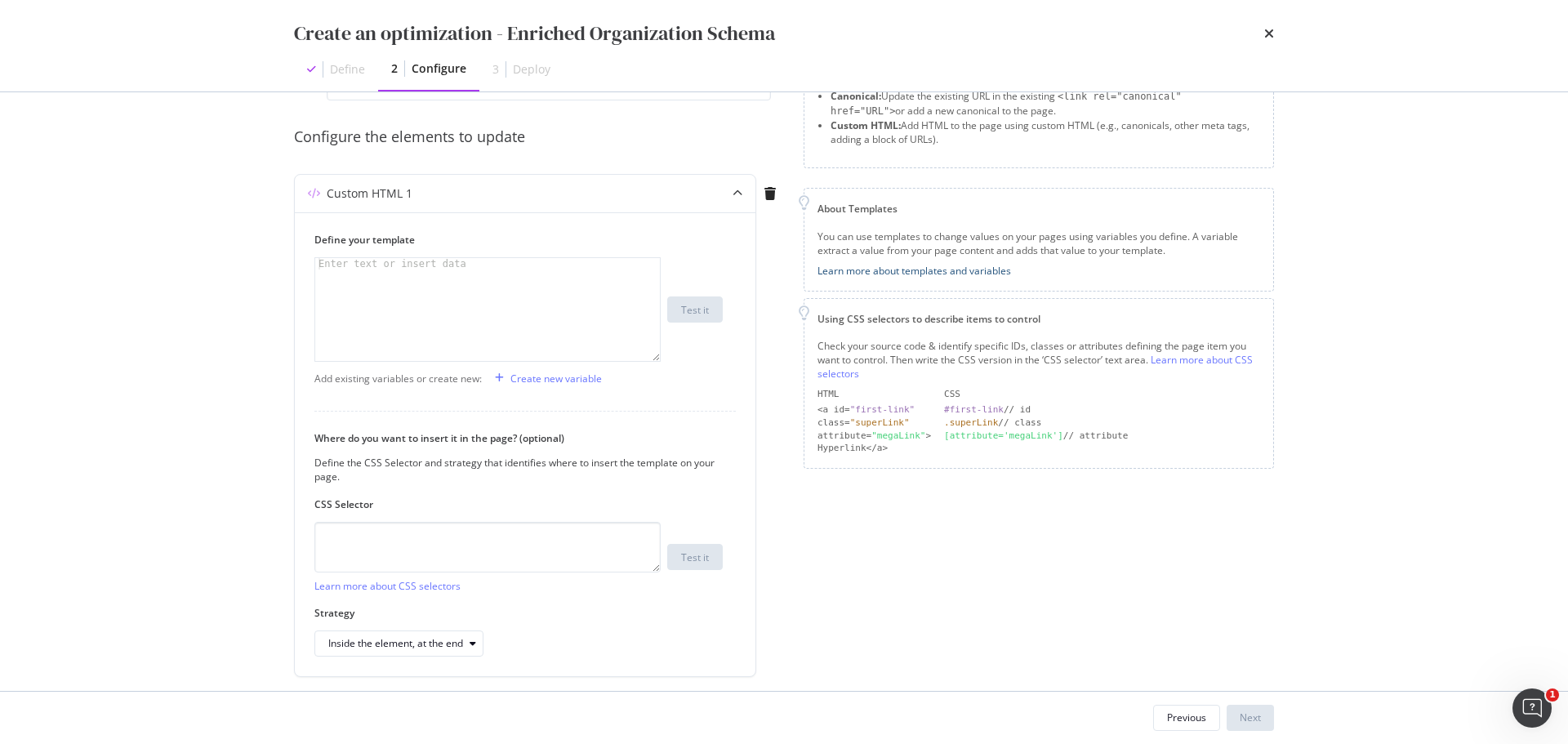
click at [999, 267] on link "Learn more about templates and variables" at bounding box center [914, 270] width 193 height 14
